Goal: Task Accomplishment & Management: Complete application form

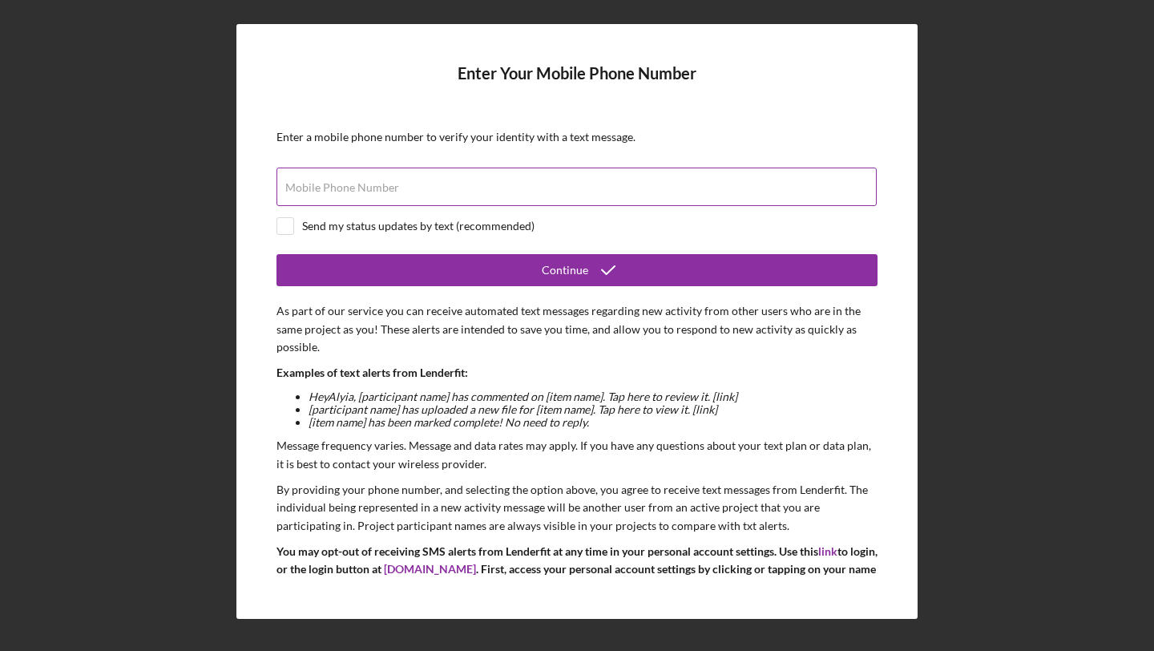
click at [594, 196] on input "Mobile Phone Number" at bounding box center [576, 186] width 600 height 38
type input "[PHONE_NUMBER]"
click at [287, 230] on input "checkbox" at bounding box center [285, 226] width 16 height 16
checkbox input "true"
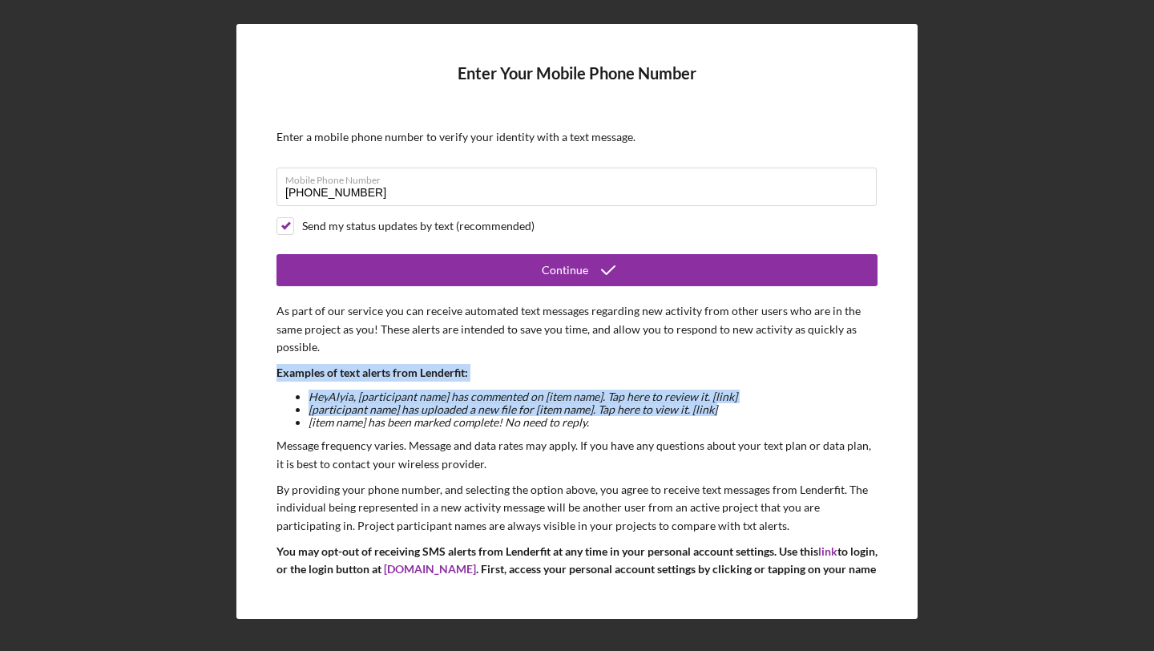
drag, startPoint x: 872, startPoint y: 349, endPoint x: 869, endPoint y: 414, distance: 65.0
click at [869, 414] on form "Enter Your Mobile Phone Number Enter a mobile phone number to verify your ident…" at bounding box center [576, 321] width 601 height 514
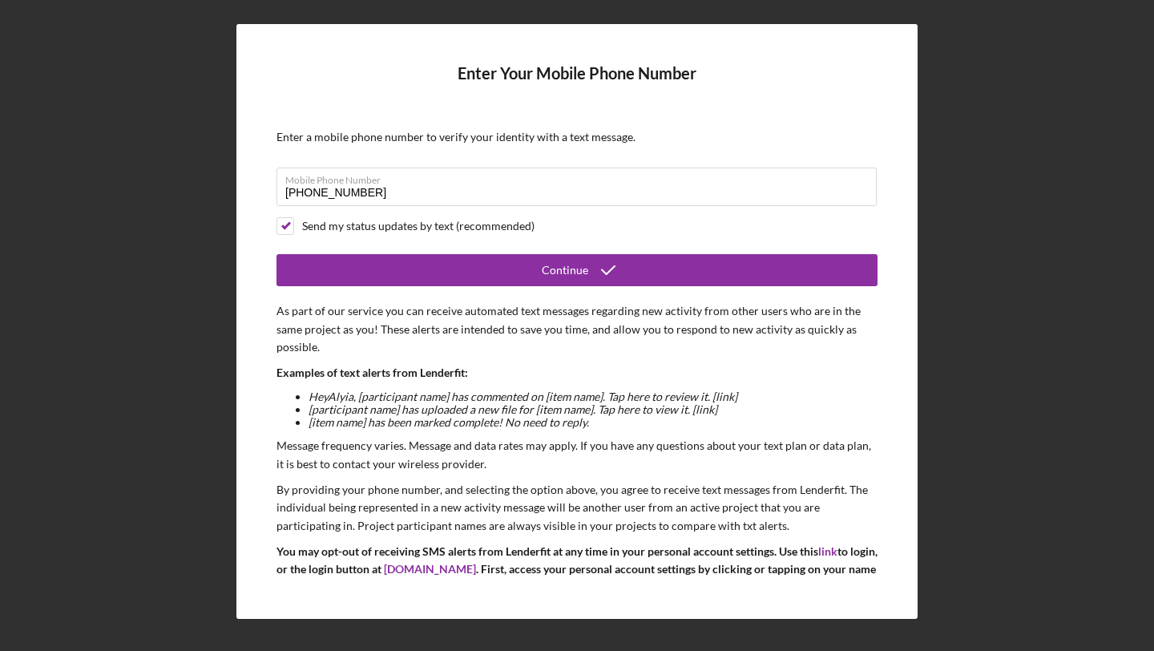
click at [813, 366] on p "Examples of text alerts from Lenderfit:" at bounding box center [576, 373] width 601 height 18
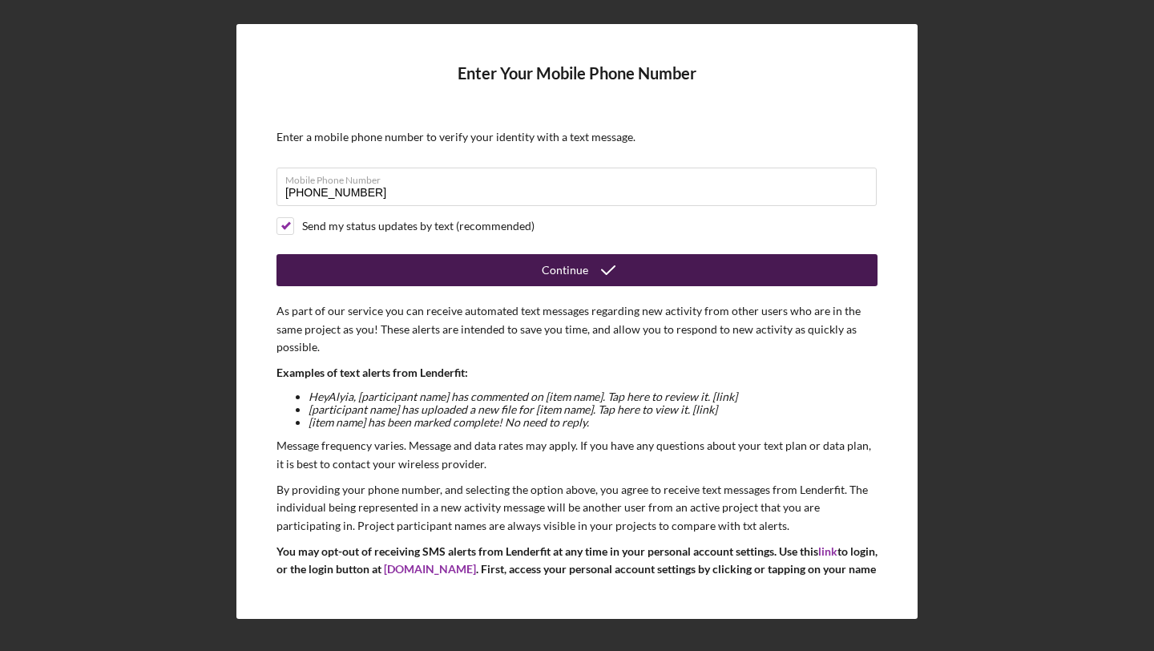
click at [732, 276] on button "Continue" at bounding box center [576, 270] width 601 height 32
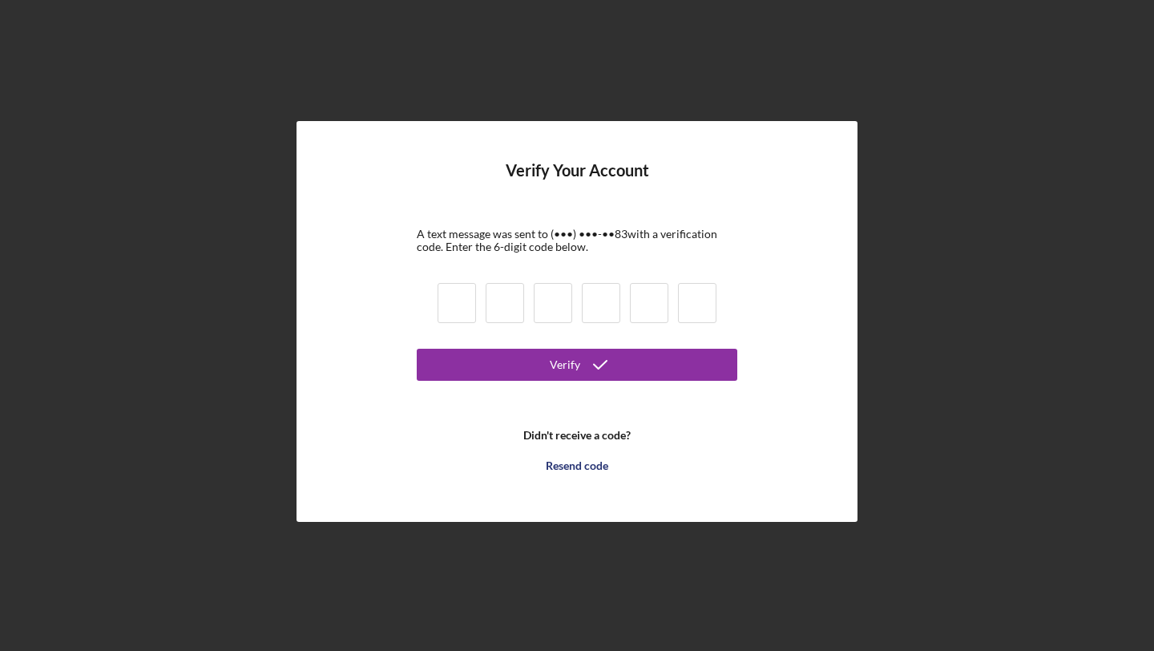
click at [472, 299] on input at bounding box center [457, 303] width 38 height 40
type input "2"
type input "8"
type input "0"
type input "3"
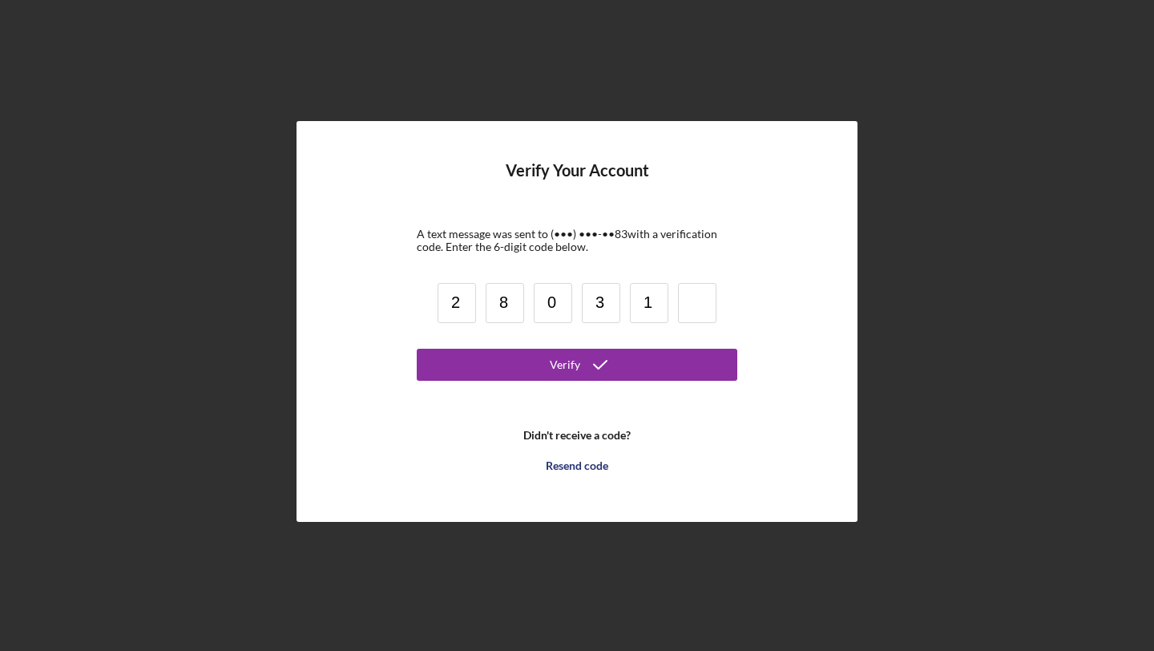
type input "1"
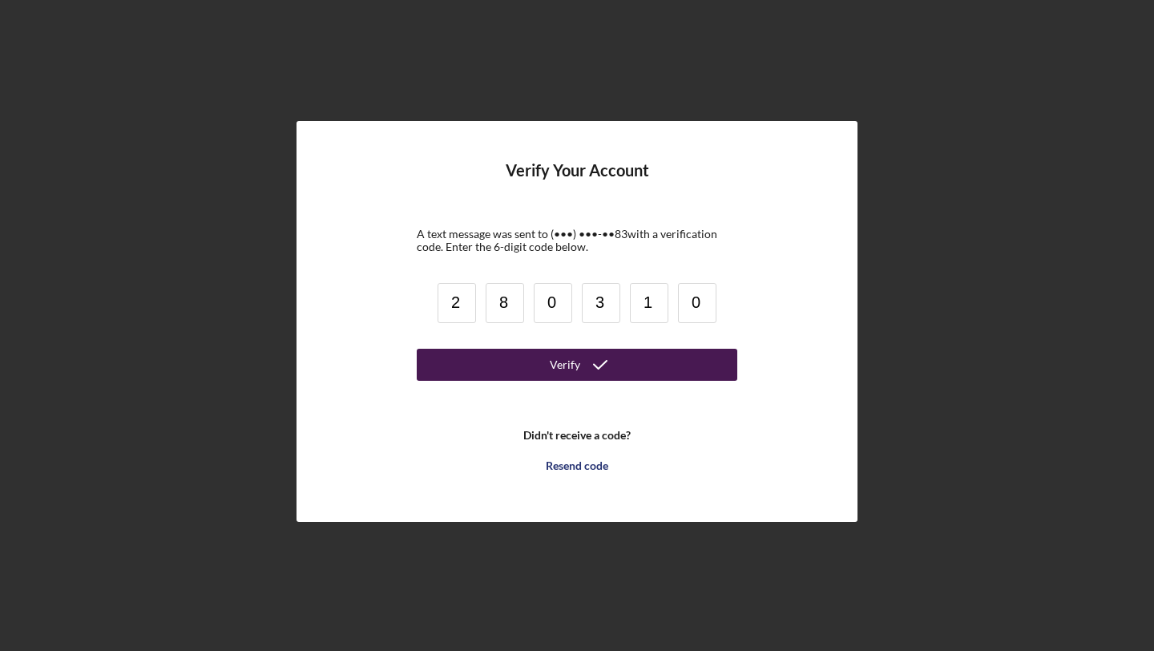
type input "0"
click at [482, 366] on button "Verify" at bounding box center [577, 365] width 321 height 32
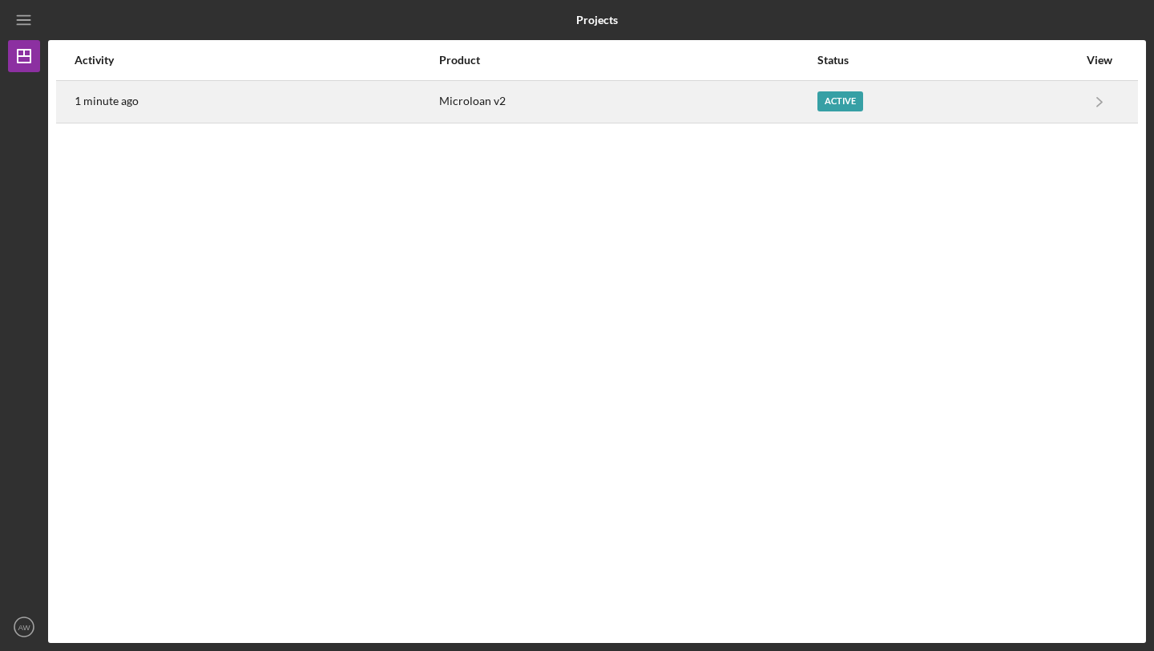
click at [898, 101] on div "Active" at bounding box center [947, 102] width 260 height 40
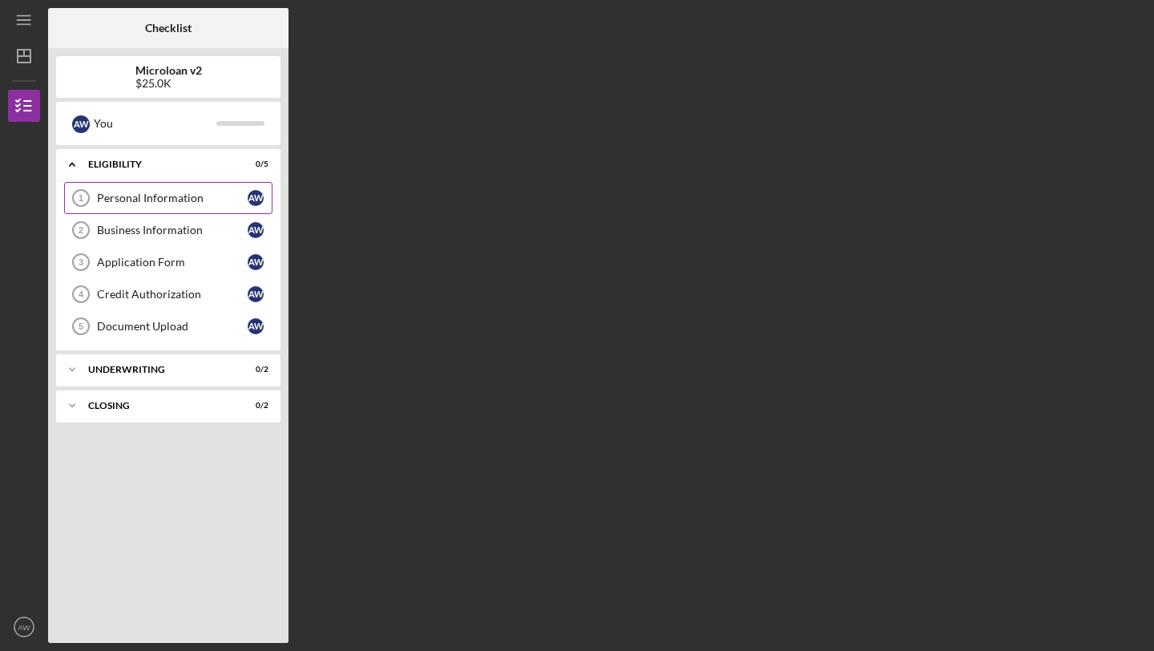
click at [123, 188] on link "Personal Information 1 Personal Information A W" at bounding box center [168, 198] width 208 height 32
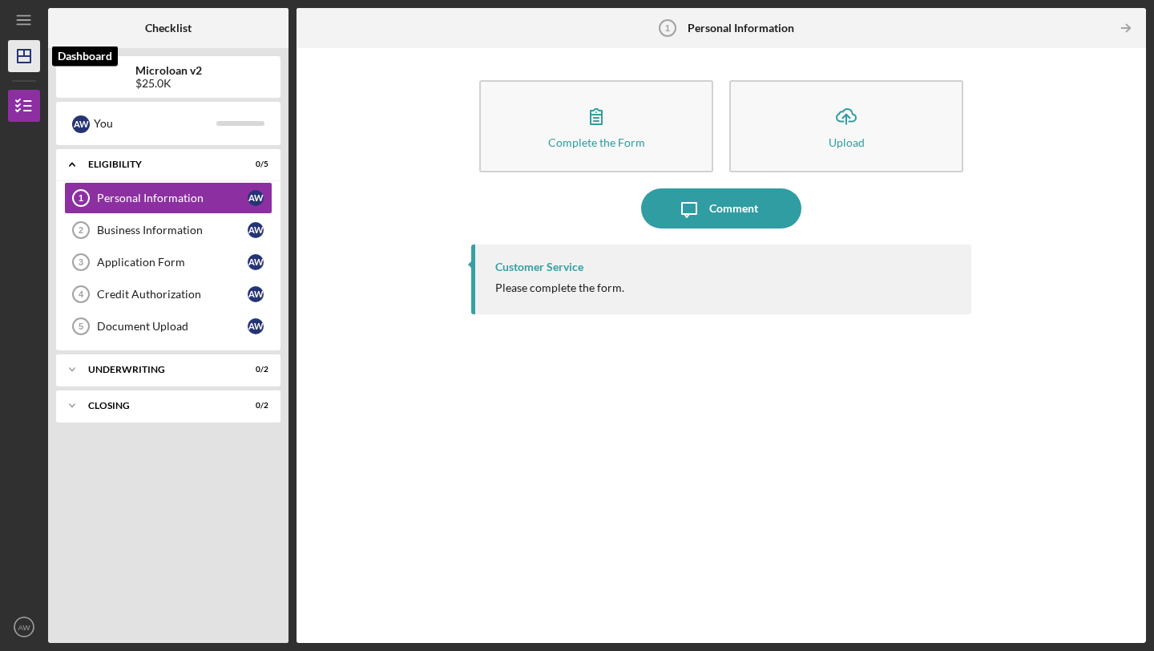
click at [27, 56] on line "button" at bounding box center [24, 56] width 13 height 0
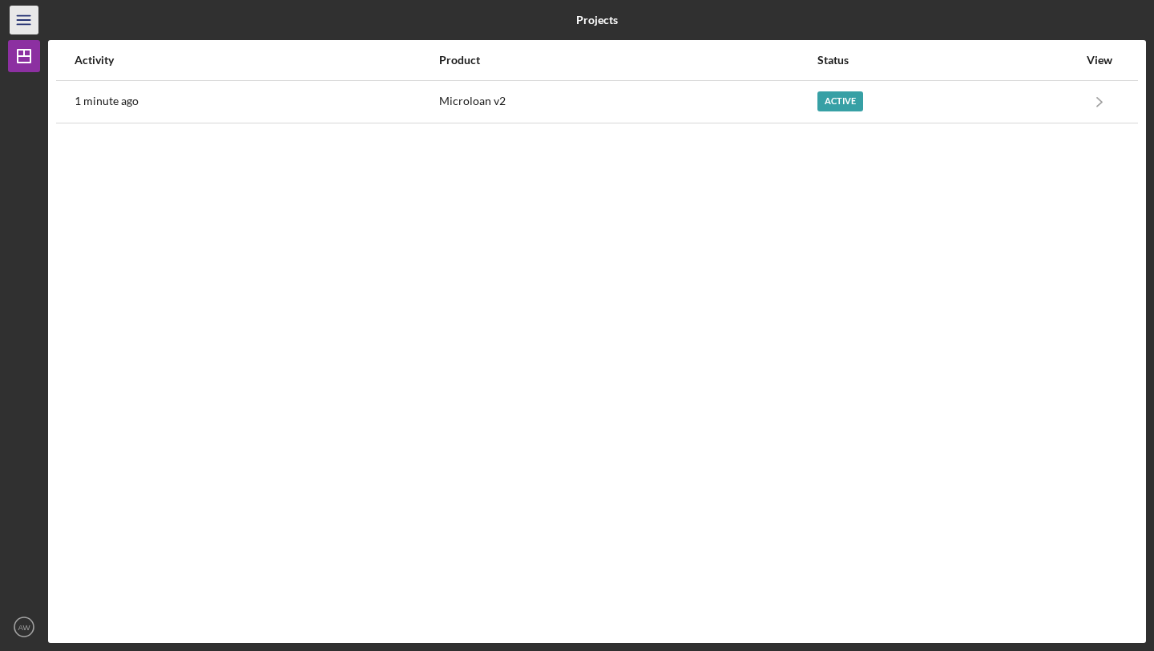
click at [28, 20] on line "button" at bounding box center [23, 20] width 13 height 0
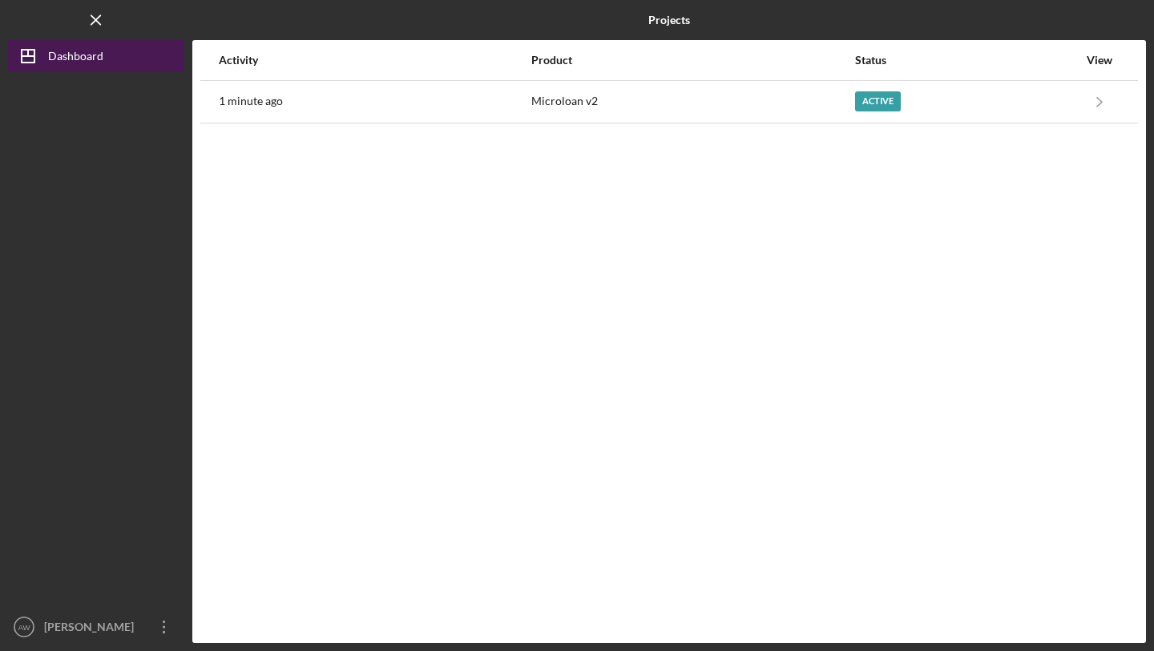
click at [34, 56] on line "button" at bounding box center [28, 56] width 13 height 0
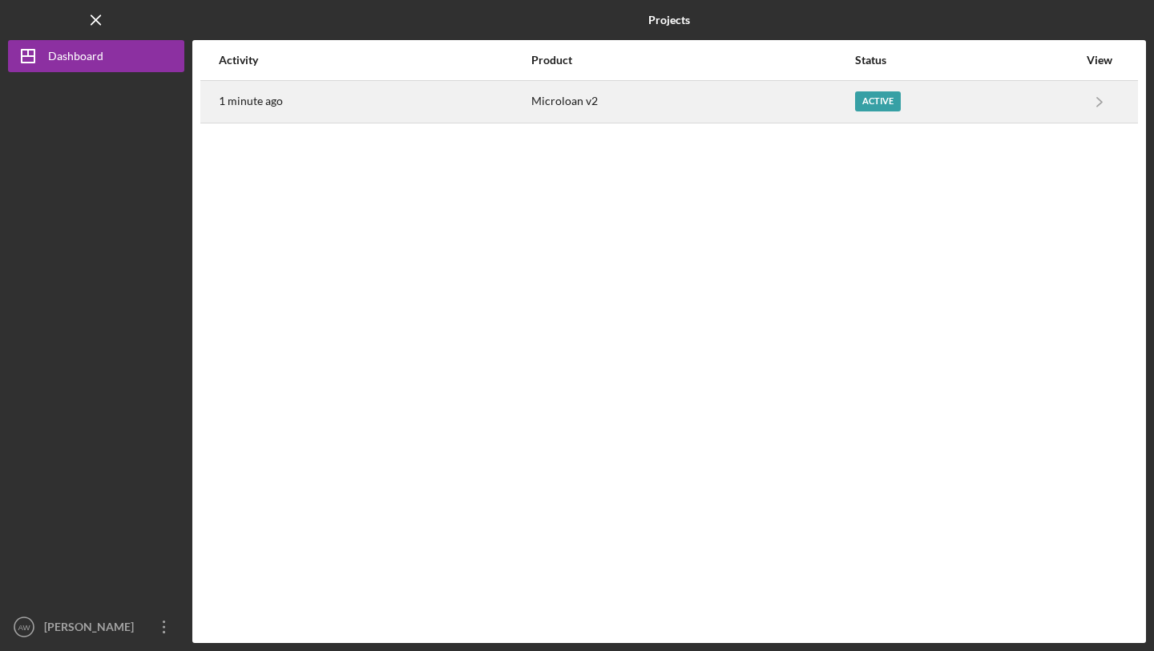
click at [863, 111] on div "Active" at bounding box center [966, 102] width 223 height 40
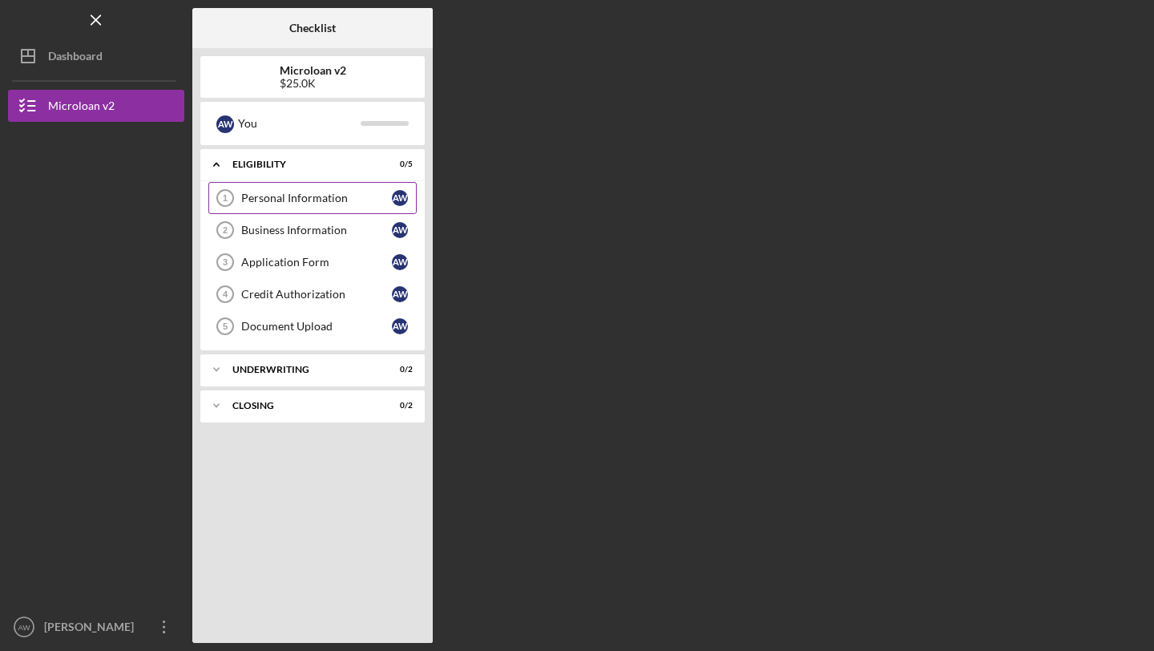
click at [378, 193] on div "Personal Information" at bounding box center [316, 198] width 151 height 13
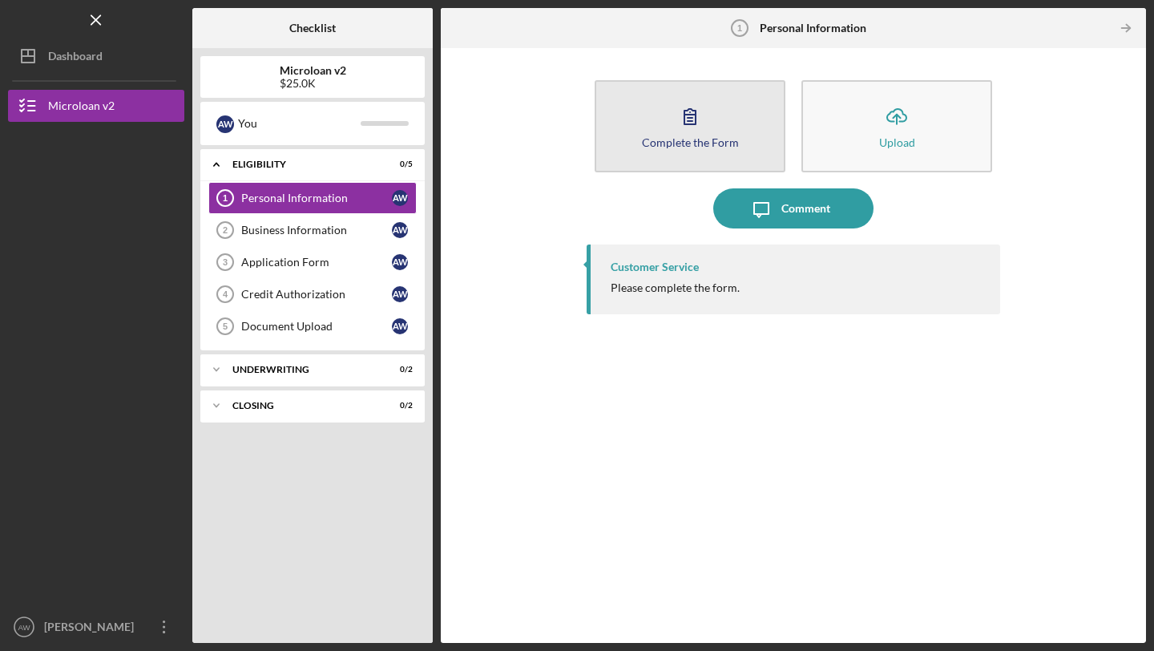
click at [696, 139] on div "Complete the Form" at bounding box center [690, 142] width 97 height 12
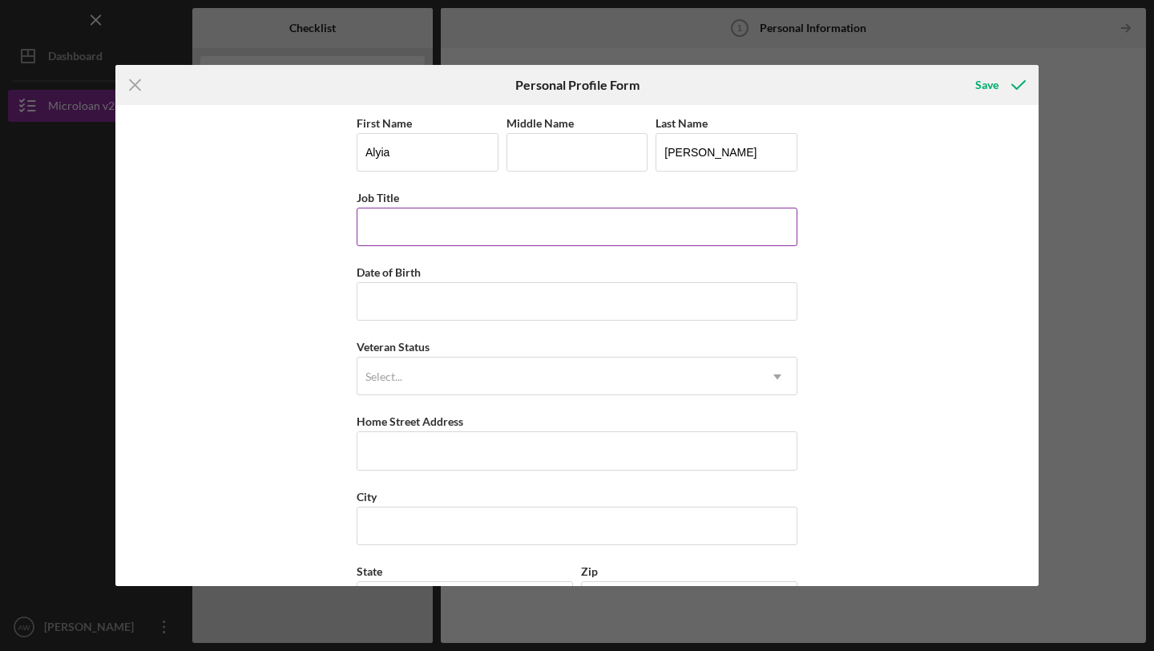
click at [499, 232] on input "Job Title" at bounding box center [577, 227] width 441 height 38
type input "Co-owners"
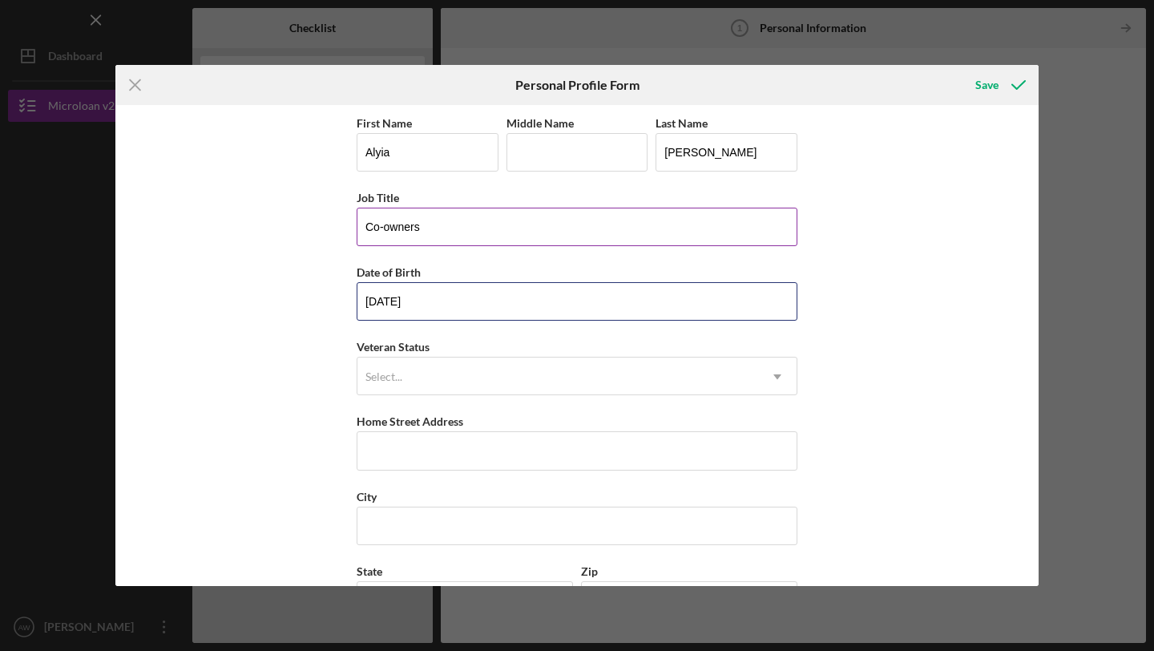
type input "[DATE]"
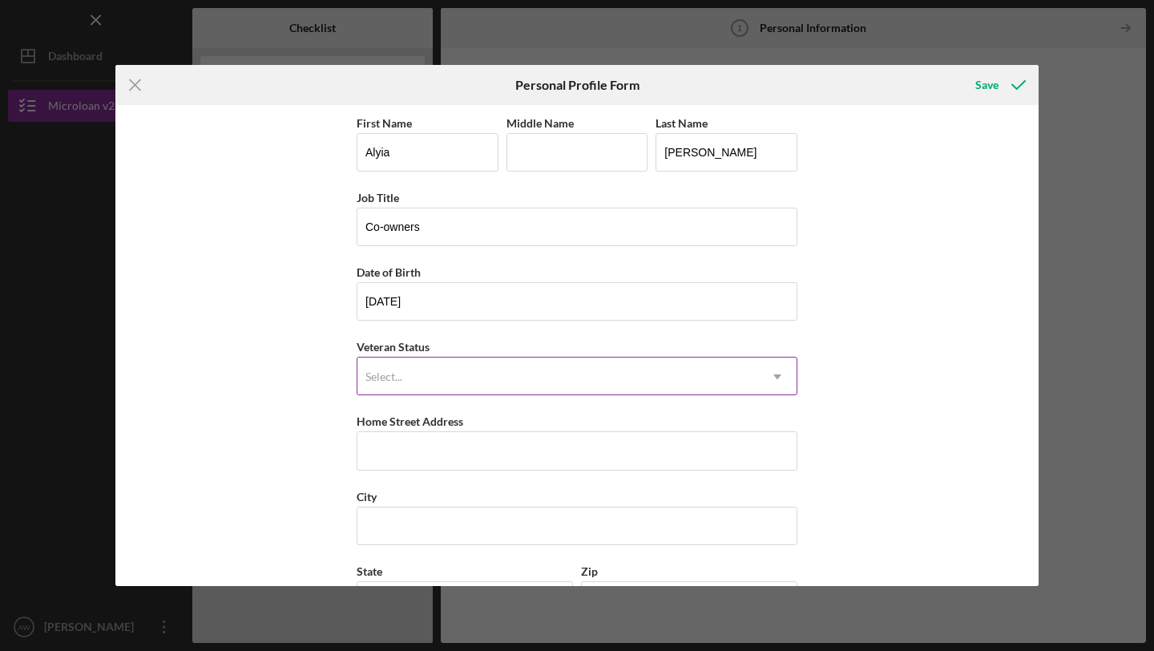
click at [490, 389] on div "Select..." at bounding box center [557, 376] width 401 height 37
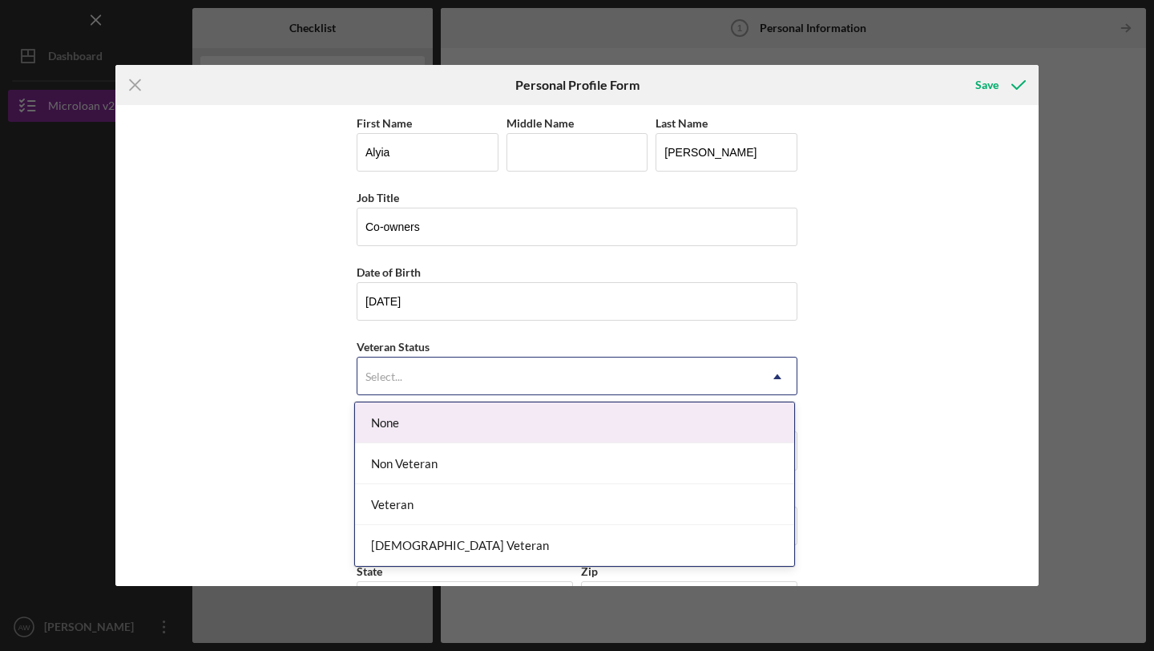
click at [470, 419] on div "None" at bounding box center [574, 422] width 439 height 41
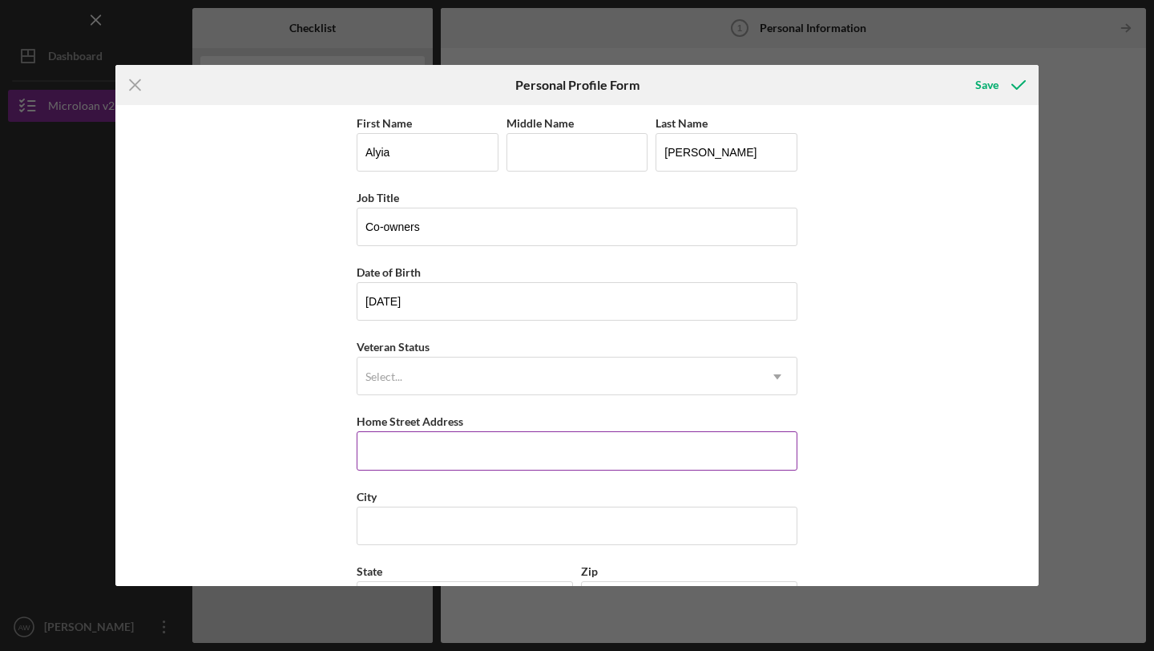
click at [455, 442] on input "Home Street Address" at bounding box center [577, 450] width 441 height 38
type input "[STREET_ADDRESS]"
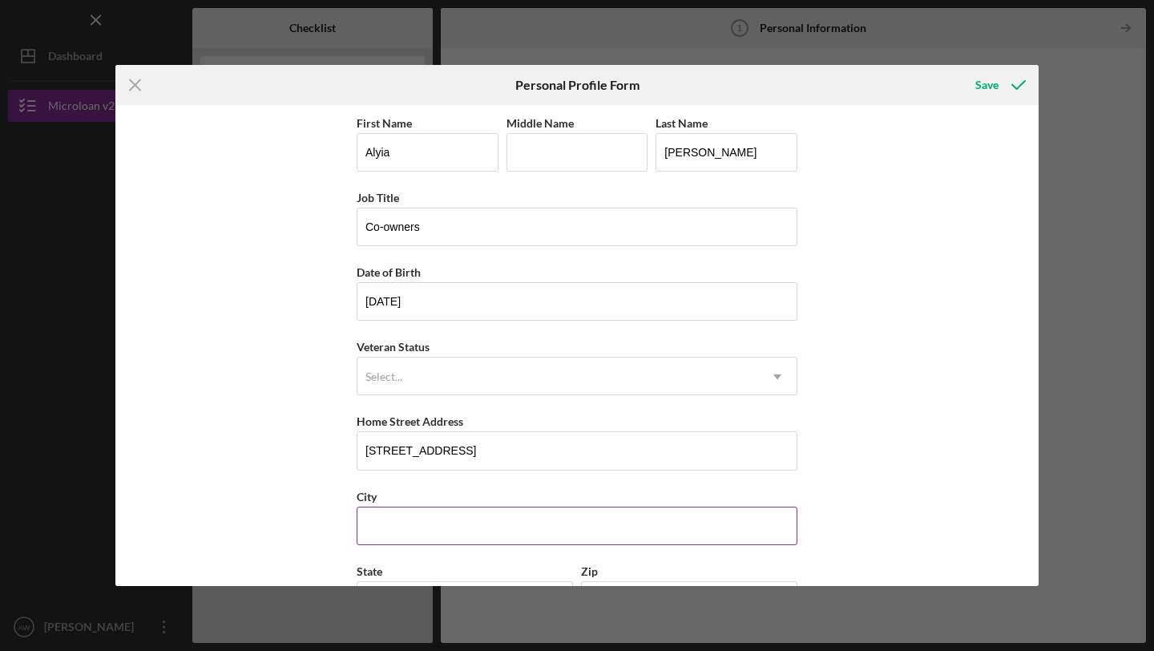
click at [437, 522] on input "City" at bounding box center [577, 525] width 441 height 38
type input "El Sobrante"
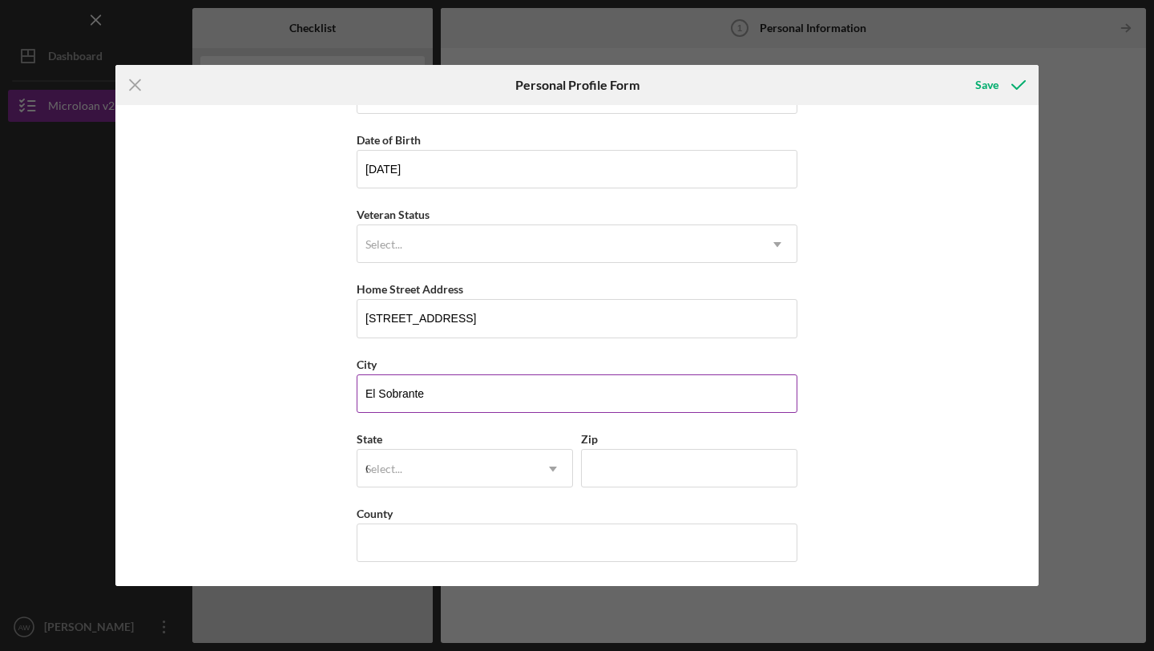
type input "CA"
click at [500, 454] on div "AA" at bounding box center [445, 468] width 176 height 37
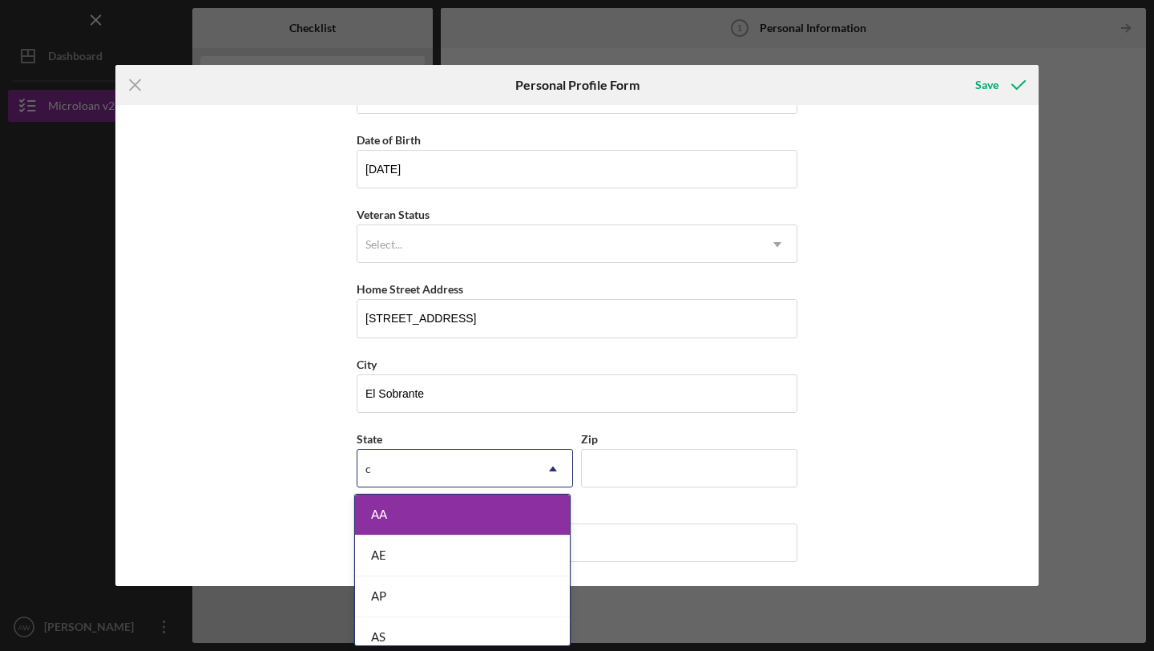
type input "ca"
click at [438, 587] on div "CA" at bounding box center [462, 596] width 215 height 41
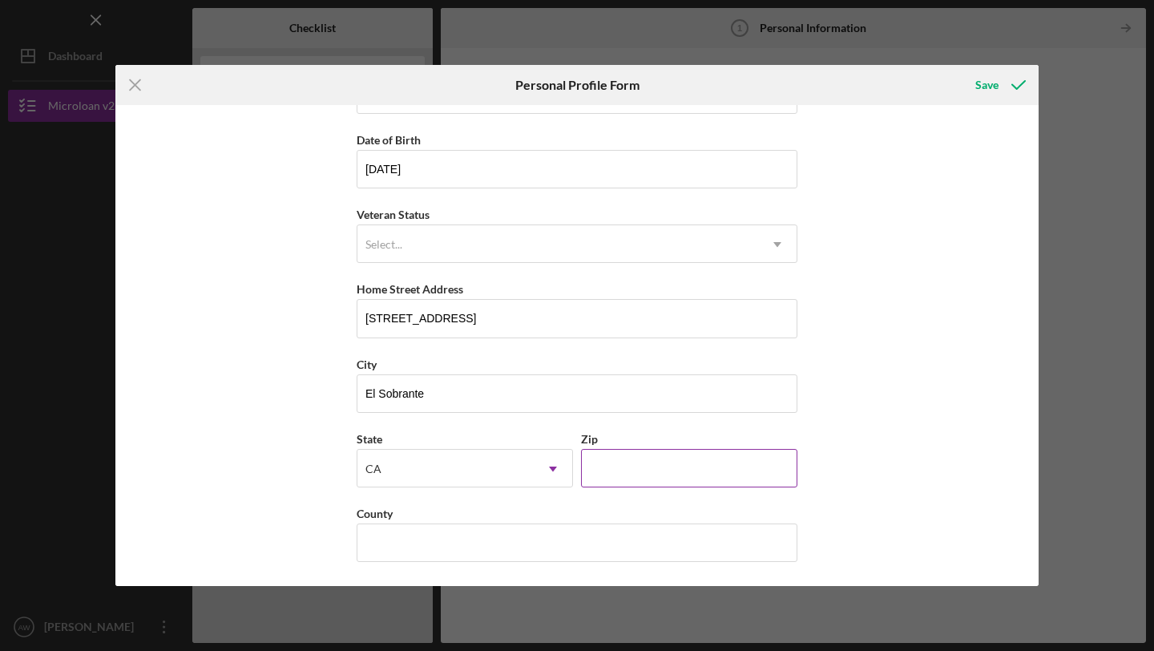
click at [663, 479] on input "Zip" at bounding box center [689, 468] width 216 height 38
type input "94803"
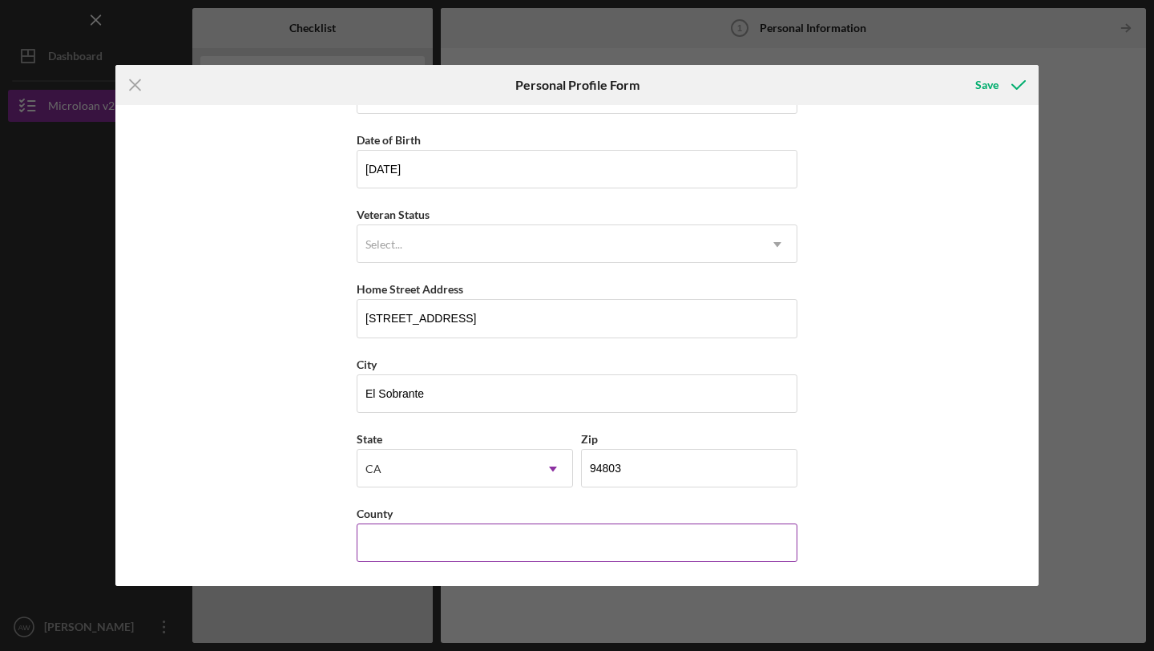
click at [609, 534] on input "County" at bounding box center [577, 542] width 441 height 38
type input "contra costa county"
click at [948, 492] on div "First Name [PERSON_NAME] Middle Name Last Name [PERSON_NAME] Job Title Co-owner…" at bounding box center [576, 345] width 923 height 481
click at [1001, 83] on icon "submit" at bounding box center [1018, 85] width 40 height 40
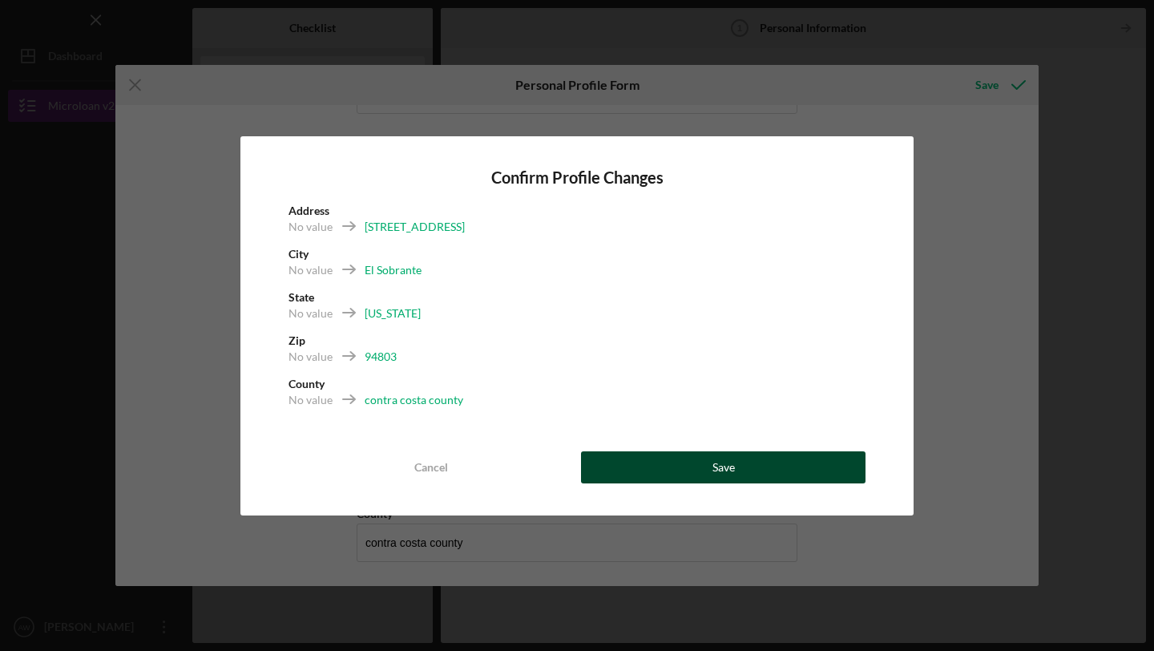
click at [685, 470] on button "Save" at bounding box center [723, 467] width 284 height 32
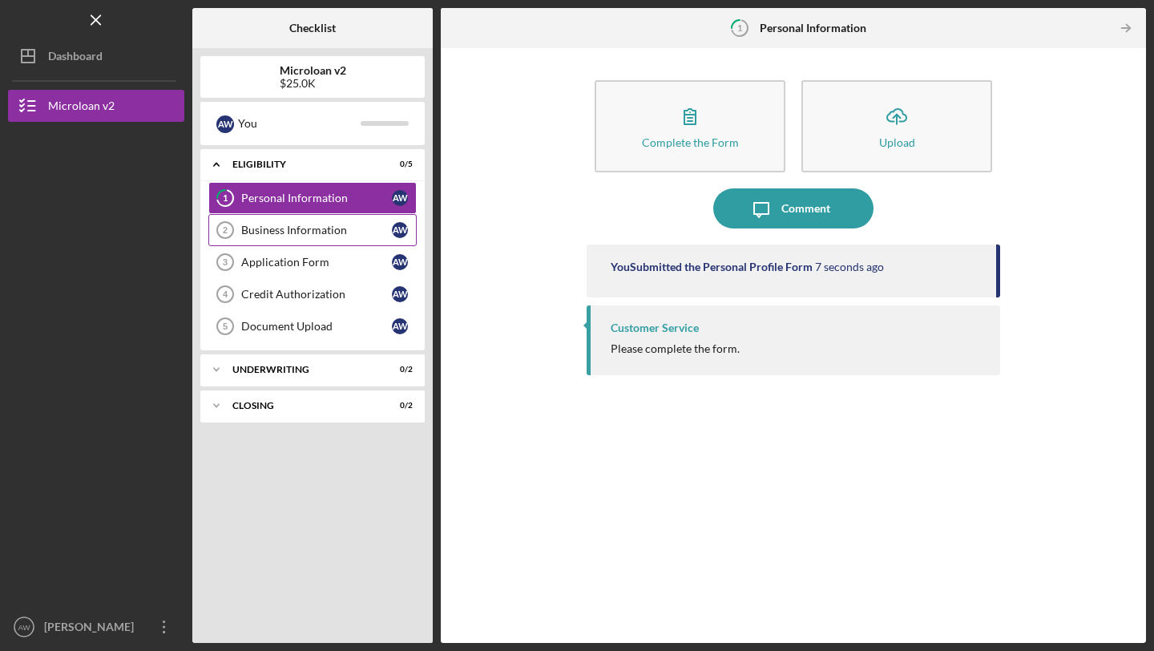
click at [344, 233] on div "Business Information" at bounding box center [316, 230] width 151 height 13
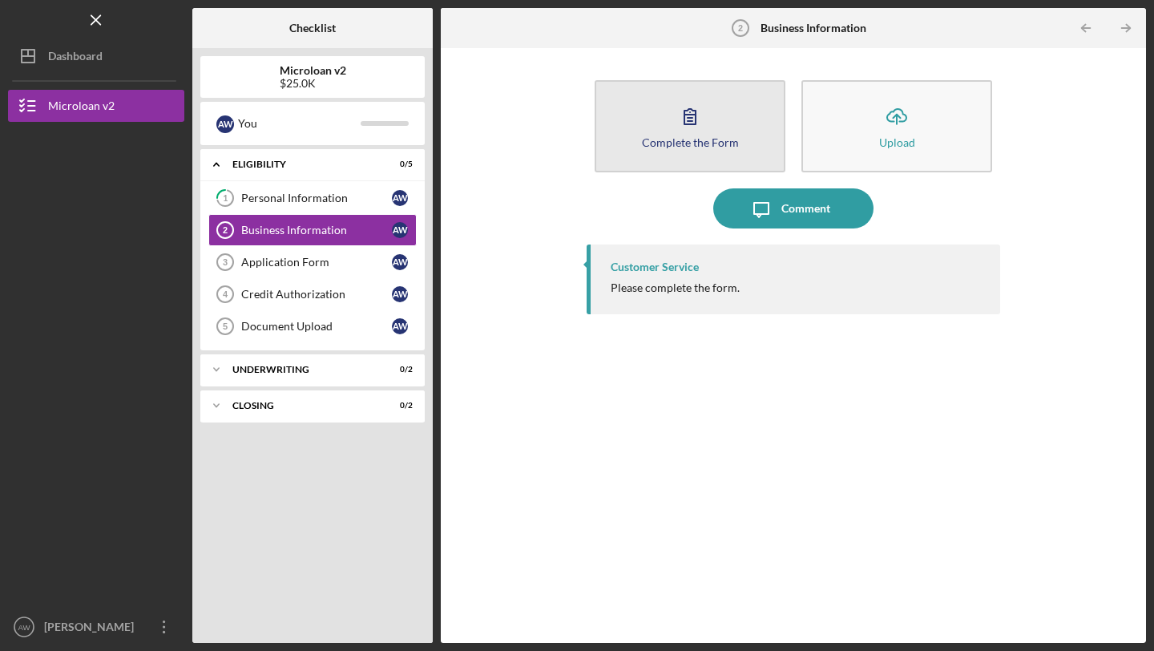
click at [691, 143] on div "Complete the Form" at bounding box center [690, 142] width 97 height 12
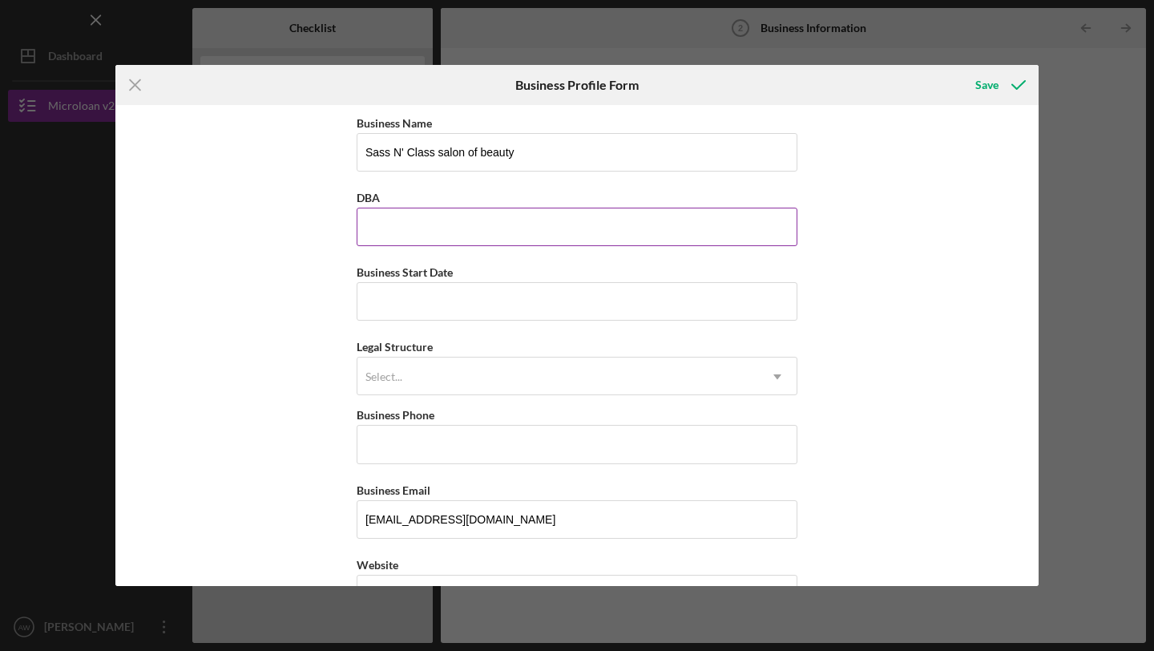
click at [518, 224] on input "DBA" at bounding box center [577, 227] width 441 height 38
click at [403, 228] on input "Sass N'class" at bounding box center [577, 227] width 441 height 38
click at [456, 235] on input "Sass N' Class" at bounding box center [577, 227] width 441 height 38
type input "Sass N' Class salon of beauty"
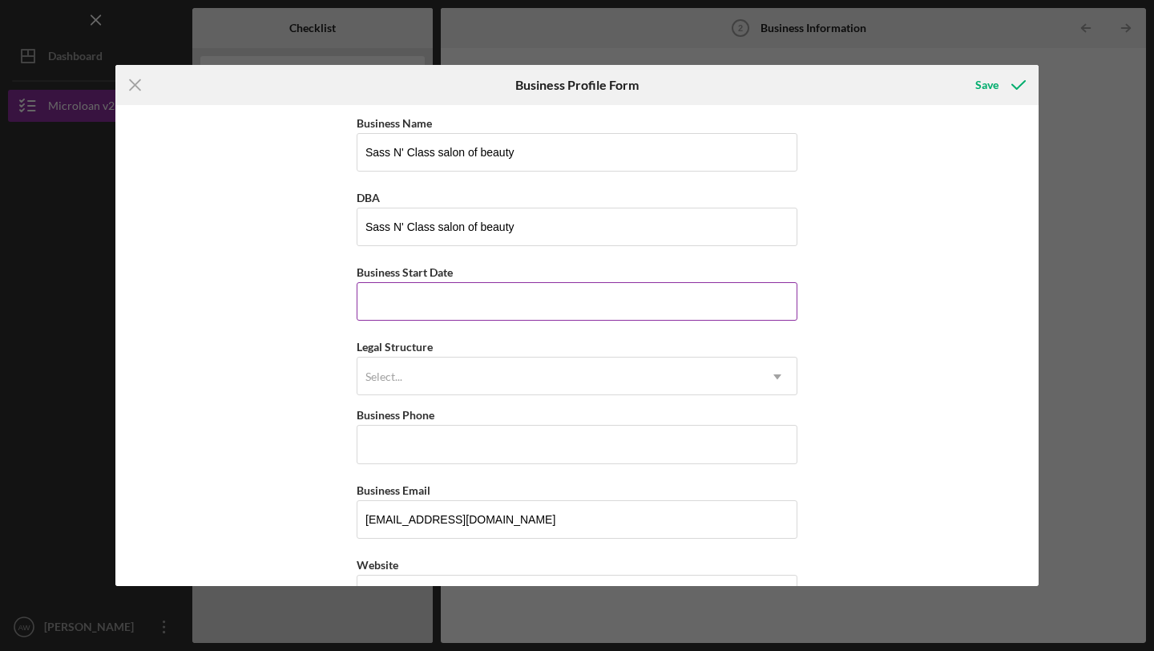
click at [414, 311] on input "Business Start Date" at bounding box center [577, 301] width 441 height 38
type input "[DATE]"
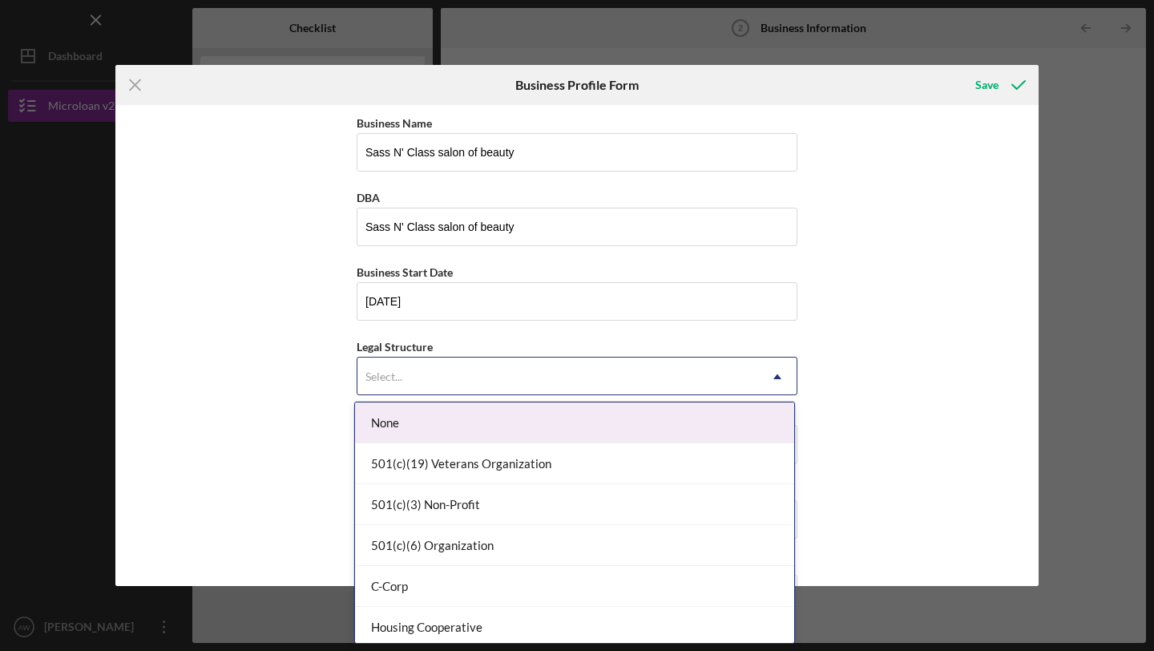
click at [388, 383] on div "Select..." at bounding box center [383, 376] width 37 height 13
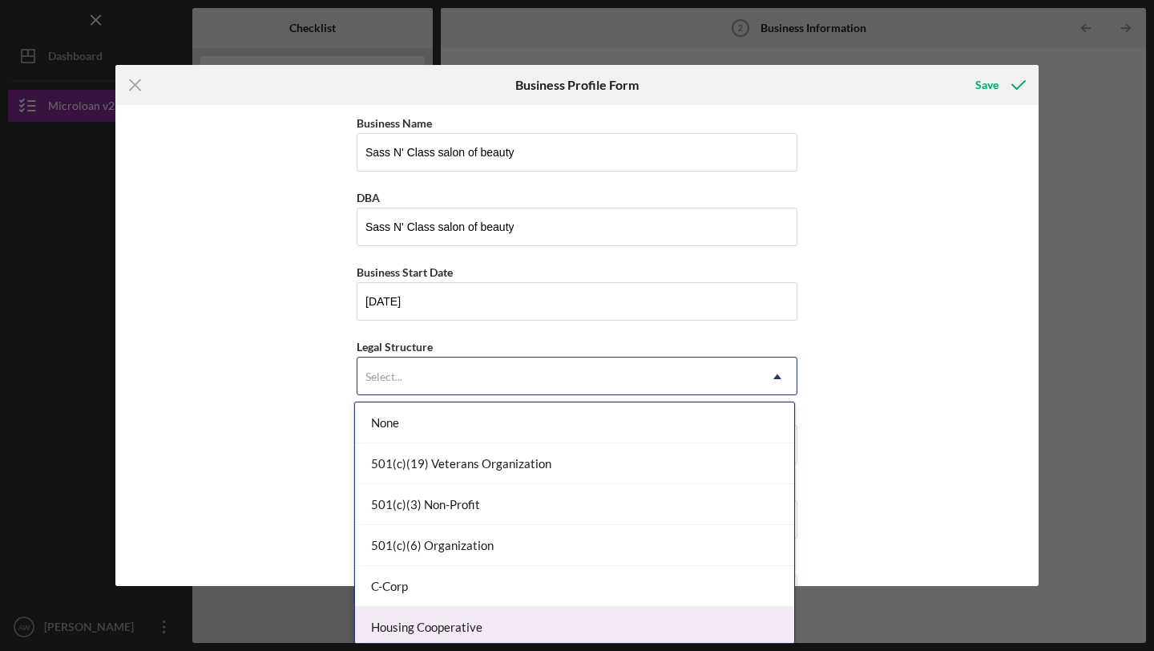
drag, startPoint x: 572, startPoint y: 434, endPoint x: 571, endPoint y: 642, distance: 207.5
click at [572, 643] on div "None 501(c)(19) Veterans Organization 501(c)(3) Non-Profit 501(c)(6) Organizati…" at bounding box center [574, 522] width 441 height 242
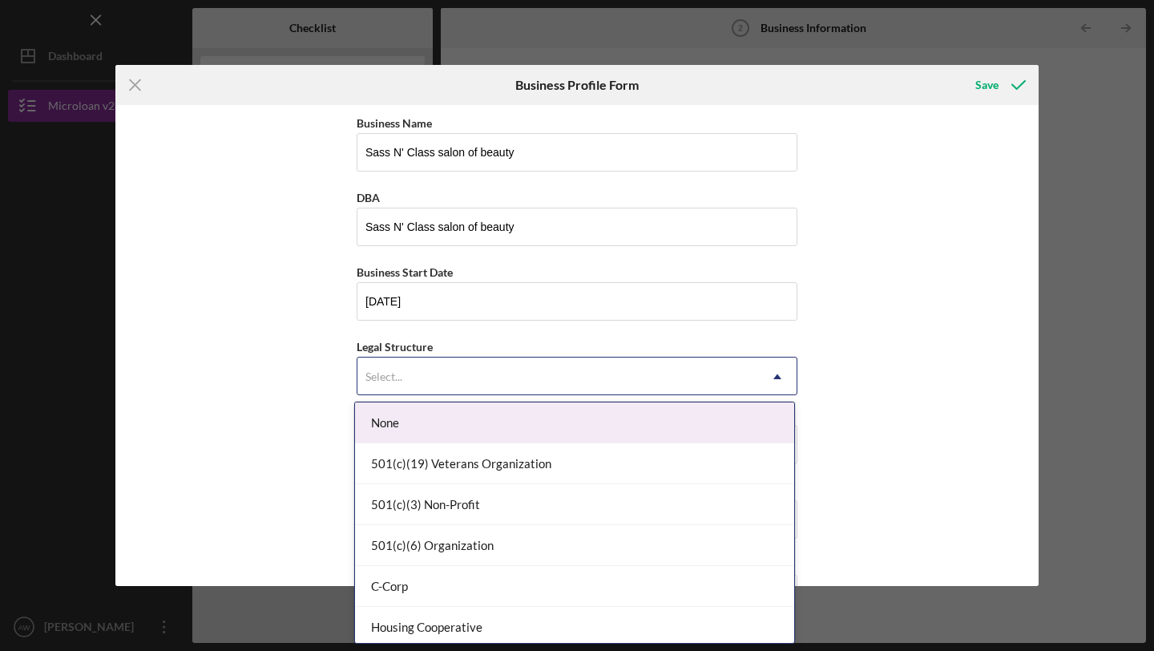
click at [474, 414] on div "None" at bounding box center [574, 422] width 439 height 41
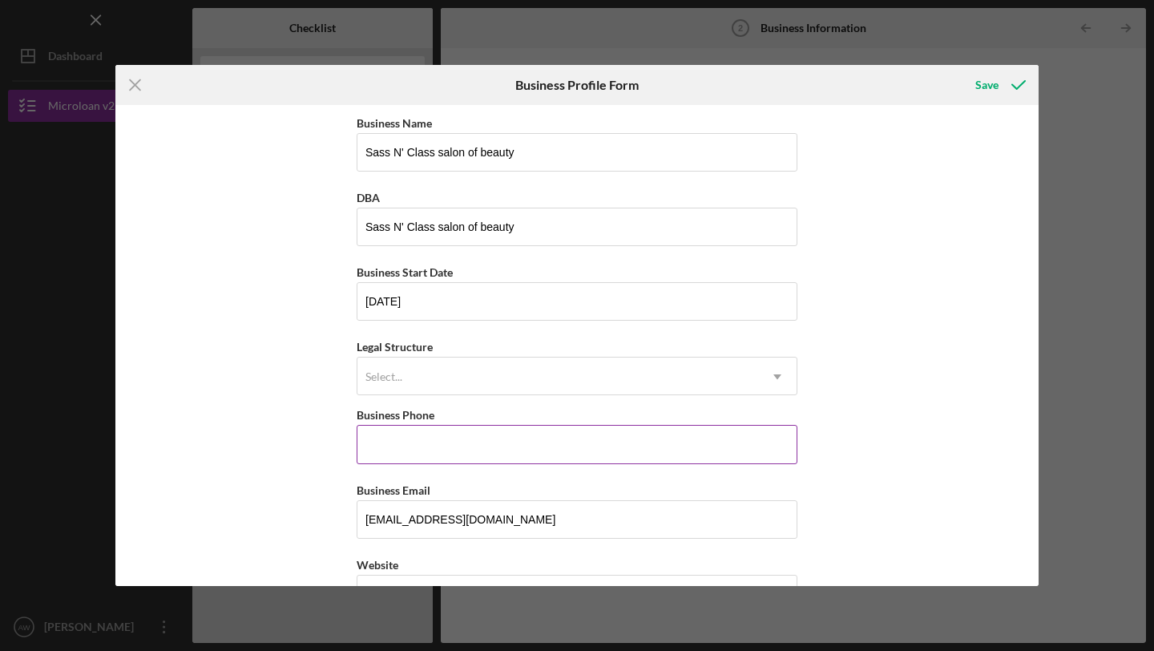
click at [452, 434] on input "Business Phone" at bounding box center [577, 444] width 441 height 38
type input "[PHONE_NUMBER]"
click at [326, 533] on div "Business Name Sass N' Class salon of beauty DBA Sass N' Class salon of beauty B…" at bounding box center [576, 345] width 923 height 481
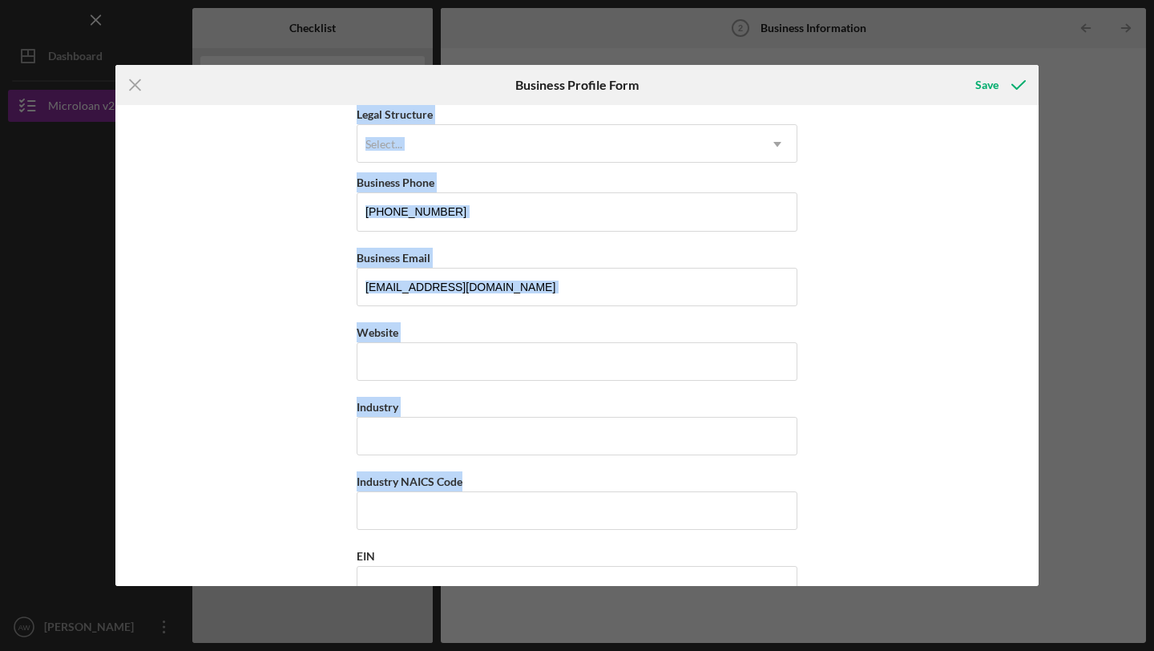
drag, startPoint x: 230, startPoint y: 265, endPoint x: 261, endPoint y: 610, distance: 346.0
click at [261, 610] on div "Icon/Menu Close Business Profile Form Save Business Name Sass N' Class salon of…" at bounding box center [577, 325] width 1154 height 651
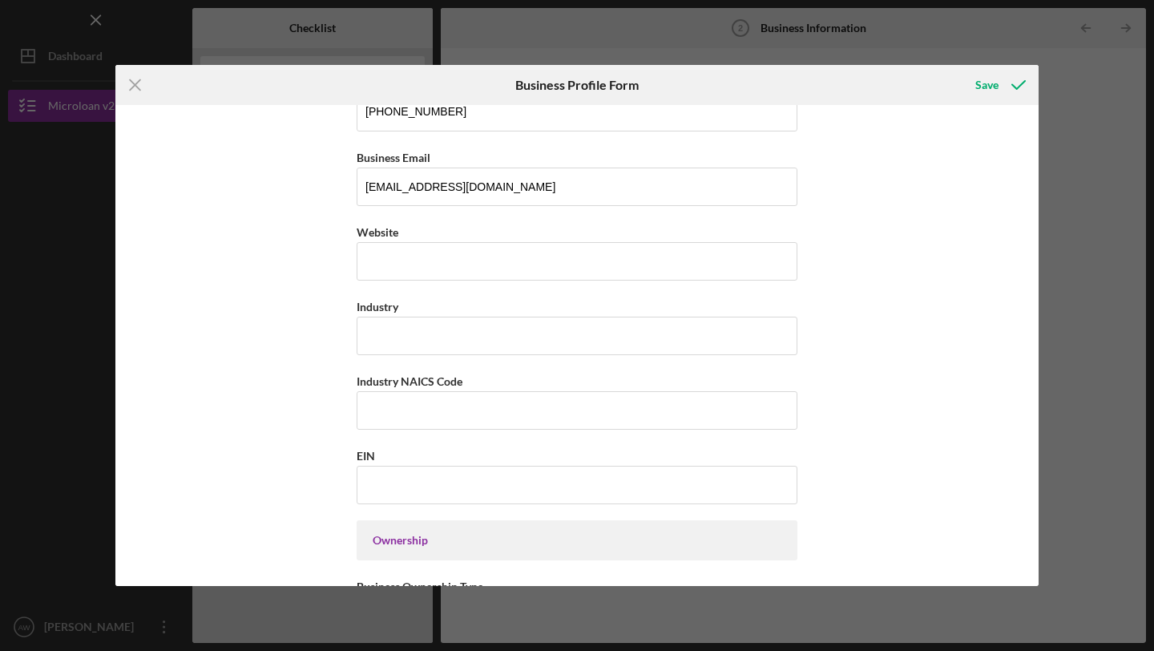
click at [284, 288] on div "Business Name Sass N' Class salon of beauty DBA Sass N' Class salon of beauty B…" at bounding box center [576, 345] width 923 height 481
click at [386, 267] on div "Website" at bounding box center [577, 251] width 441 height 58
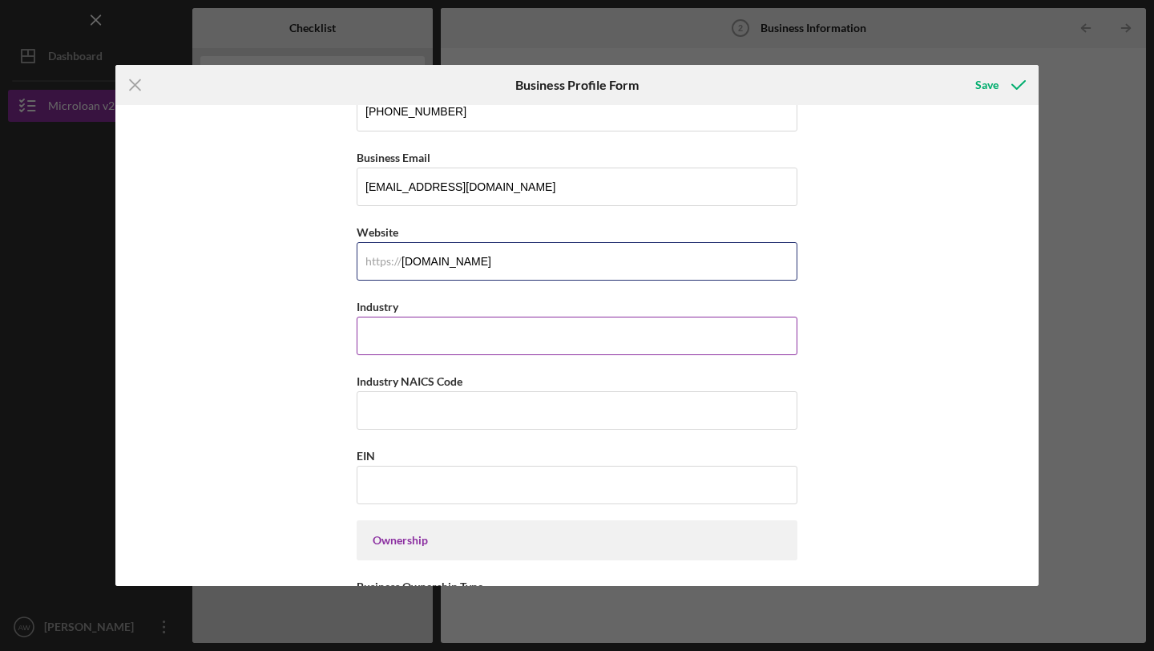
type input "[DOMAIN_NAME]"
click at [434, 324] on input "Industry" at bounding box center [577, 336] width 441 height 38
type input "S"
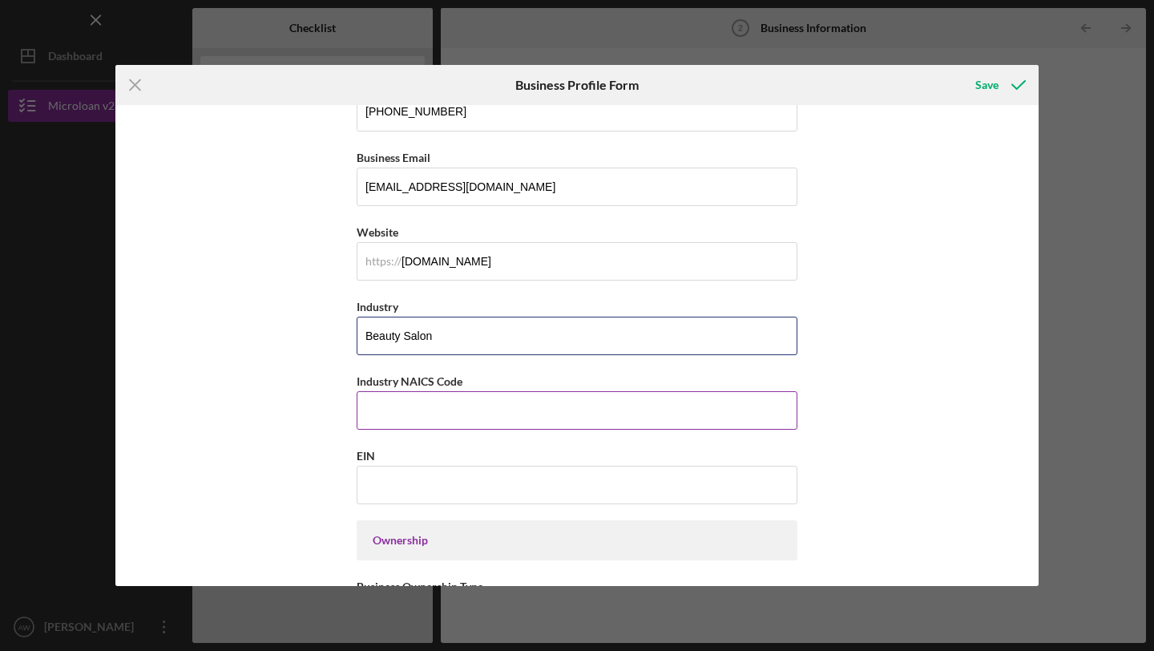
type input "Beauty Salon"
click at [430, 411] on input "Industry NAICS Code" at bounding box center [577, 410] width 441 height 38
click at [432, 416] on input "Industry NAICS Code" at bounding box center [577, 410] width 441 height 38
paste input "812112"
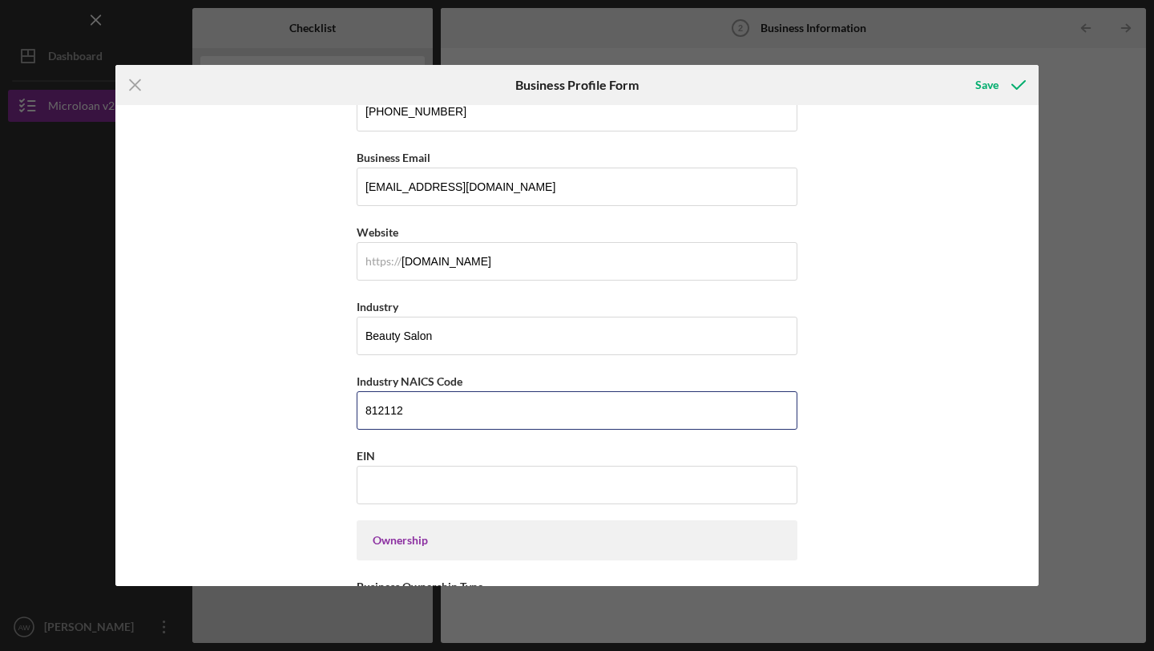
type input "812112"
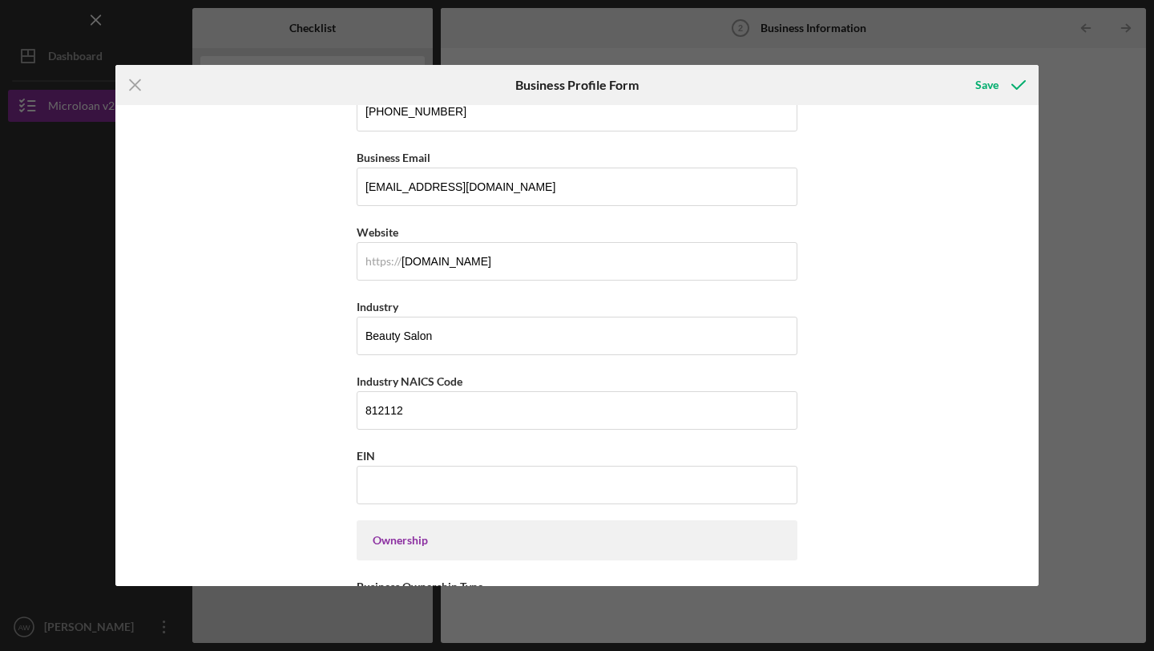
click at [925, 485] on div "Business Name Sass N' Class salon of beauty DBA Sass N' Class salon of beauty B…" at bounding box center [576, 345] width 923 height 481
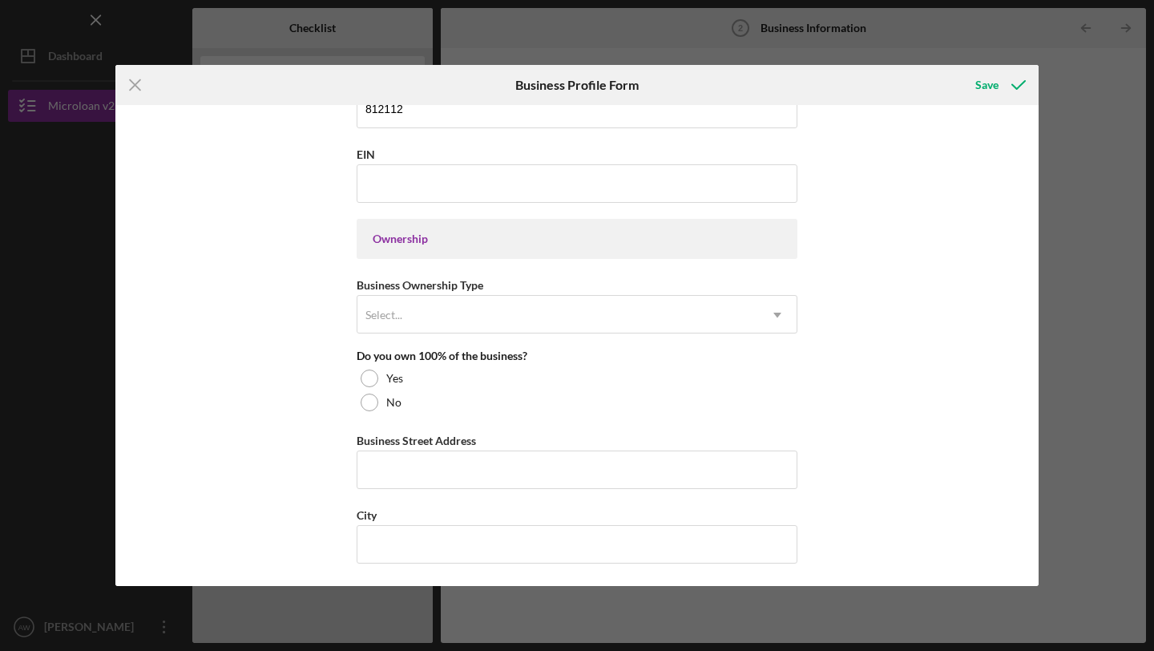
scroll to position [636, 0]
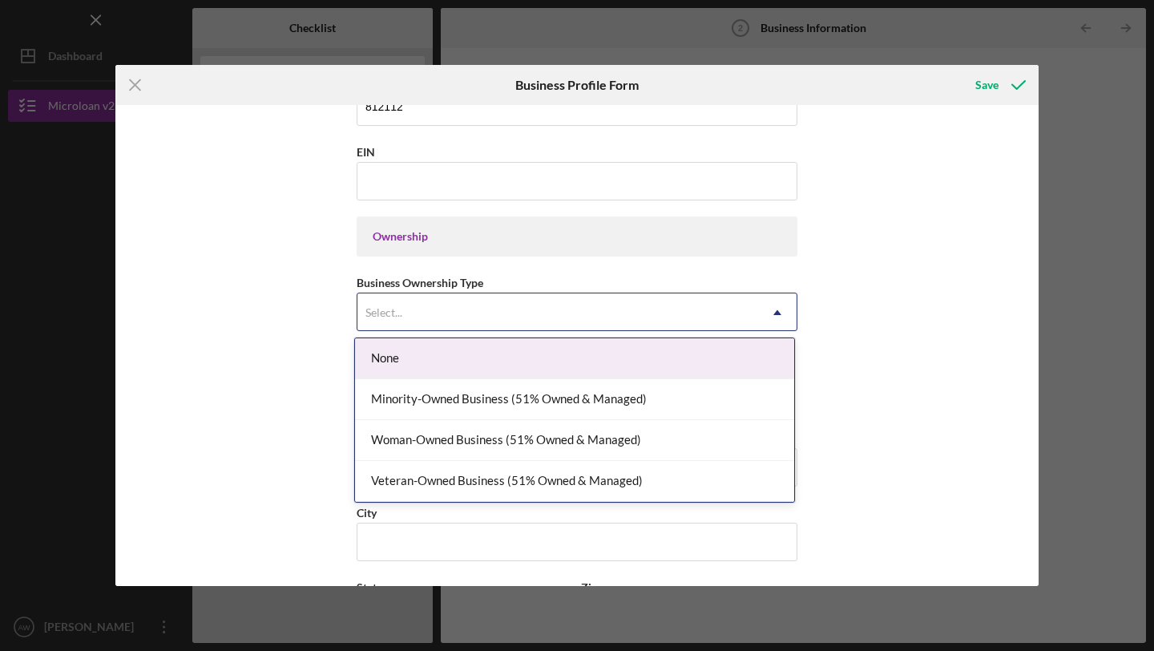
click at [541, 304] on div "Select..." at bounding box center [557, 312] width 401 height 37
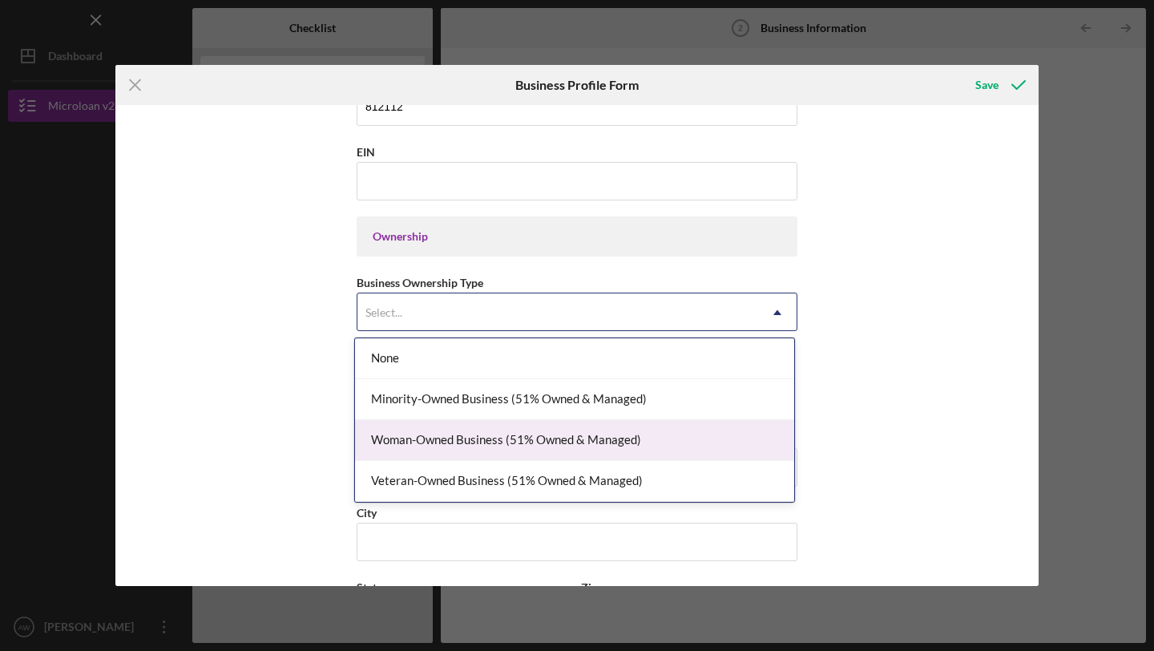
click at [526, 449] on div "Woman-Owned Business (51% Owned & Managed)" at bounding box center [574, 440] width 439 height 41
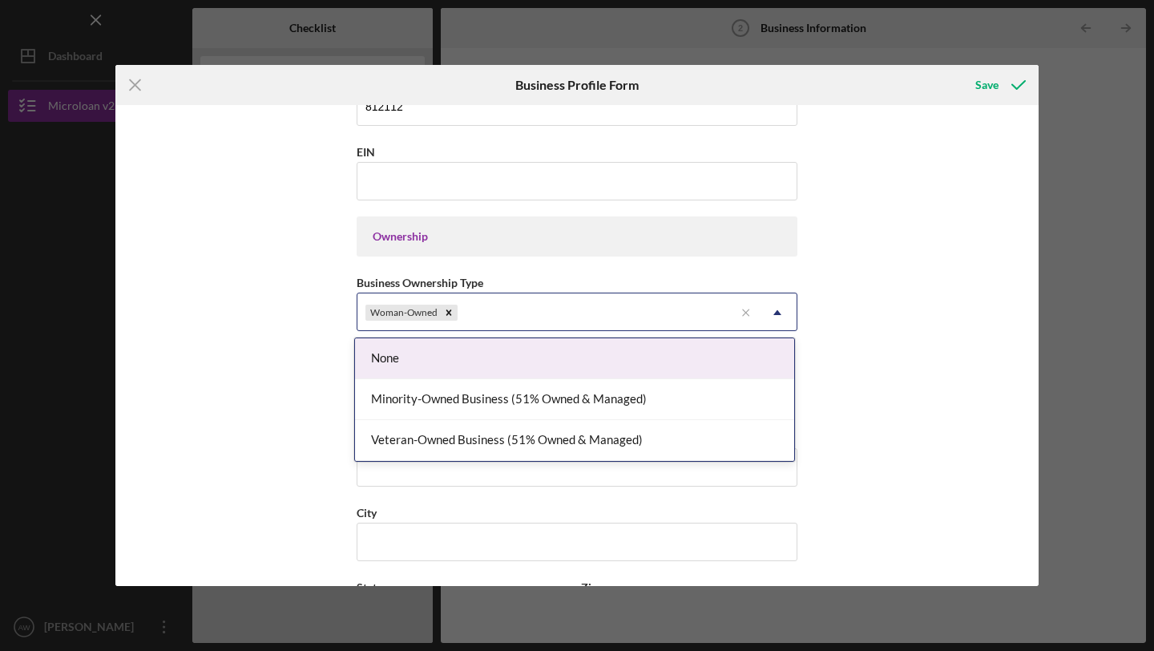
click at [643, 300] on div "Woman-Owned" at bounding box center [545, 312] width 377 height 37
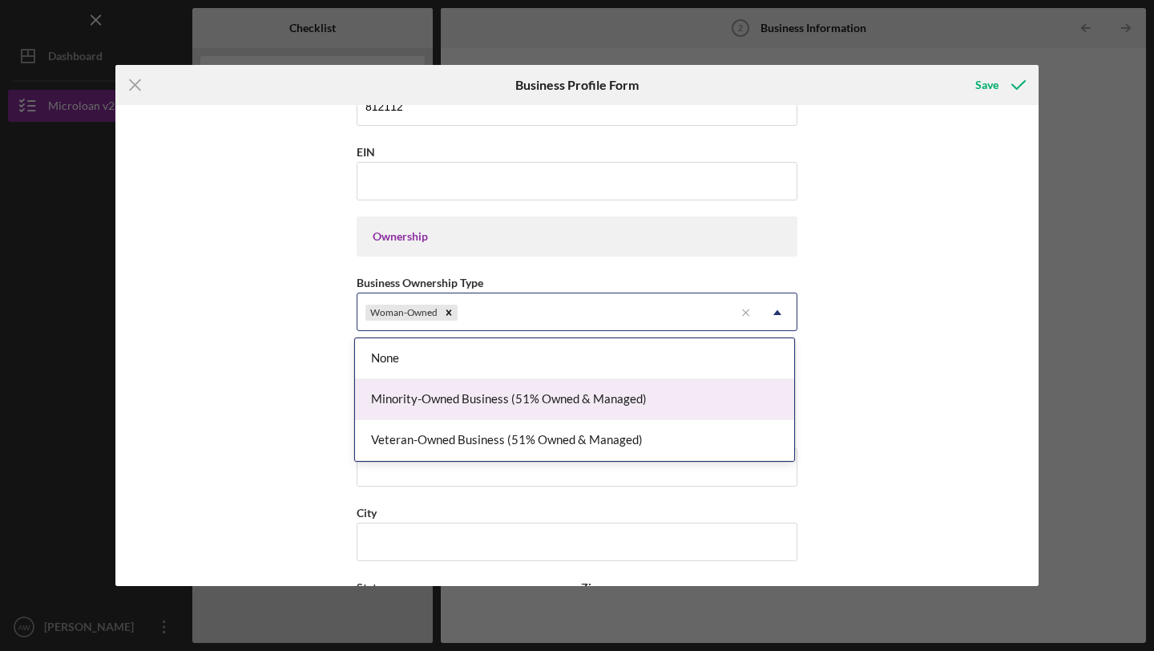
click at [575, 404] on div "Minority-Owned Business (51% Owned & Managed)" at bounding box center [574, 399] width 439 height 41
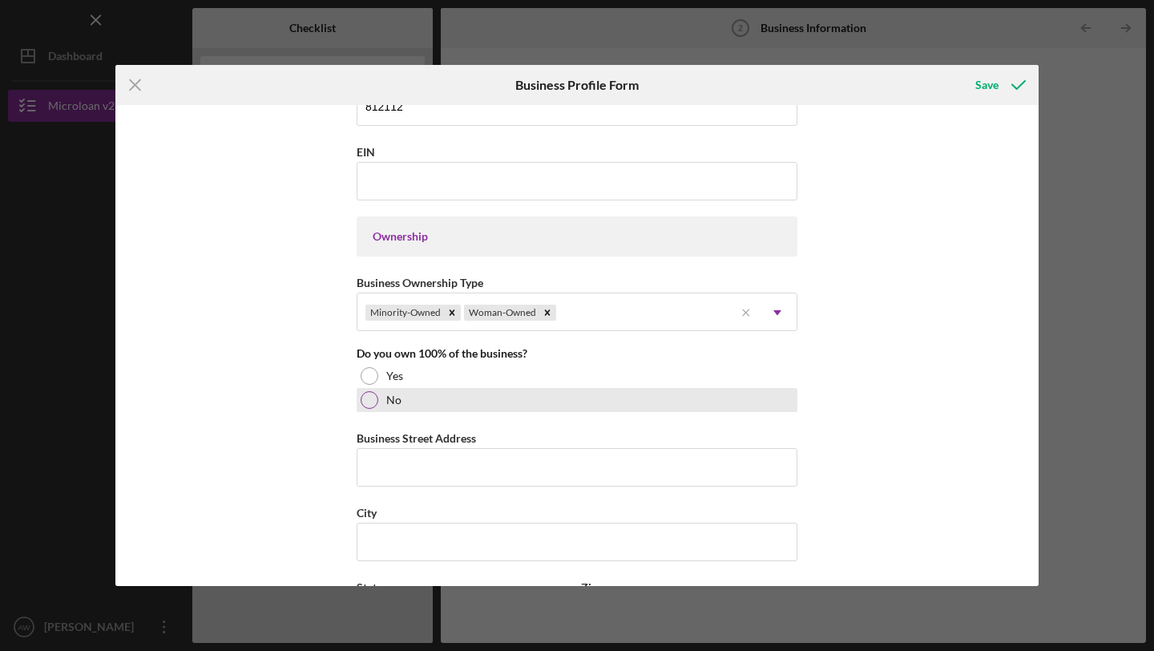
click at [370, 400] on div at bounding box center [370, 400] width 18 height 18
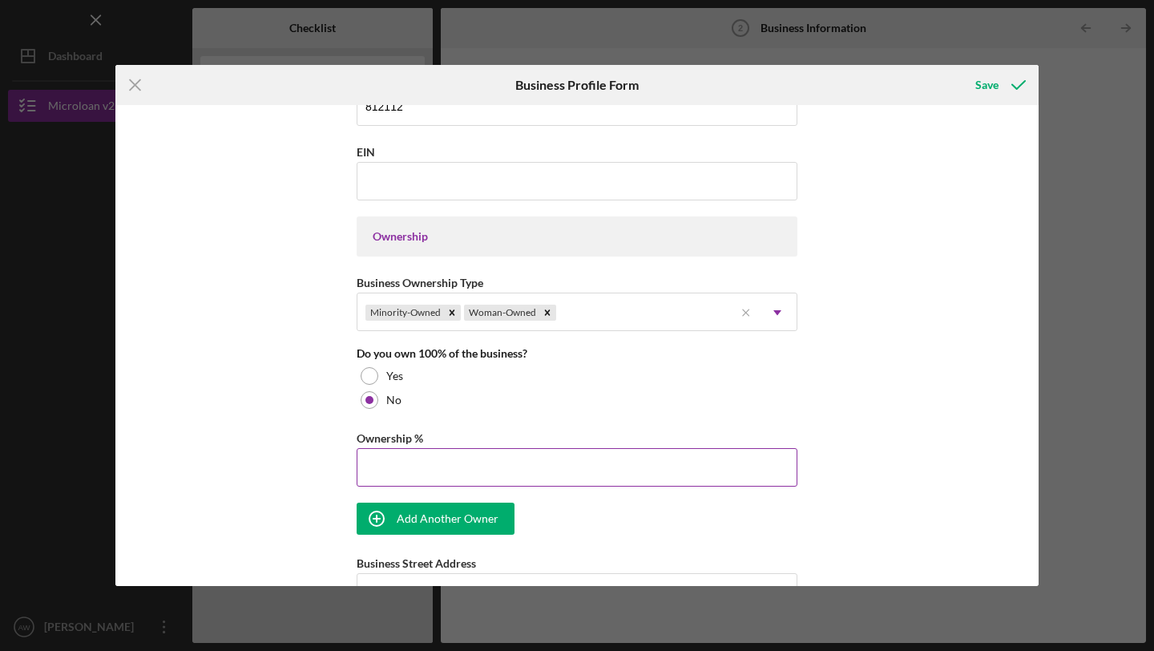
click at [388, 470] on input "Ownership %" at bounding box center [577, 467] width 441 height 38
type input "50.00%"
click at [648, 538] on div "Business Name Sass N' Class salon of beauty DBA Sass N' Class salon of beauty B…" at bounding box center [577, 351] width 441 height 1748
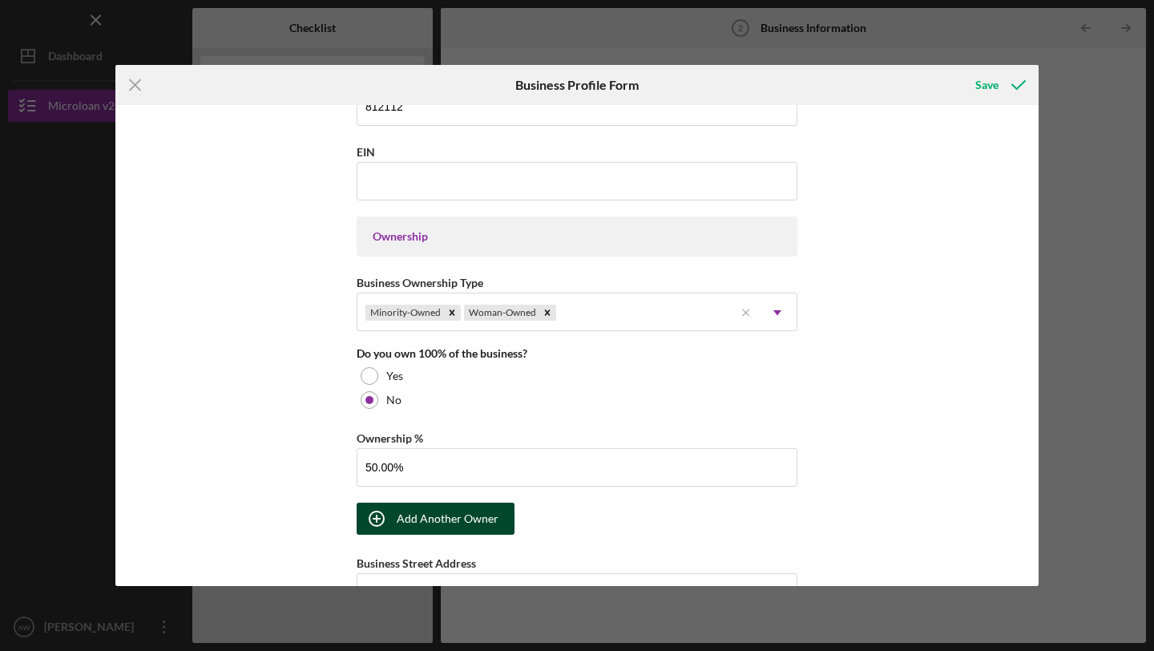
click at [483, 527] on div "Add Another Owner" at bounding box center [448, 518] width 102 height 32
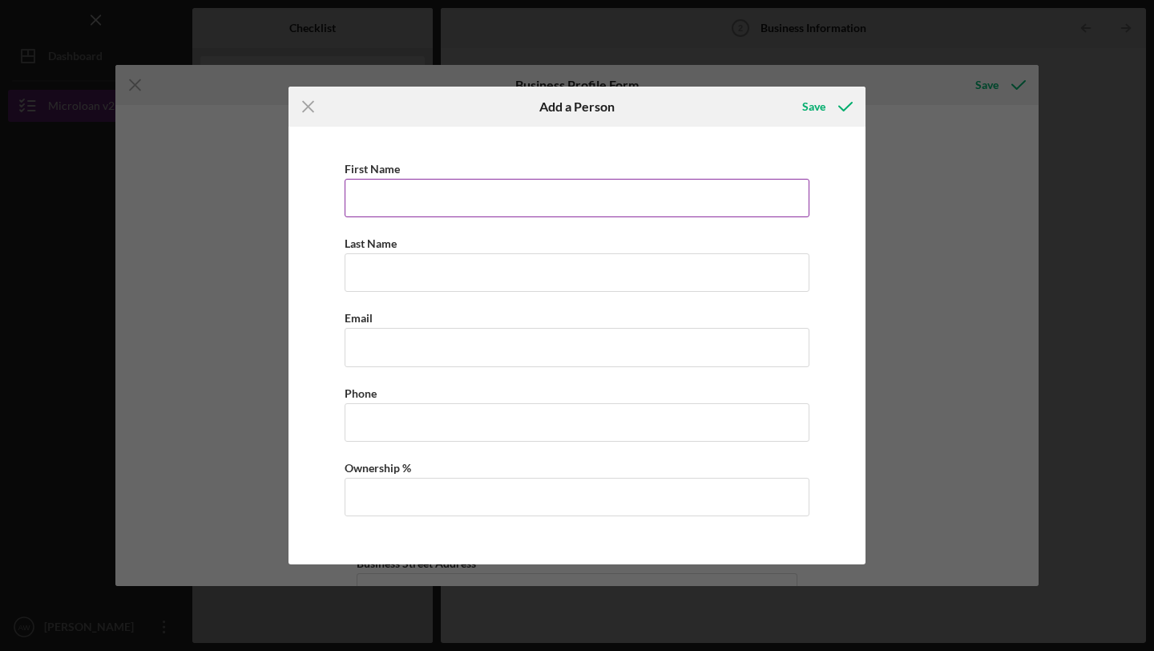
click at [397, 196] on input "First Name" at bounding box center [577, 198] width 465 height 38
type input "keayoni"
type input "[PERSON_NAME]"
click at [356, 201] on input "keayoni" at bounding box center [577, 198] width 465 height 38
type input "Keayoni"
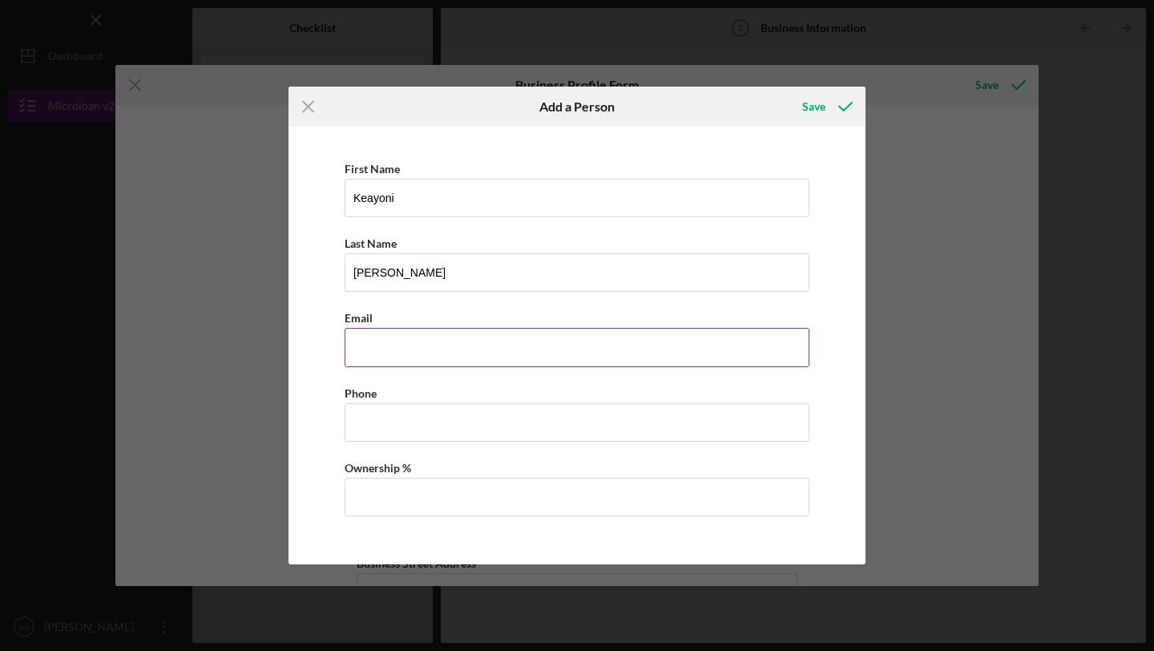
click at [390, 352] on input "Business Email" at bounding box center [577, 347] width 465 height 38
type input "S"
click at [415, 346] on input "[EMAIL_ADDRESS][DOMAIN_NAME]" at bounding box center [577, 347] width 465 height 38
type input "[EMAIL_ADDRESS][DOMAIN_NAME]"
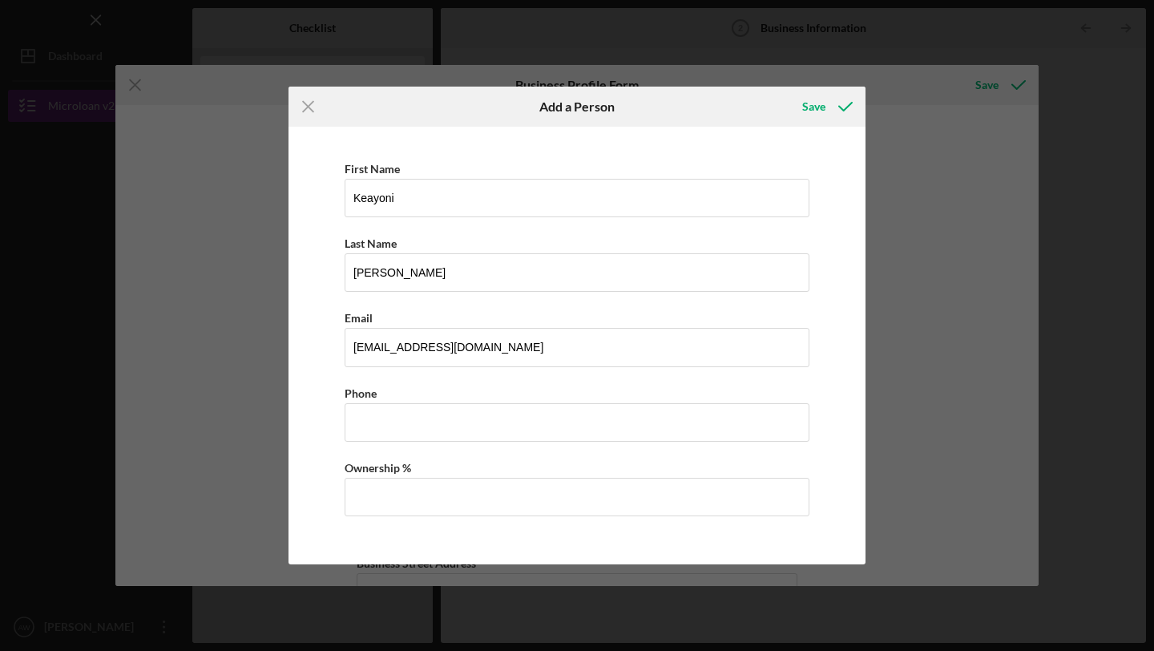
click at [311, 425] on div "First Name [PERSON_NAME] Last Name [PERSON_NAME] Email [EMAIL_ADDRESS][DOMAIN_N…" at bounding box center [576, 345] width 561 height 421
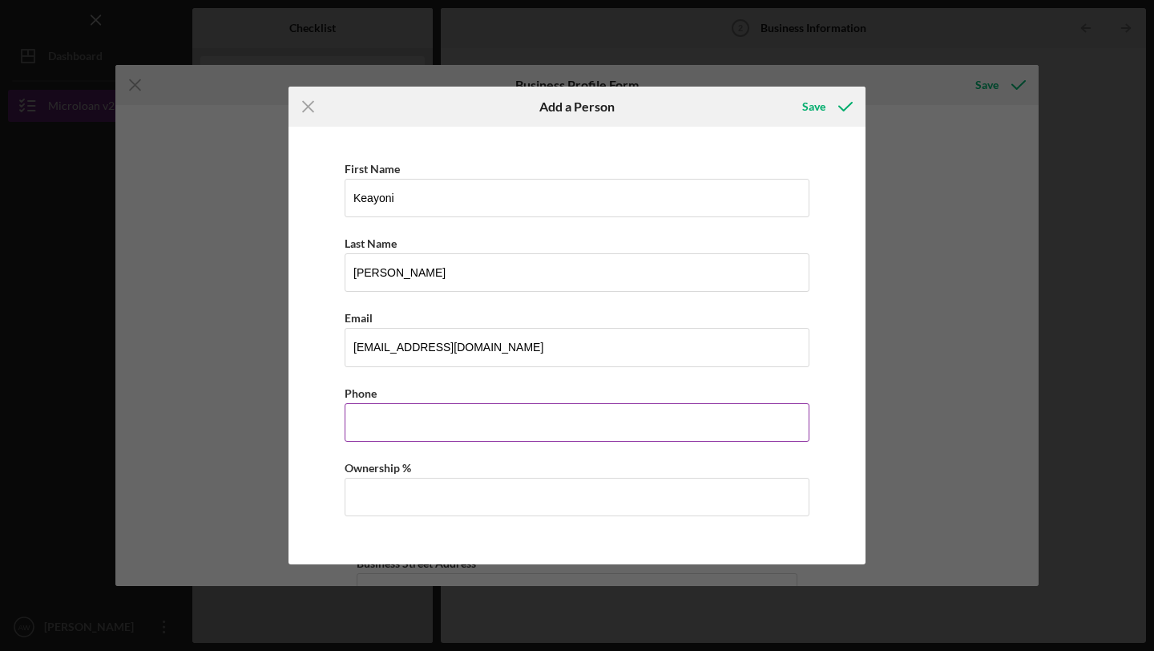
click at [405, 416] on input "Business Phone" at bounding box center [577, 422] width 465 height 38
type input "[PHONE_NUMBER]"
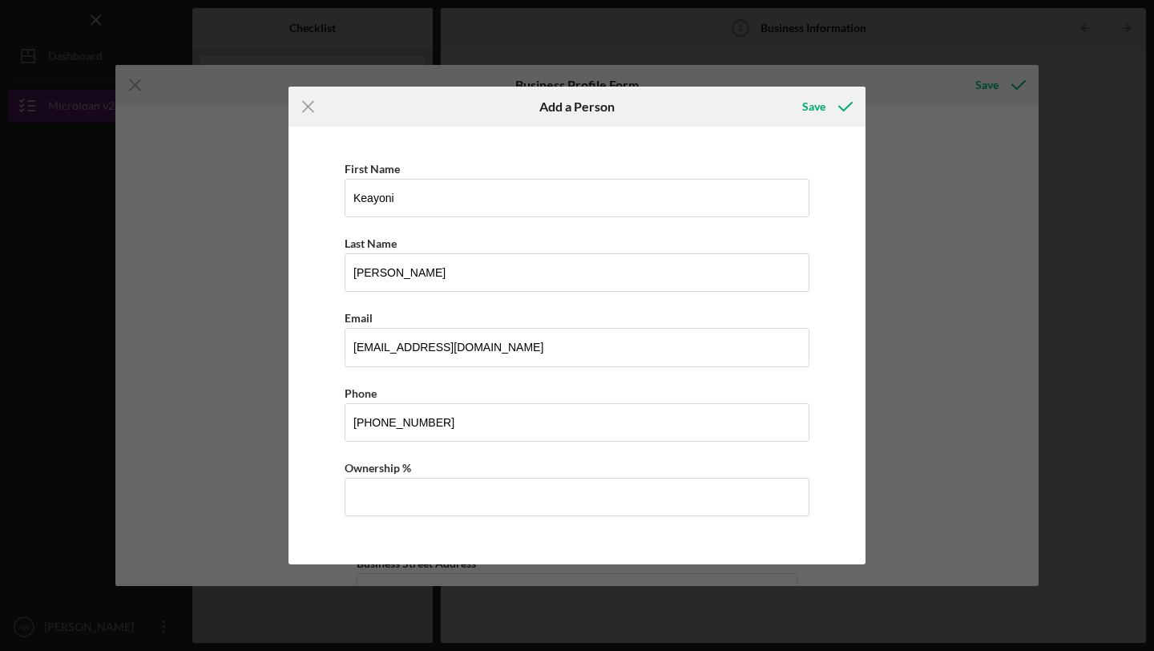
click at [833, 449] on div "First Name [PERSON_NAME] Last Name [PERSON_NAME] Email [EMAIL_ADDRESS][DOMAIN_N…" at bounding box center [576, 345] width 561 height 421
click at [695, 498] on input "Ownership %" at bounding box center [577, 497] width 465 height 38
type input "50.00%"
click at [849, 498] on div "First Name [PERSON_NAME] Last Name [PERSON_NAME] Email [EMAIL_ADDRESS][DOMAIN_N…" at bounding box center [576, 345] width 561 height 421
drag, startPoint x: 849, startPoint y: 498, endPoint x: 840, endPoint y: 563, distance: 65.5
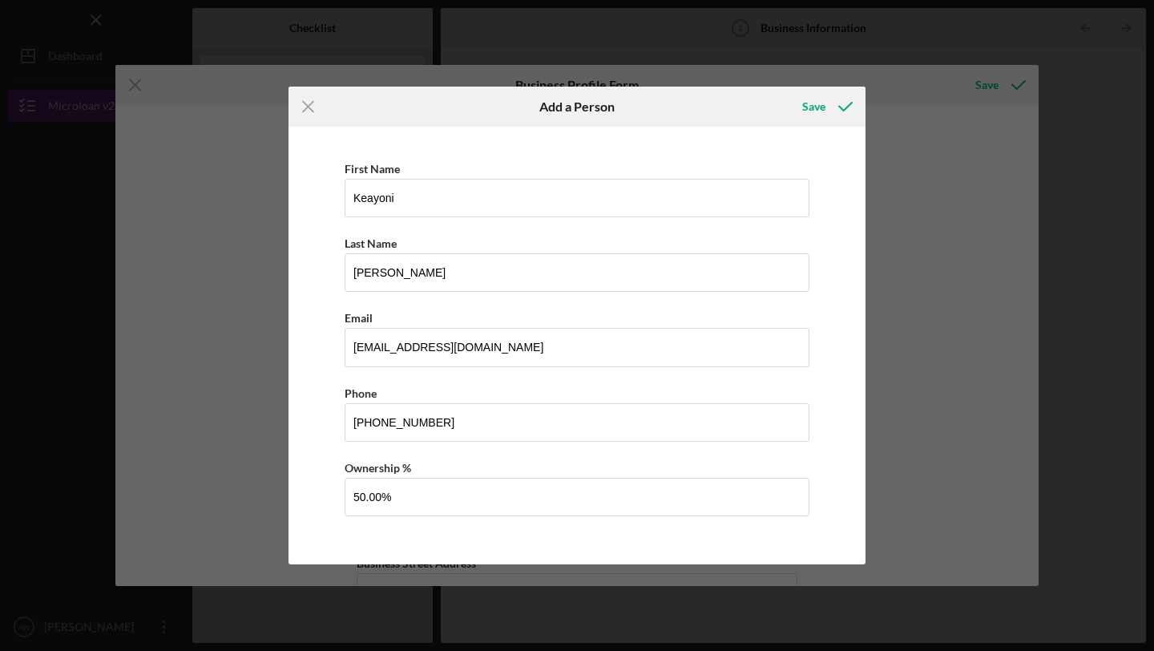
click at [840, 563] on div "Icon/Menu Close Add a Person Save First Name [PERSON_NAME] Last Name [PERSON_NA…" at bounding box center [577, 325] width 1154 height 651
click at [813, 103] on div "Save" at bounding box center [813, 107] width 23 height 32
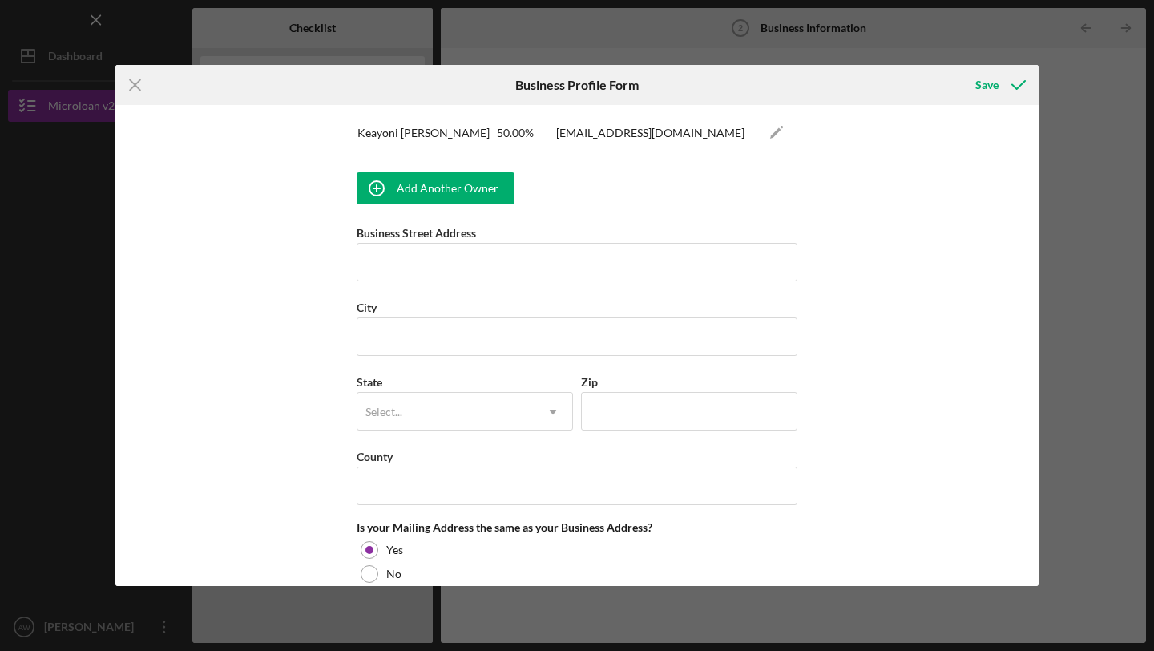
scroll to position [1071, 0]
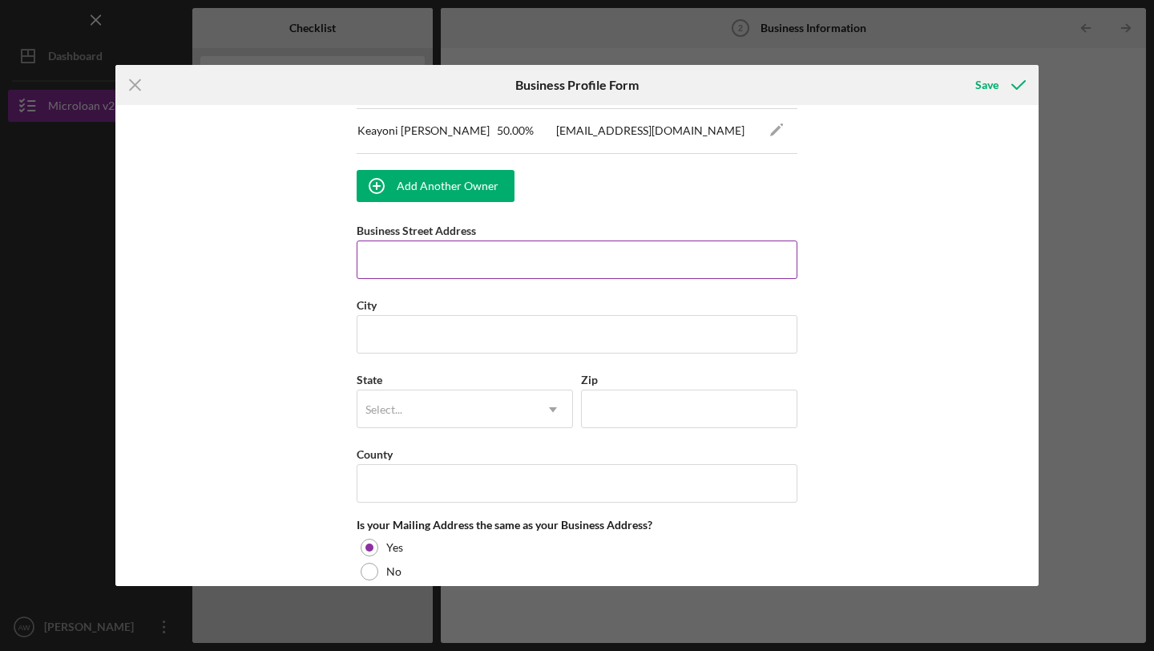
click at [582, 268] on input "Business Street Address" at bounding box center [577, 259] width 441 height 38
type input "[STREET_ADDRESS]"
click at [510, 321] on input "City" at bounding box center [577, 334] width 441 height 38
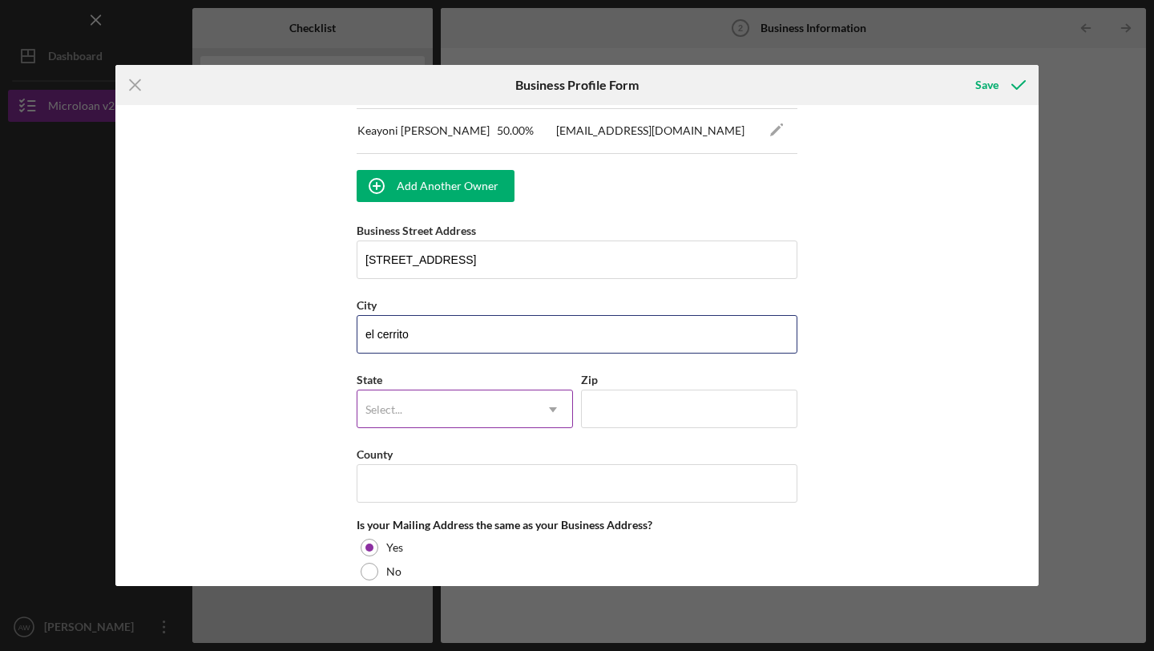
type input "el cerrito"
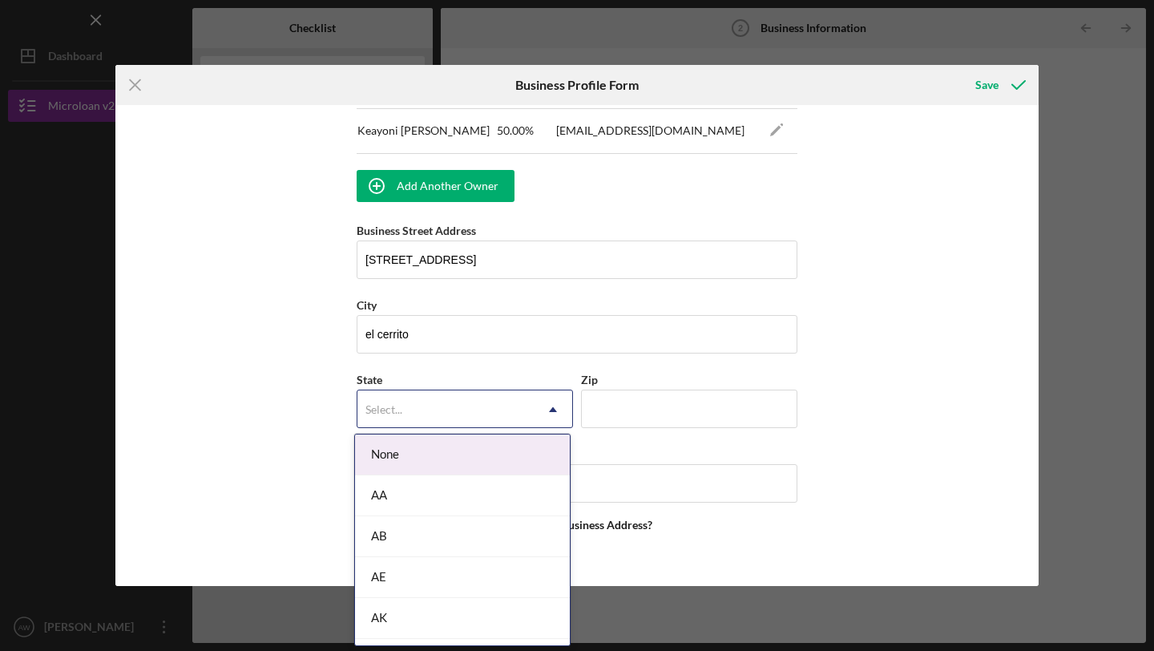
click at [422, 414] on div "Select..." at bounding box center [445, 409] width 176 height 37
type input "ca"
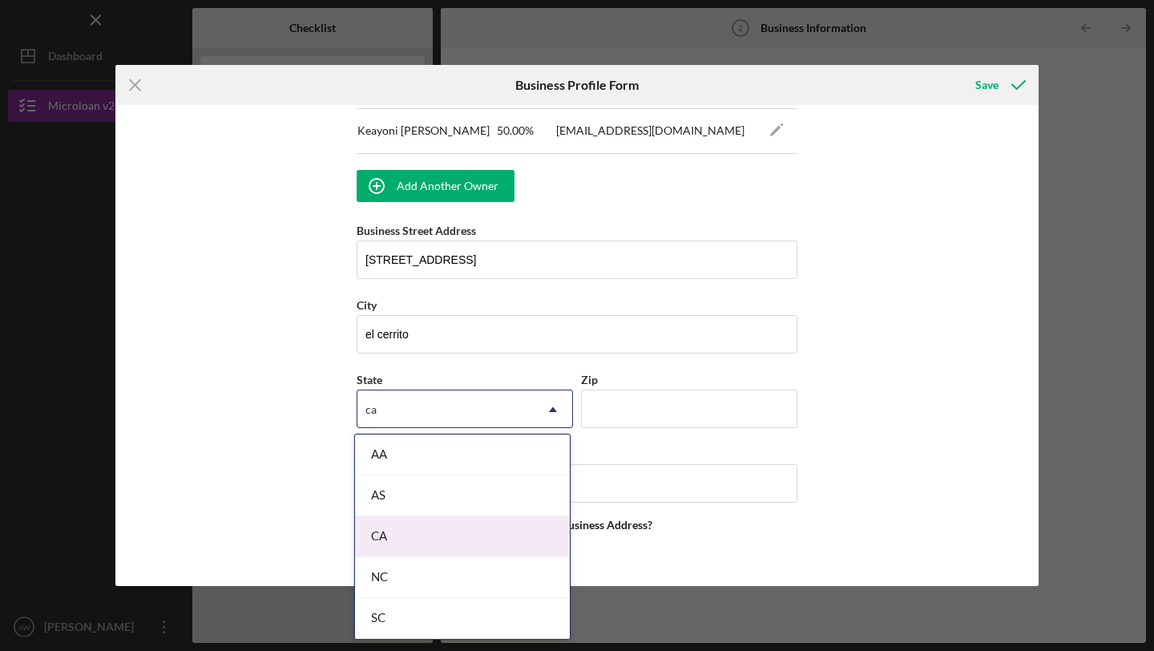
click at [411, 526] on div "CA" at bounding box center [462, 536] width 215 height 41
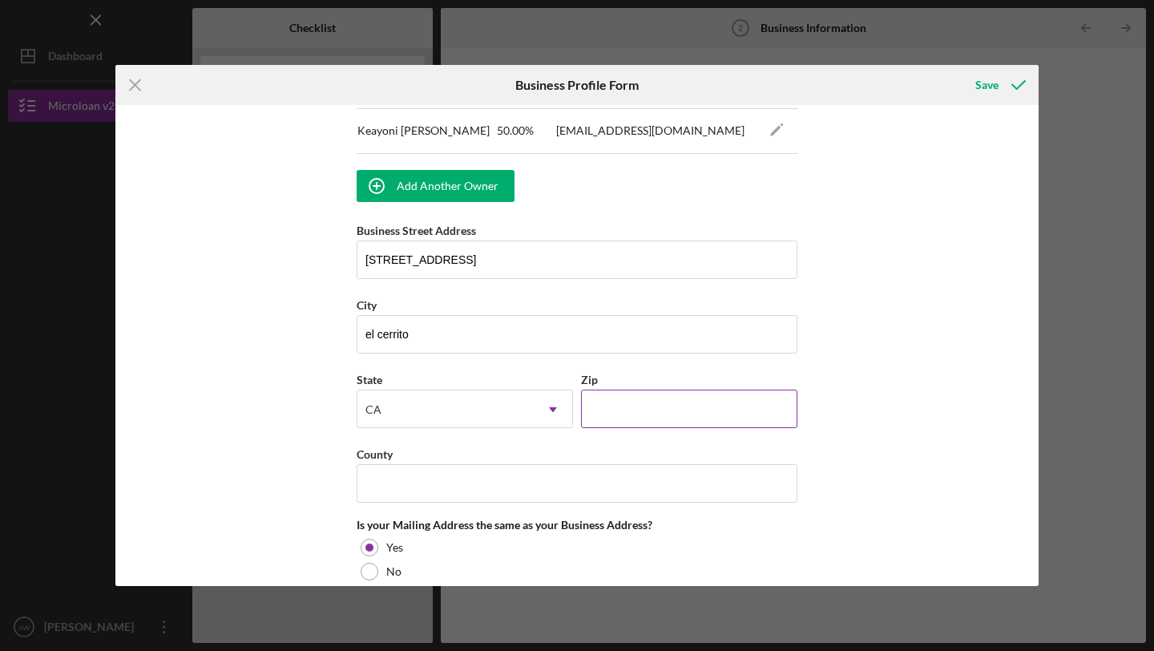
click at [641, 417] on input "Zip" at bounding box center [689, 408] width 216 height 38
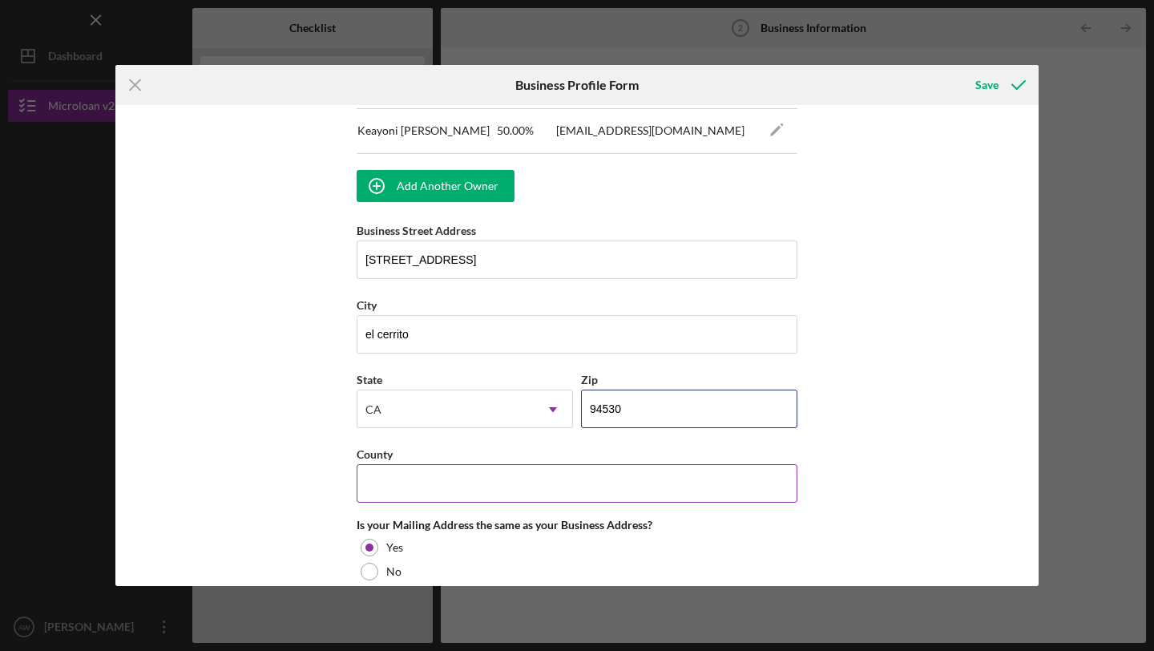
type input "94530"
click at [507, 490] on input "County" at bounding box center [577, 483] width 441 height 38
type input "c"
type input "[GEOGRAPHIC_DATA]"
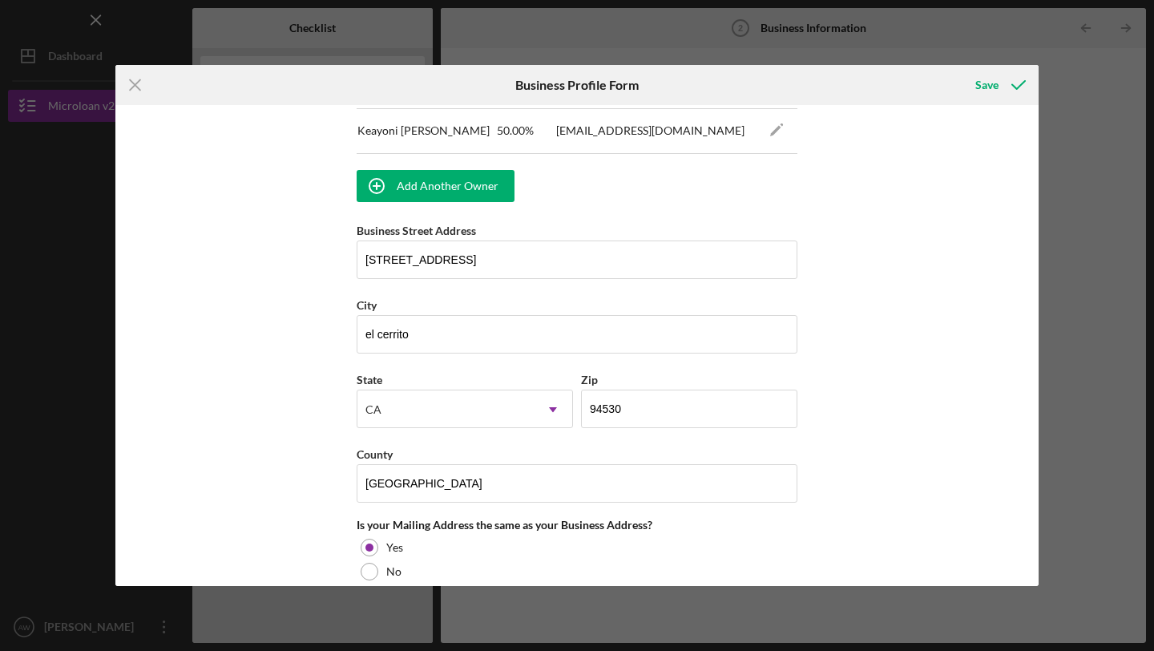
click at [297, 522] on div "Business Name Sass N' Class salon of beauty DBA Sass N' Class salon of beauty B…" at bounding box center [576, 345] width 923 height 481
click at [291, 523] on div "Business Name Sass N' Class salon of beauty DBA Sass N' Class salon of beauty B…" at bounding box center [576, 345] width 923 height 481
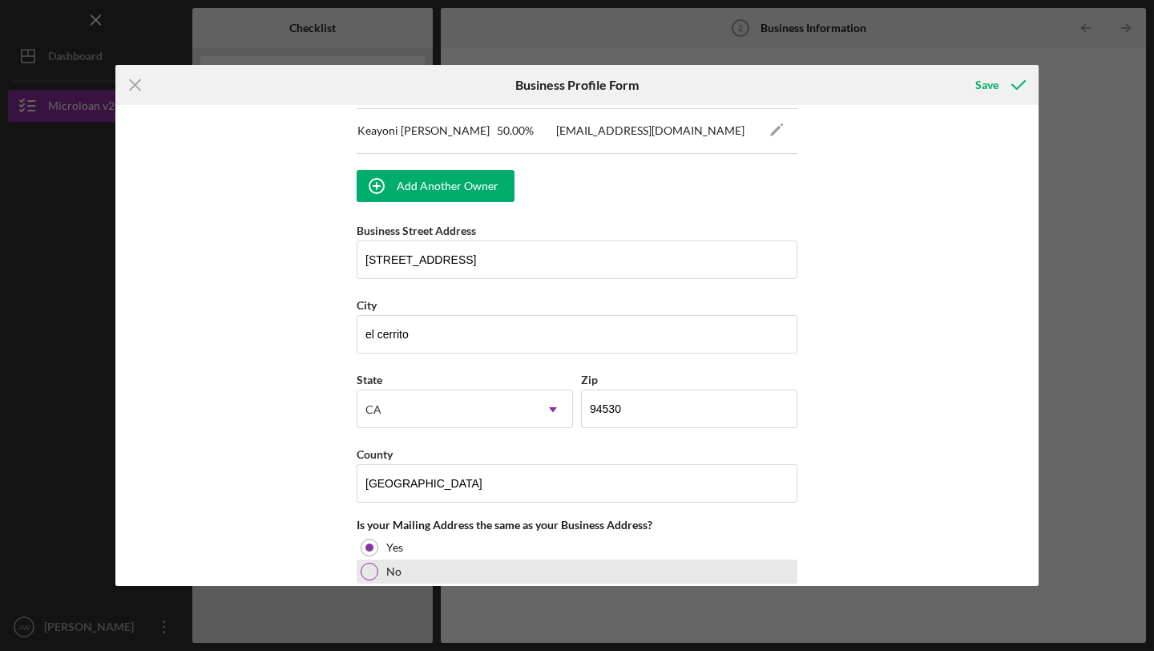
click at [366, 571] on div at bounding box center [370, 572] width 18 height 18
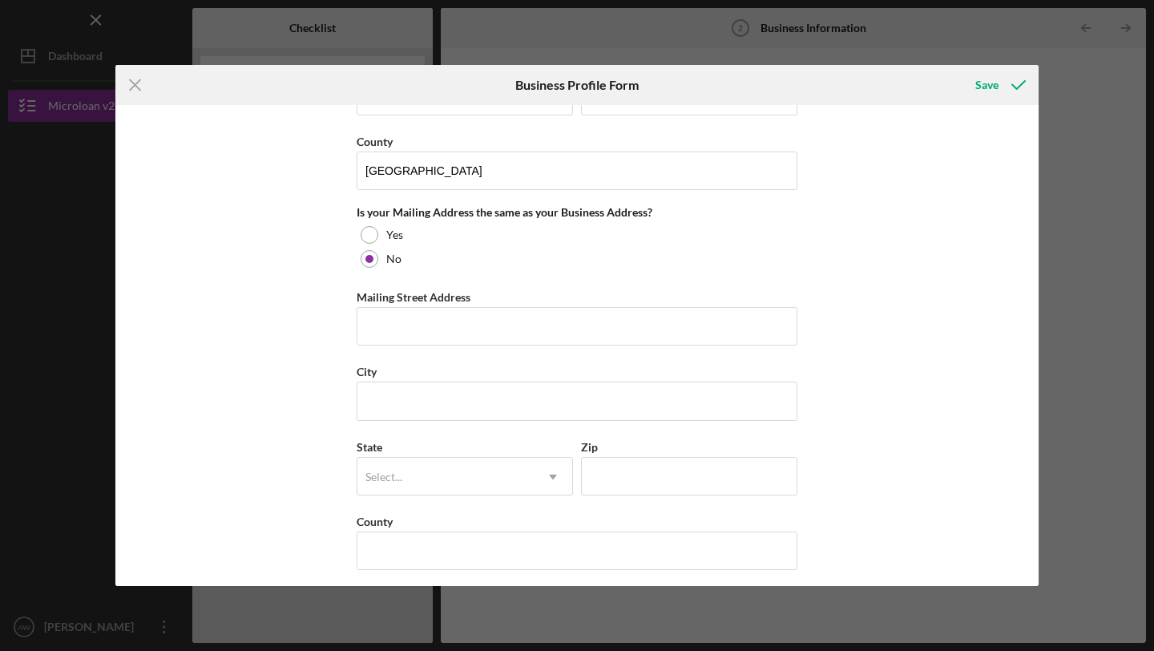
scroll to position [1381, 0]
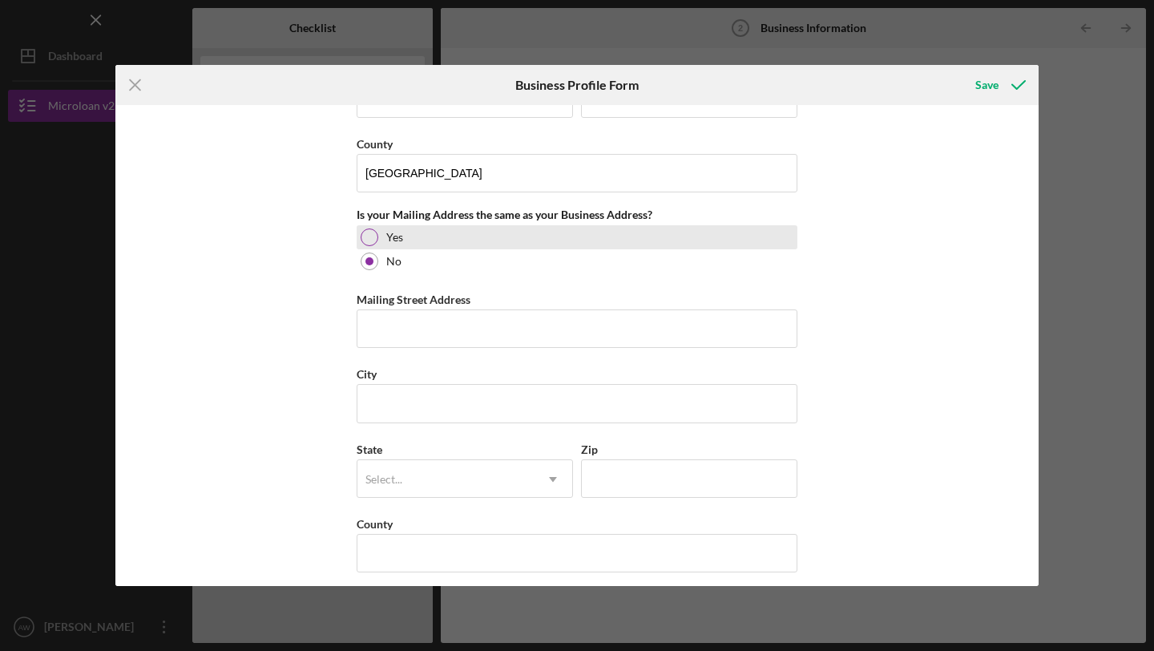
click at [370, 238] on div at bounding box center [370, 237] width 18 height 18
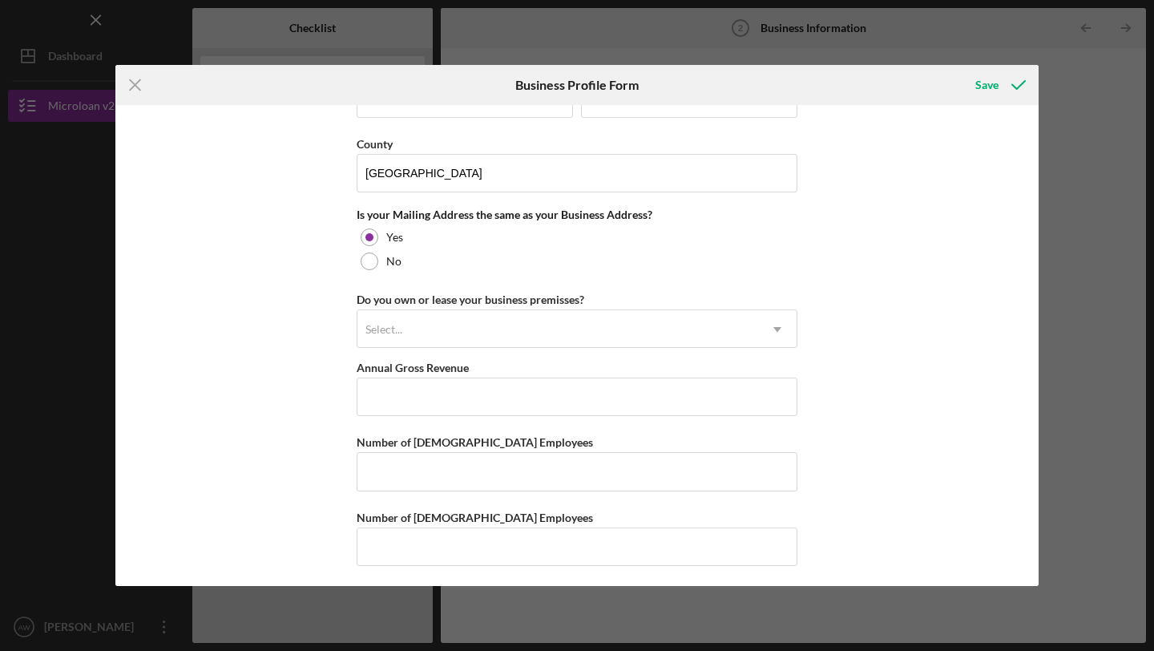
click at [321, 300] on div "Business Name Sass N' Class salon of beauty DBA Sass N' Class salon of beauty B…" at bounding box center [576, 345] width 923 height 481
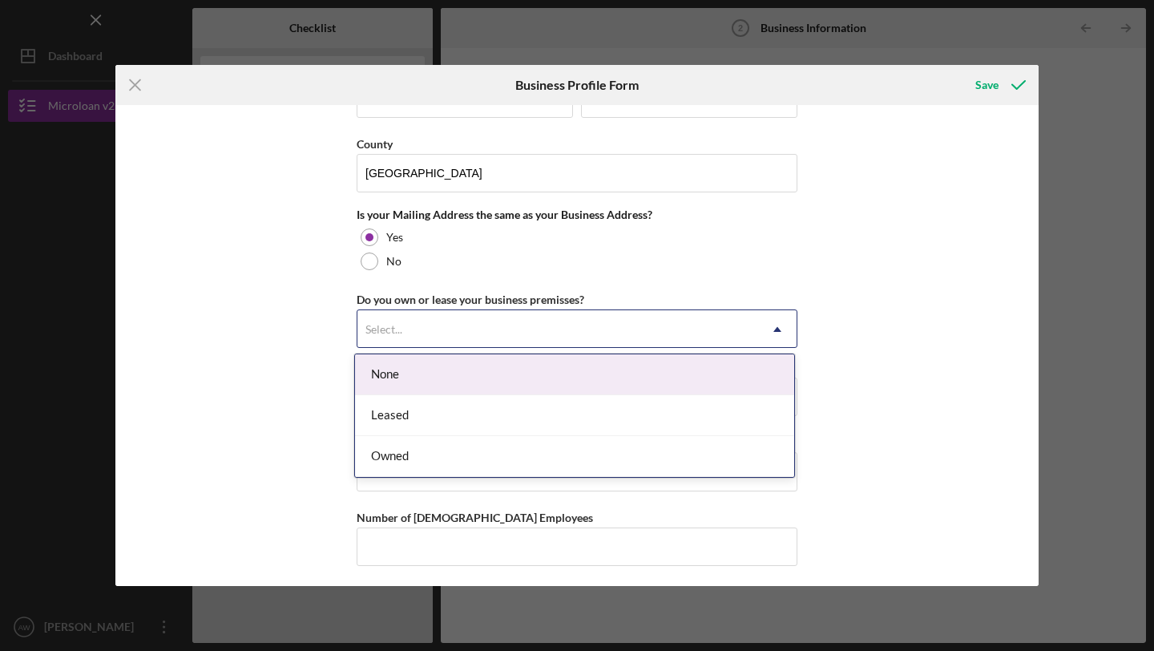
click at [393, 327] on div "Select..." at bounding box center [383, 329] width 37 height 13
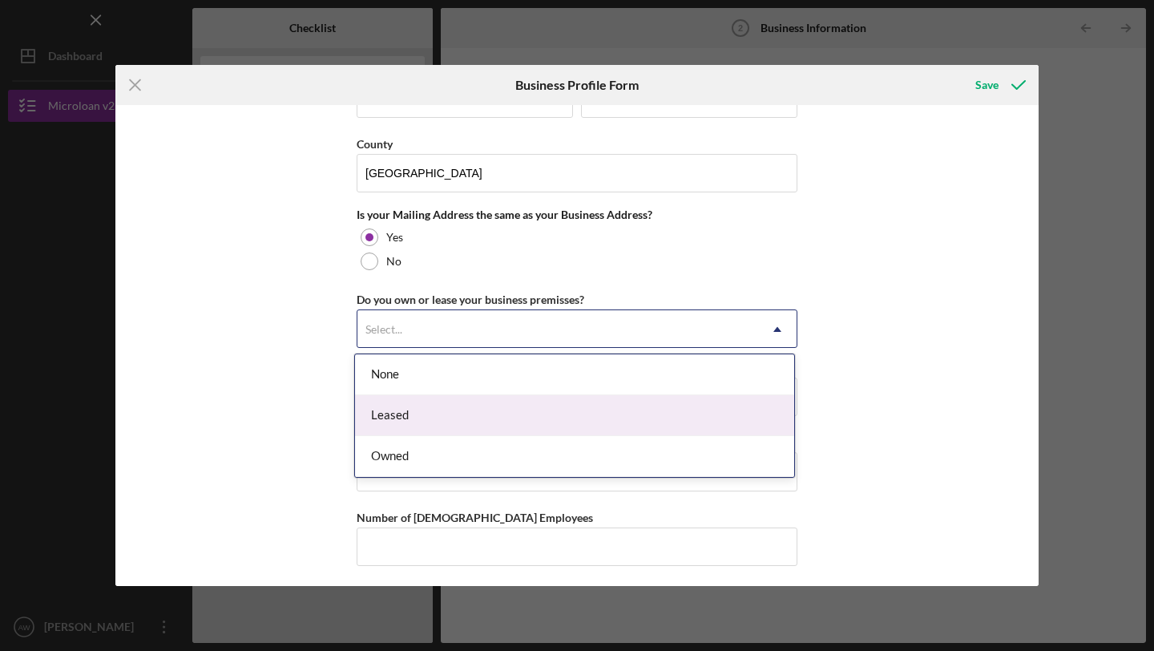
click at [399, 422] on div "Leased" at bounding box center [574, 415] width 439 height 41
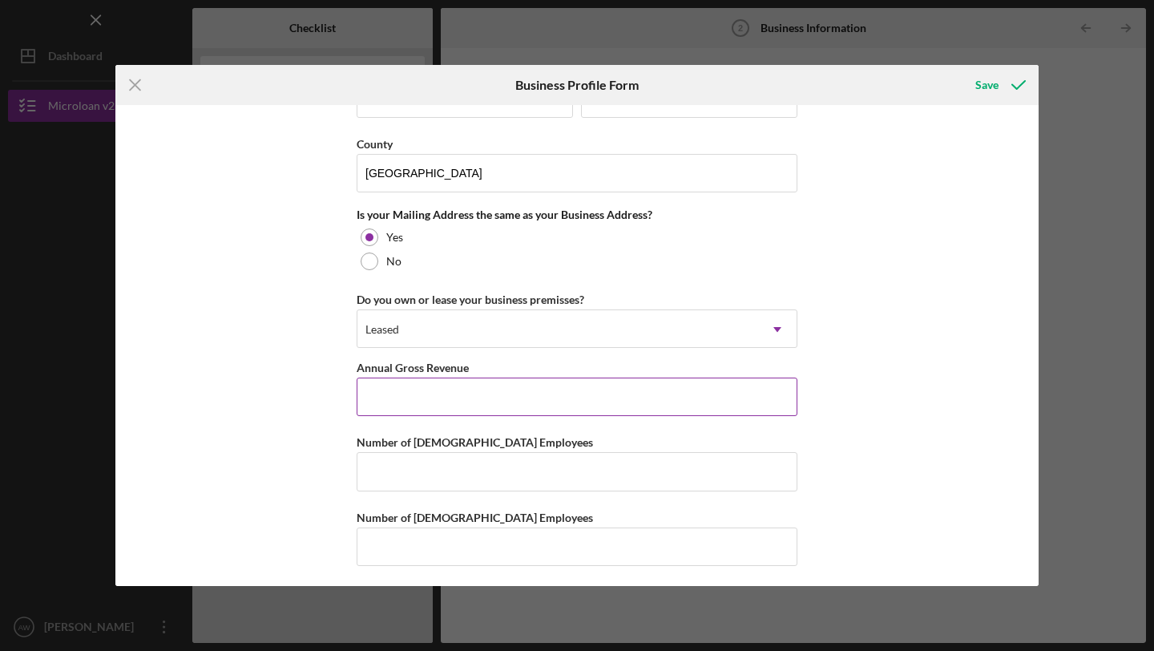
click at [405, 396] on input "Annual Gross Revenue" at bounding box center [577, 396] width 441 height 38
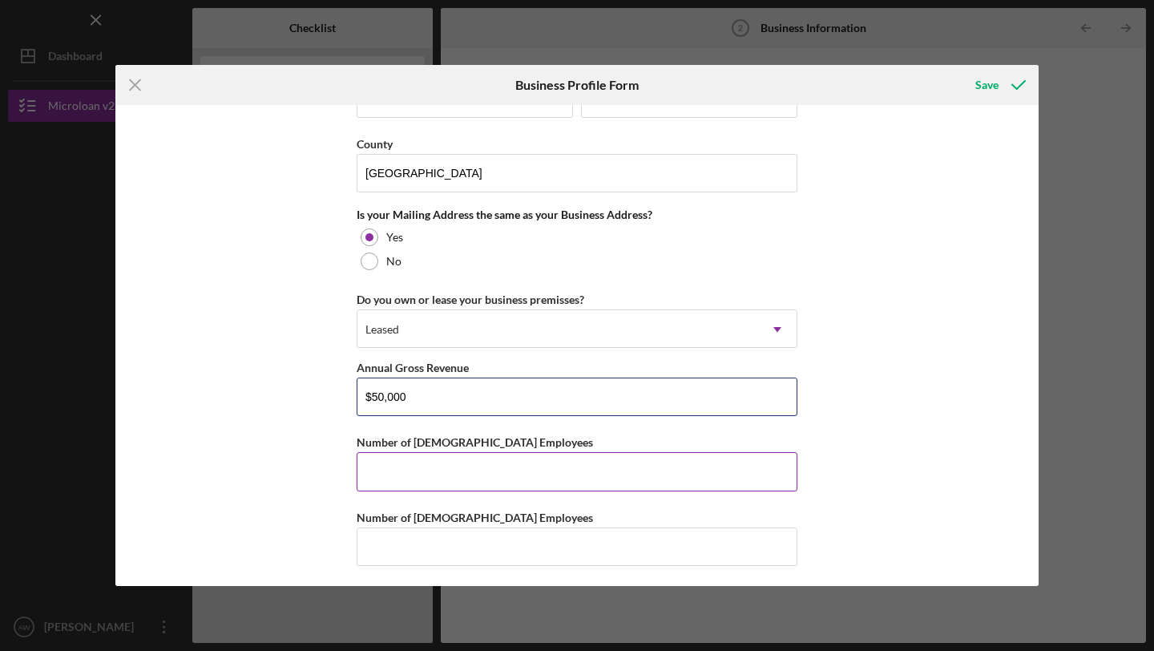
type input "$50,000"
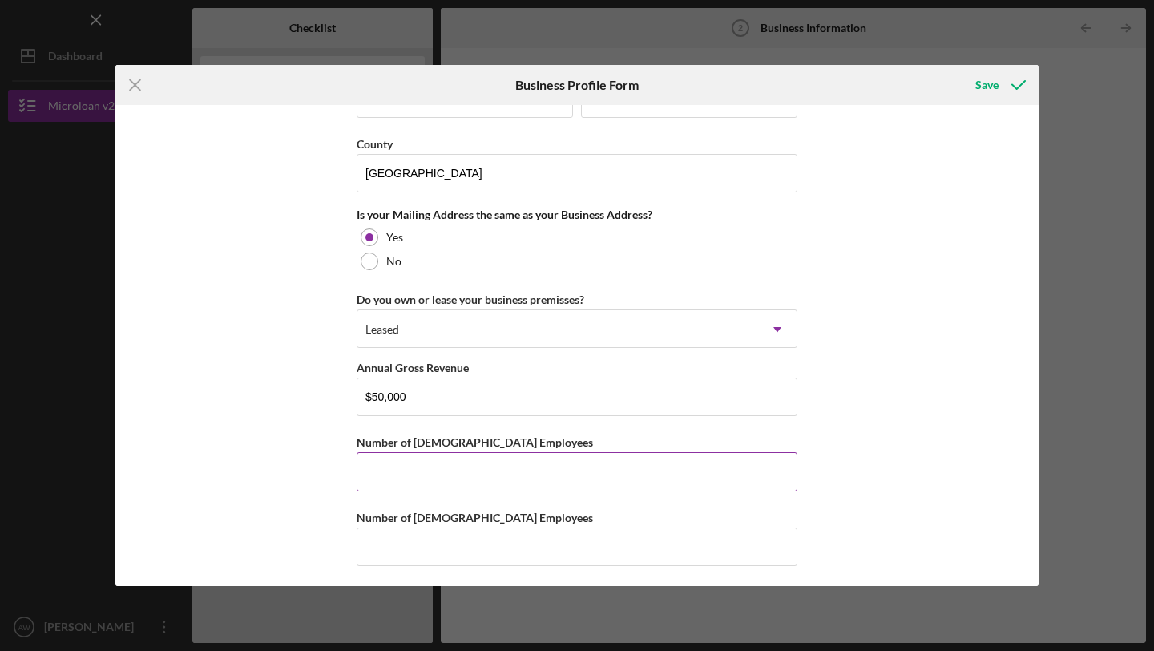
click at [401, 464] on input "Number of [DEMOGRAPHIC_DATA] Employees" at bounding box center [577, 471] width 441 height 38
type input "1"
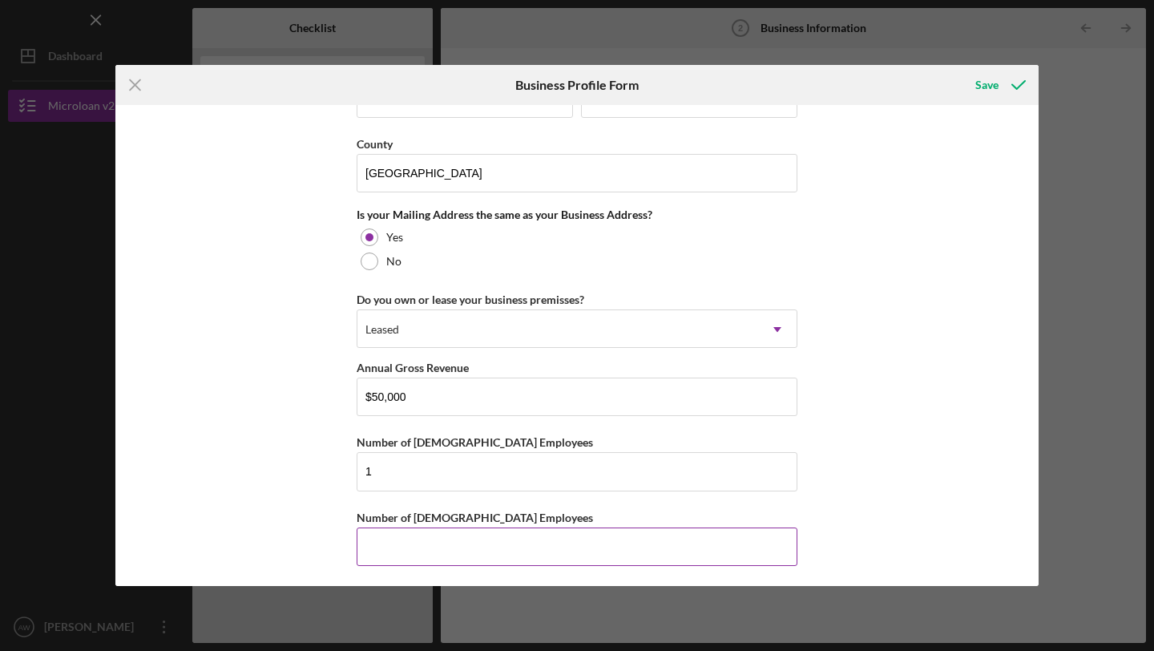
click at [410, 540] on input "Number of [DEMOGRAPHIC_DATA] Employees" at bounding box center [577, 546] width 441 height 38
type input "0"
click at [845, 536] on div "Business Name Sass N' Class salon of beauty DBA Sass N' Class salon of beauty B…" at bounding box center [576, 345] width 923 height 481
click at [1003, 87] on icon "submit" at bounding box center [1018, 85] width 40 height 40
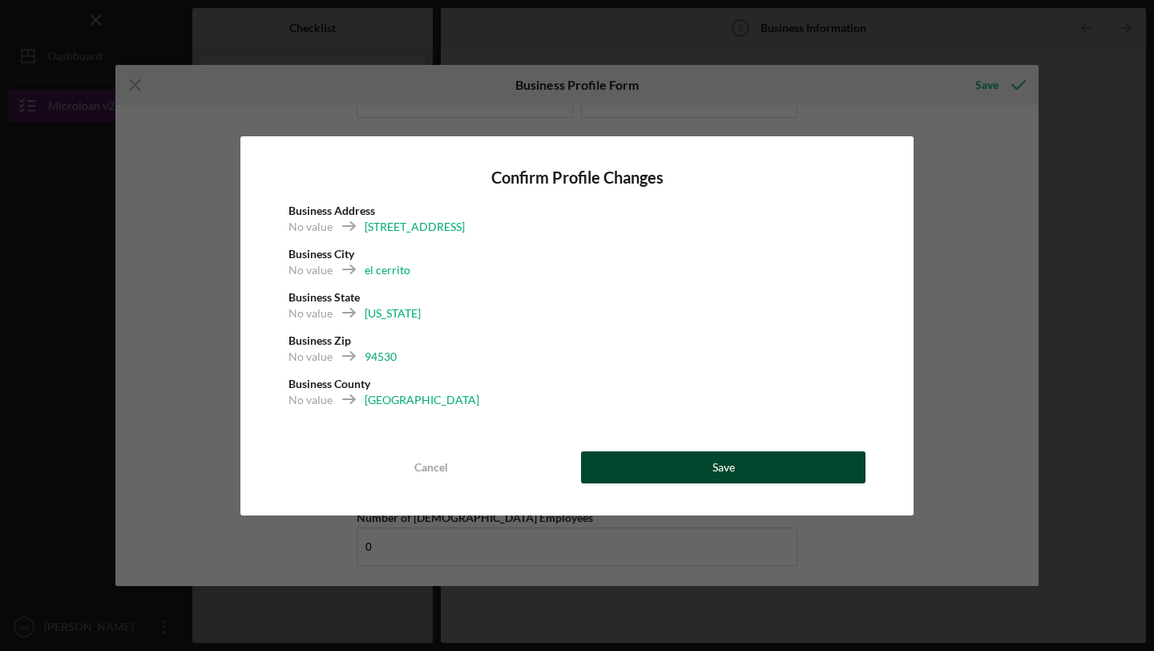
click at [715, 467] on div "Save" at bounding box center [723, 467] width 22 height 32
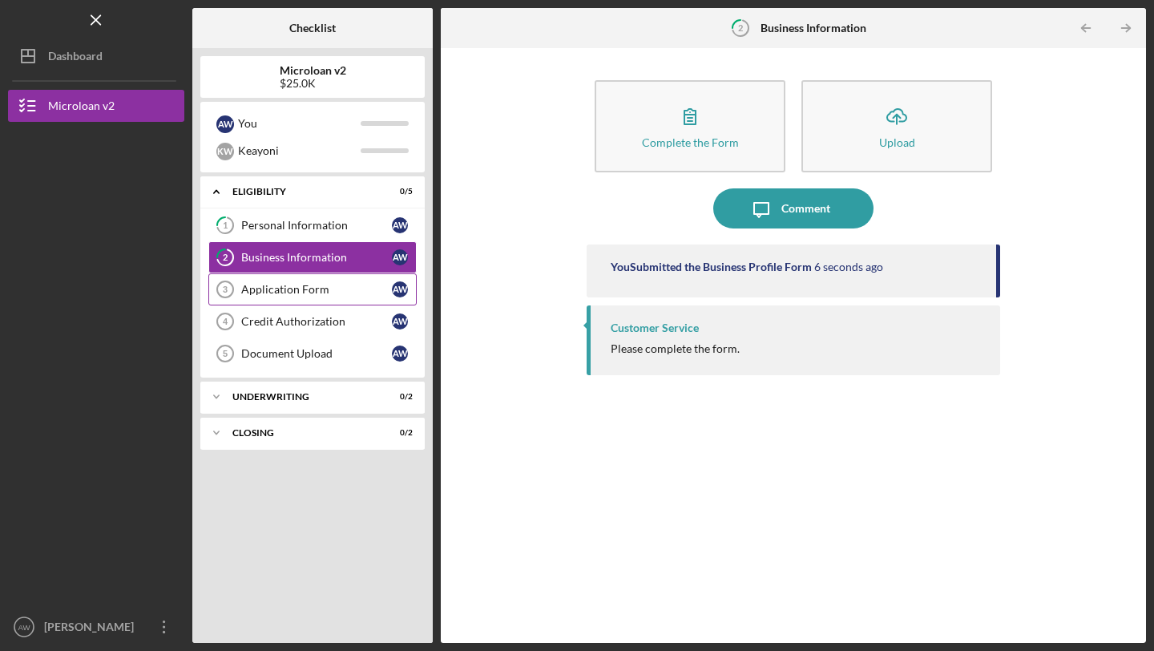
click at [354, 292] on div "Application Form" at bounding box center [316, 289] width 151 height 13
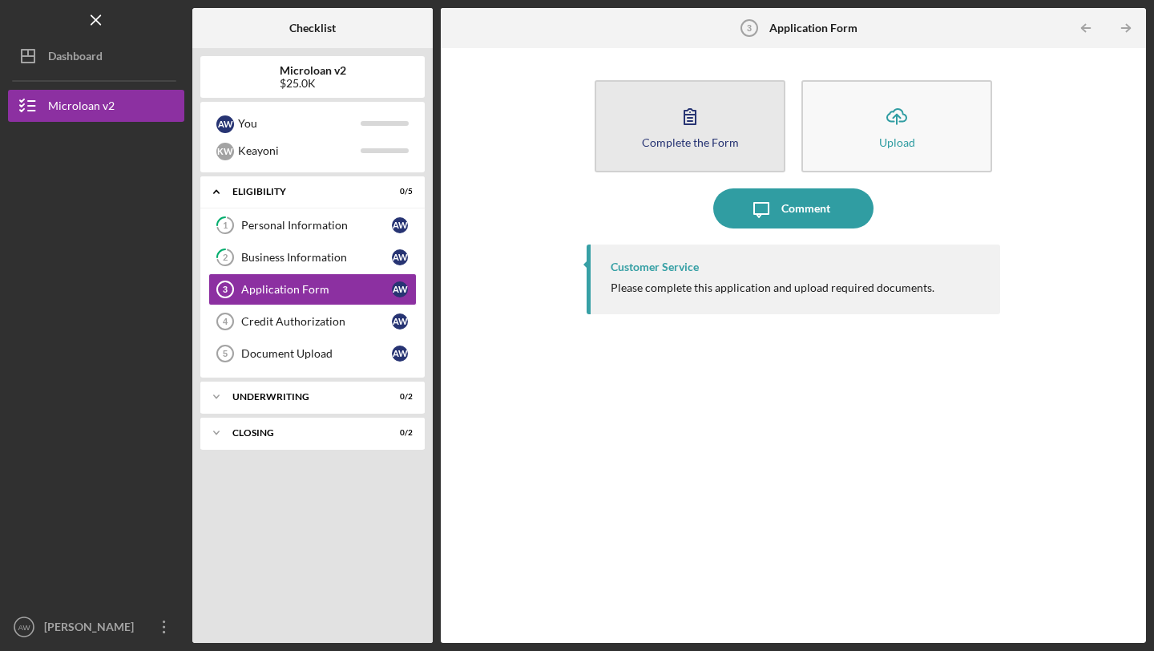
click at [672, 129] on icon "button" at bounding box center [690, 116] width 40 height 40
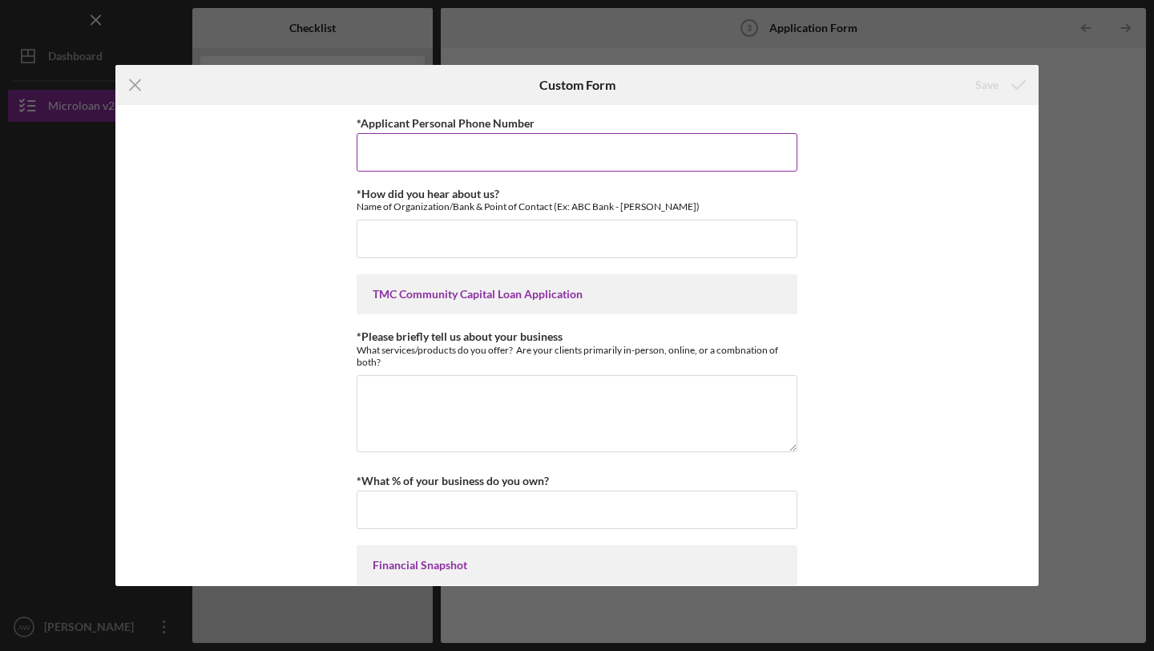
click at [634, 151] on input "*Applicant Personal Phone Number" at bounding box center [577, 152] width 441 height 38
type input "5108275482"
click at [579, 246] on input "*How did you hear about us?" at bounding box center [577, 239] width 441 height 38
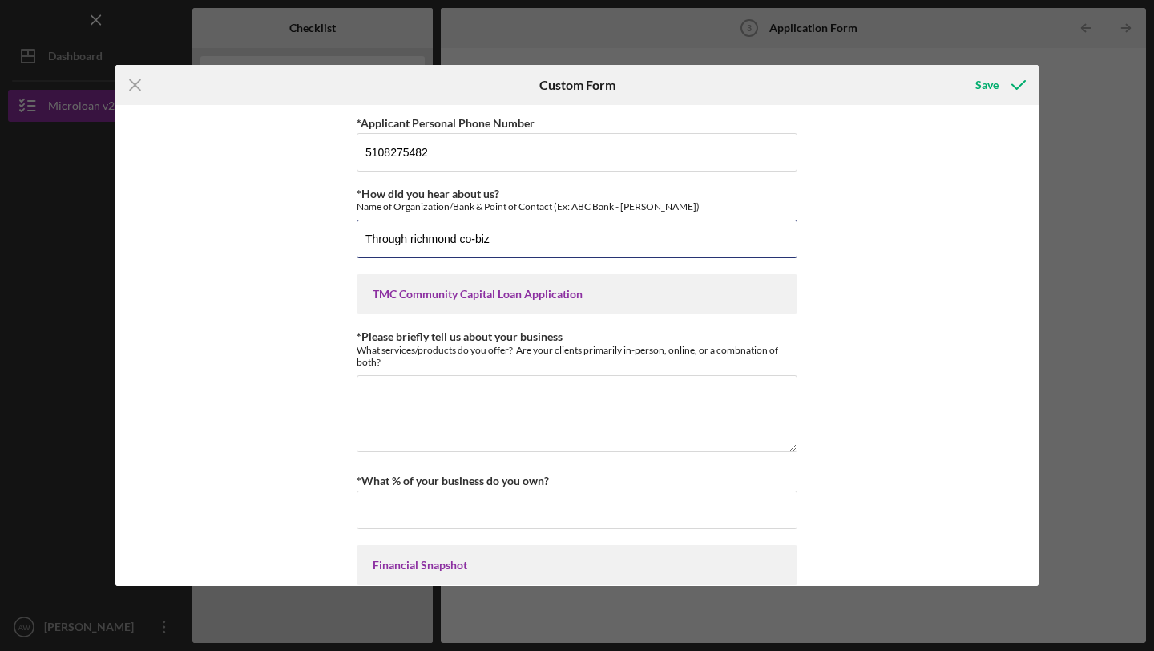
type input "Through richmond co-biz"
click at [506, 290] on div "TMC Community Capital Loan Application" at bounding box center [577, 294] width 409 height 13
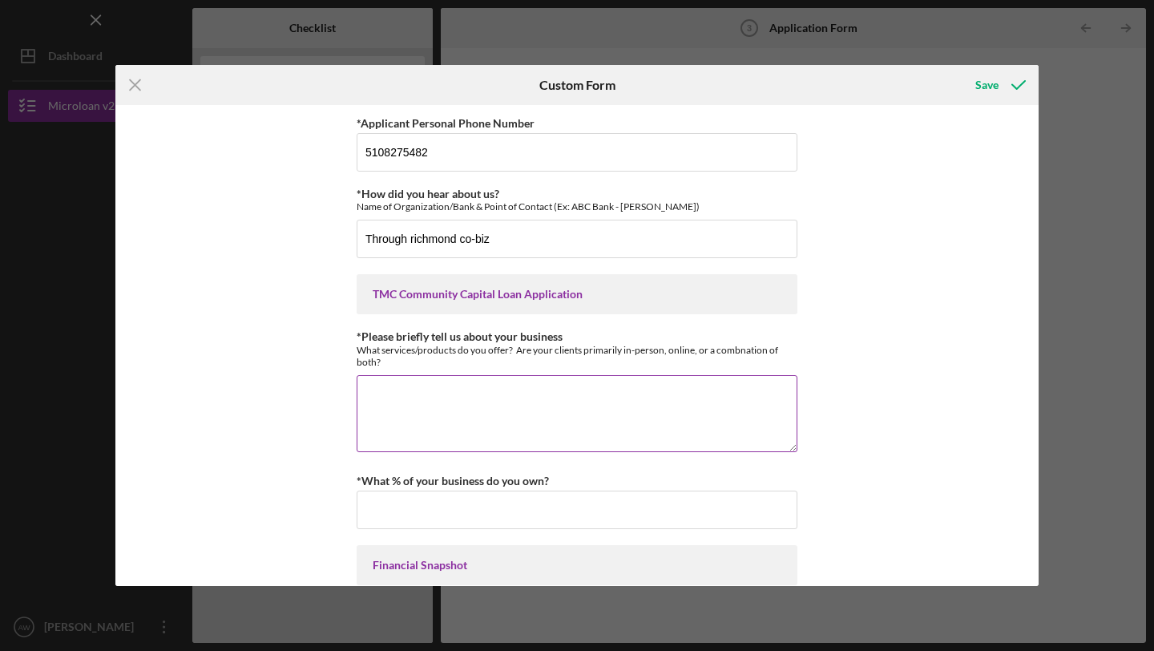
click at [466, 382] on textarea "*Please briefly tell us about your business" at bounding box center [577, 413] width 441 height 77
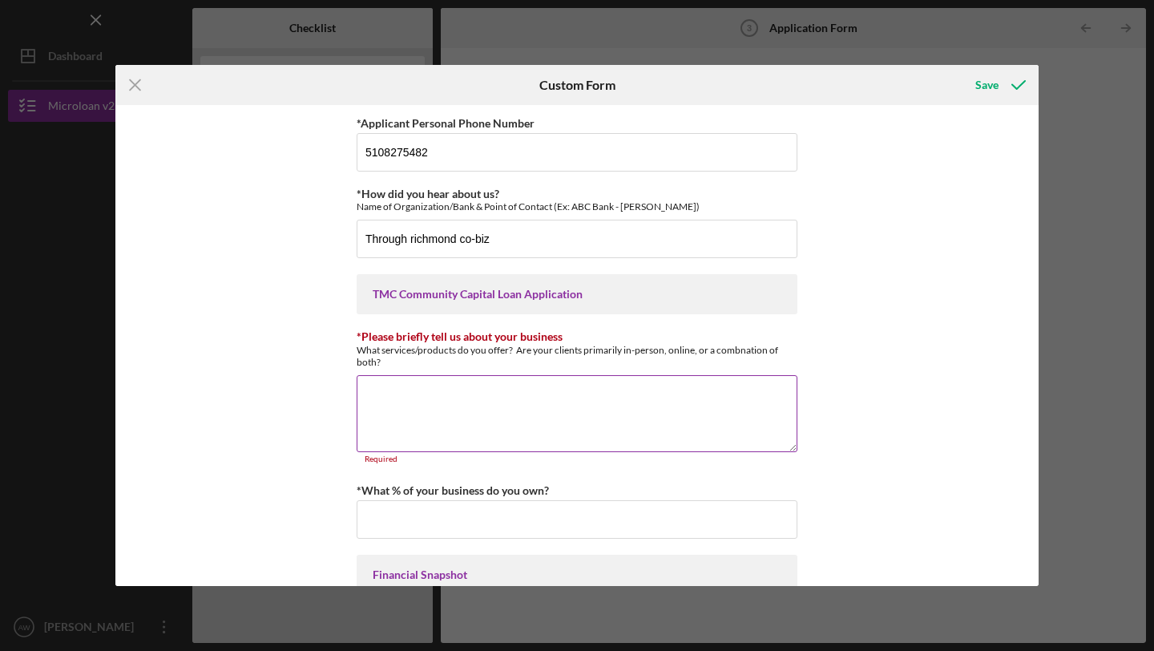
click at [407, 416] on textarea "*Please briefly tell us about your business" at bounding box center [577, 413] width 441 height 77
paste textarea "Sass n Class is your one-stop beauty destination, offering a full range of in-p…"
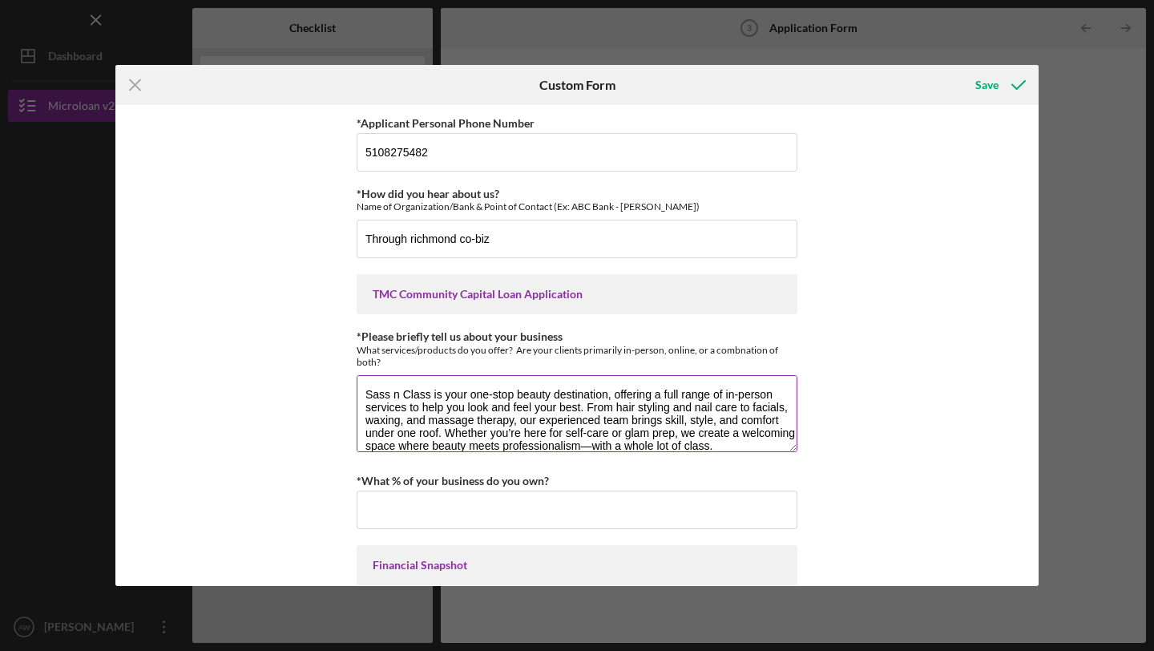
scroll to position [1, 0]
drag, startPoint x: 724, startPoint y: 445, endPoint x: 730, endPoint y: 470, distance: 26.2
type textarea "Sass n Class is your one-stop beauty destination, offering a full range of in-p…"
click at [796, 476] on div "*Applicant Personal Phone Number [PHONE_NUMBER] *How did you hear about us? Nam…" at bounding box center [576, 345] width 923 height 481
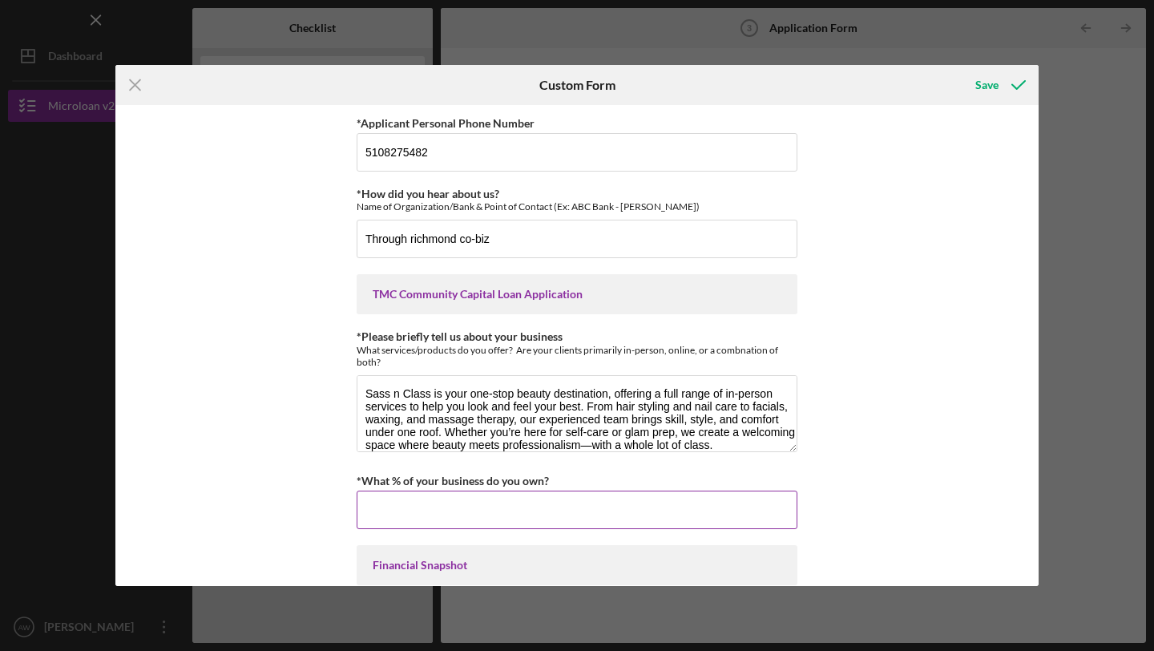
click at [678, 527] on input "*What % of your business do you own?" at bounding box center [577, 509] width 441 height 38
type input "50.00000%"
click at [862, 545] on div "*Applicant Personal Phone Number [PHONE_NUMBER] *How did you hear about us? Nam…" at bounding box center [576, 345] width 923 height 481
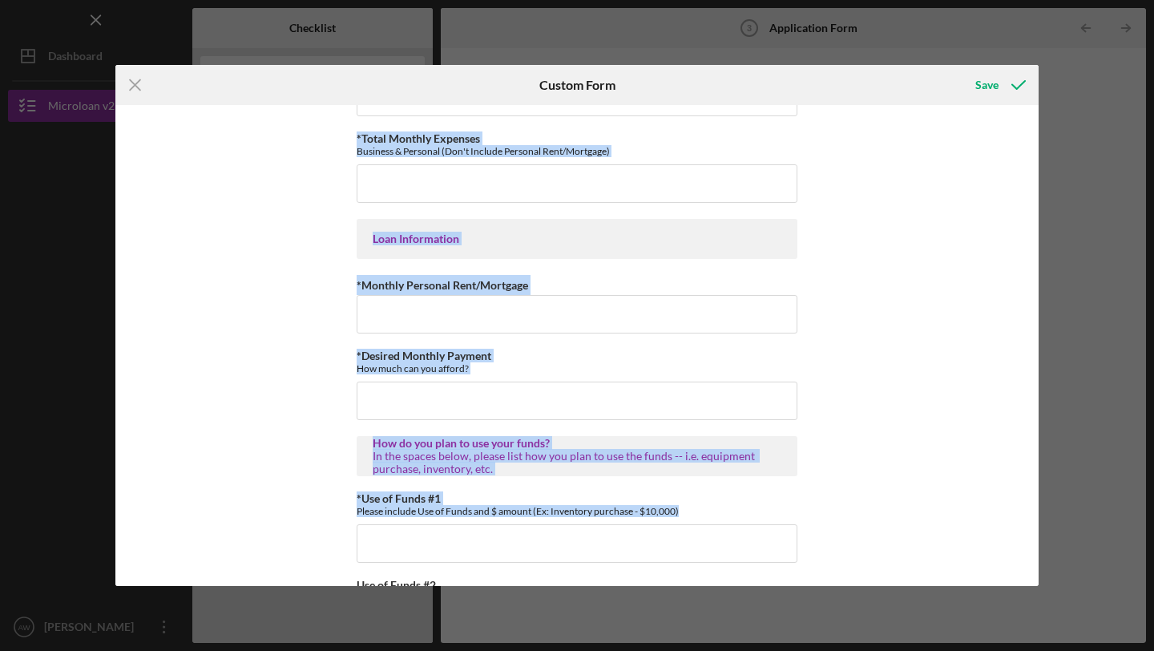
drag, startPoint x: 857, startPoint y: 545, endPoint x: 851, endPoint y: 650, distance: 105.2
click at [851, 650] on div "Icon/Menu Close Custom Form Save *Applicant Personal Phone Number [PHONE_NUMBER…" at bounding box center [577, 325] width 1154 height 651
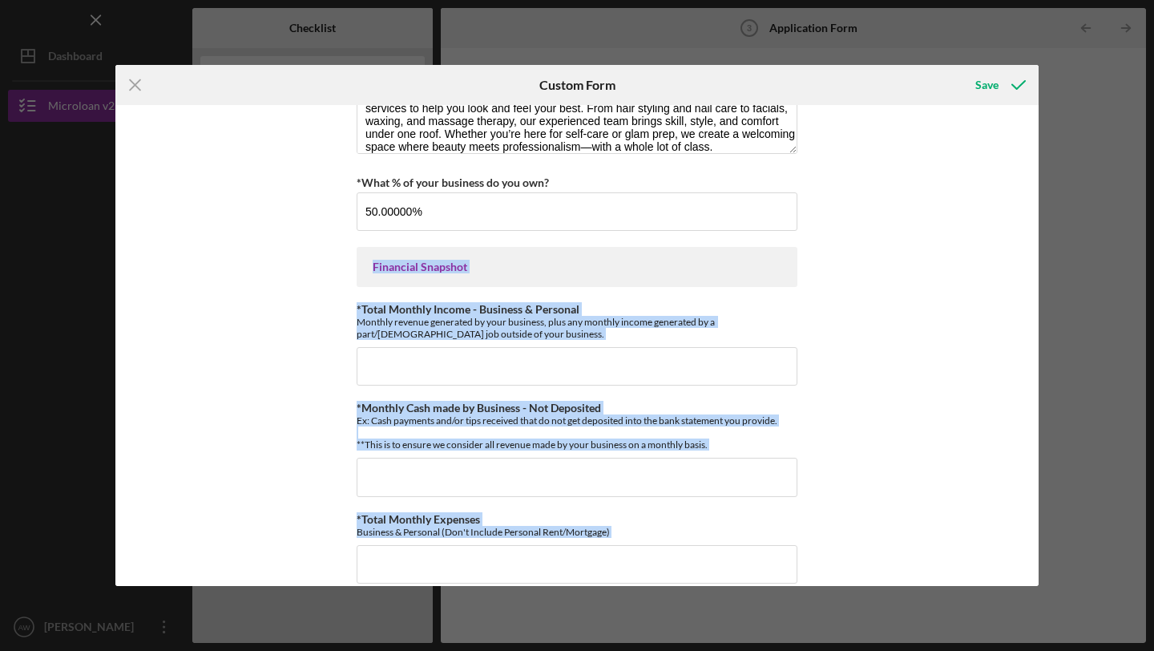
scroll to position [268, 0]
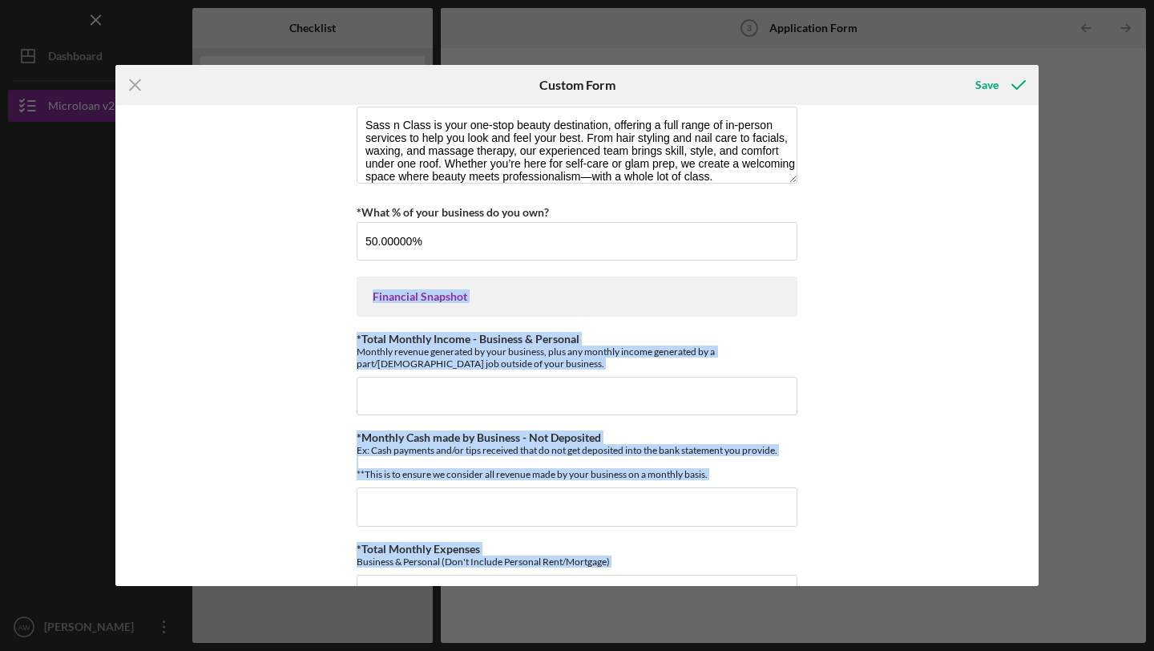
click at [898, 345] on div "*Applicant Personal Phone Number [PHONE_NUMBER] *How did you hear about us? Nam…" at bounding box center [576, 345] width 923 height 481
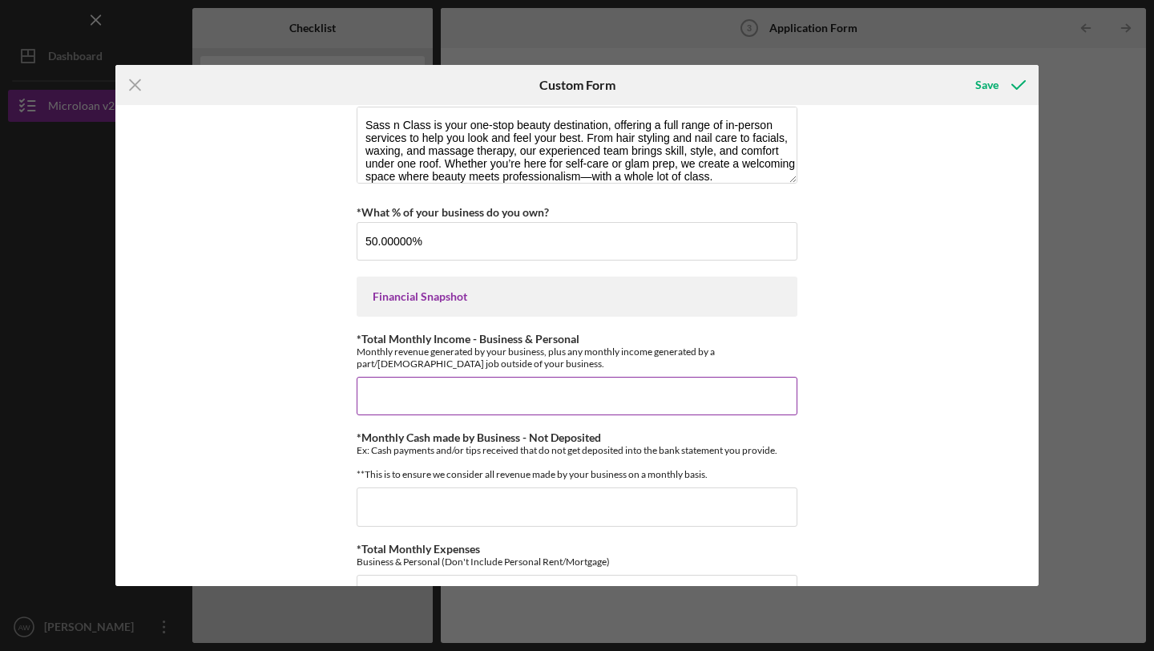
click at [454, 392] on input "*Total Monthly Income - Business & Personal" at bounding box center [577, 396] width 441 height 38
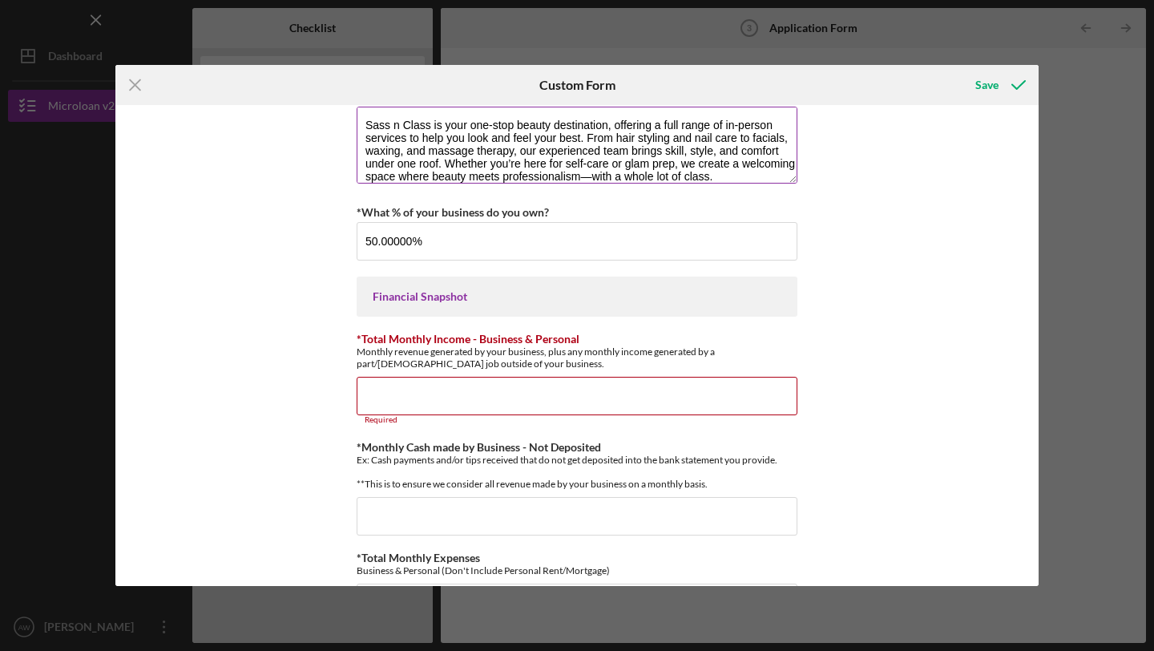
click at [764, 156] on textarea "Sass n Class is your one-stop beauty destination, offering a full range of in-p…" at bounding box center [577, 145] width 441 height 77
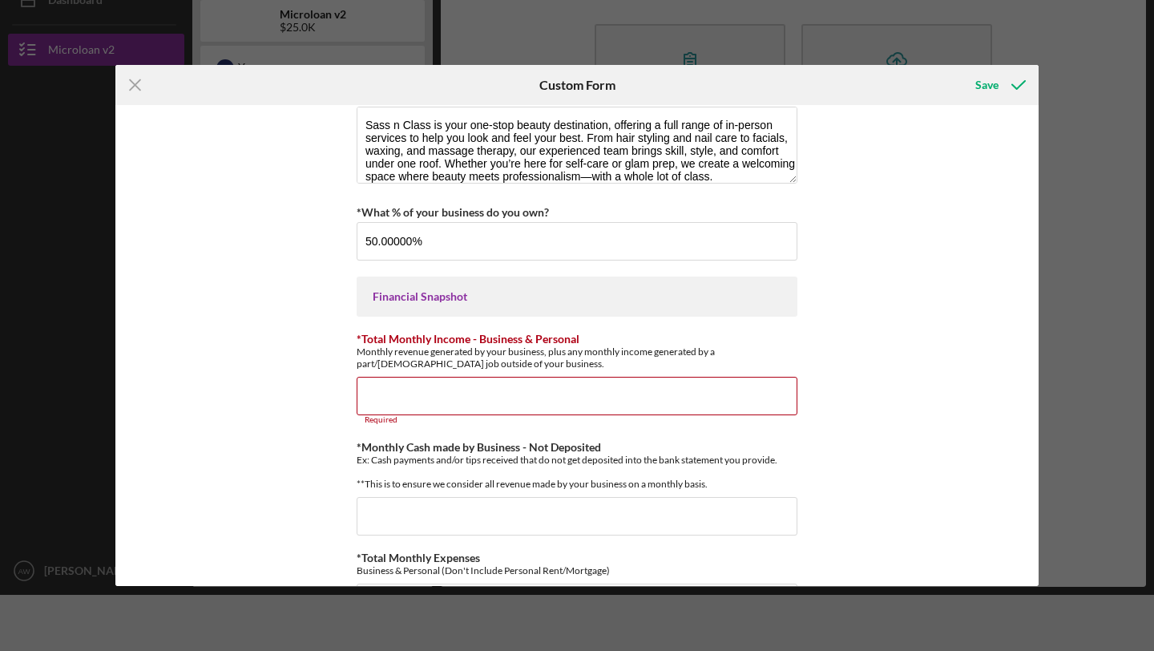
scroll to position [0, 0]
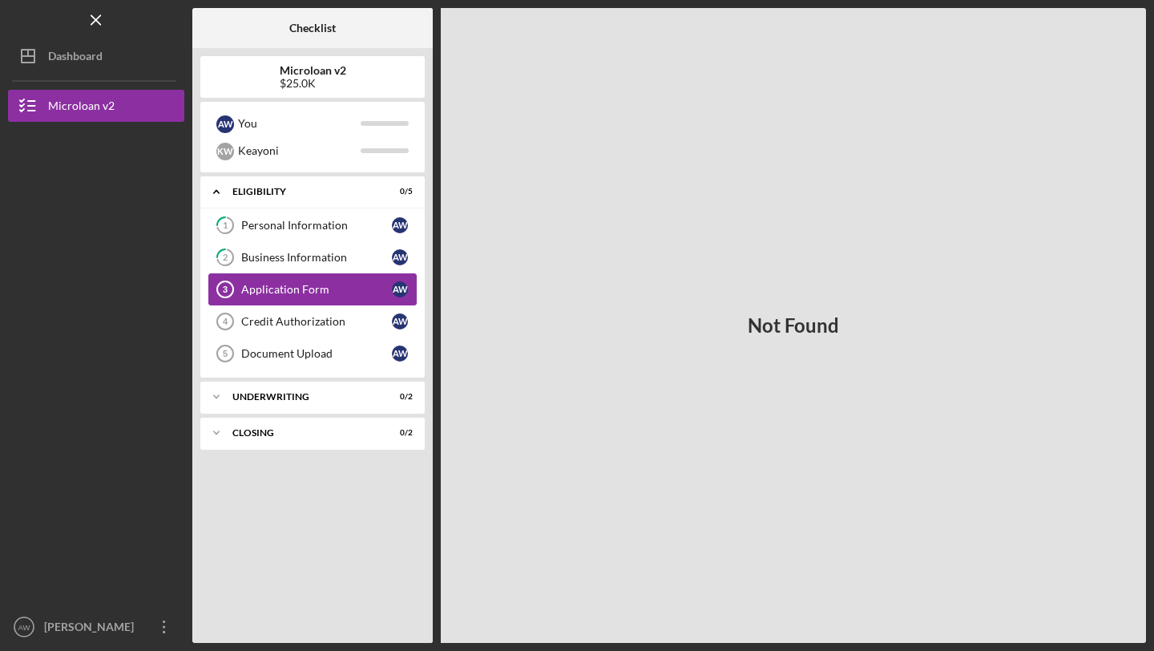
click at [295, 291] on div "Application Form" at bounding box center [316, 289] width 151 height 13
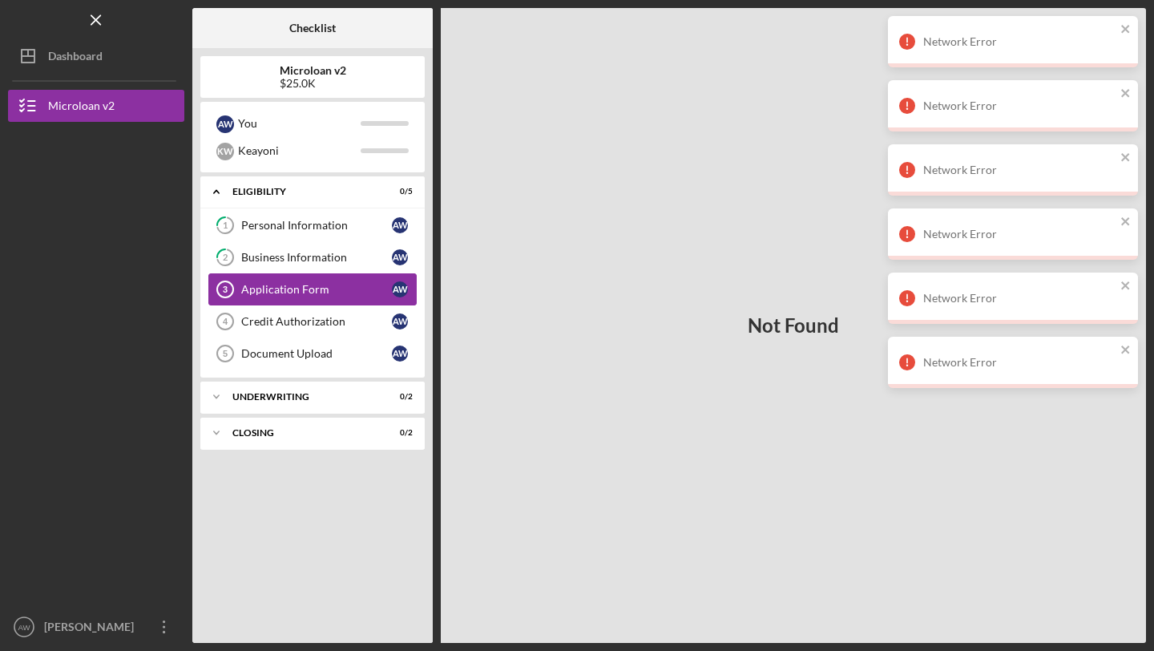
click at [339, 292] on div "Application Form" at bounding box center [316, 289] width 151 height 13
